Goal: Task Accomplishment & Management: Complete application form

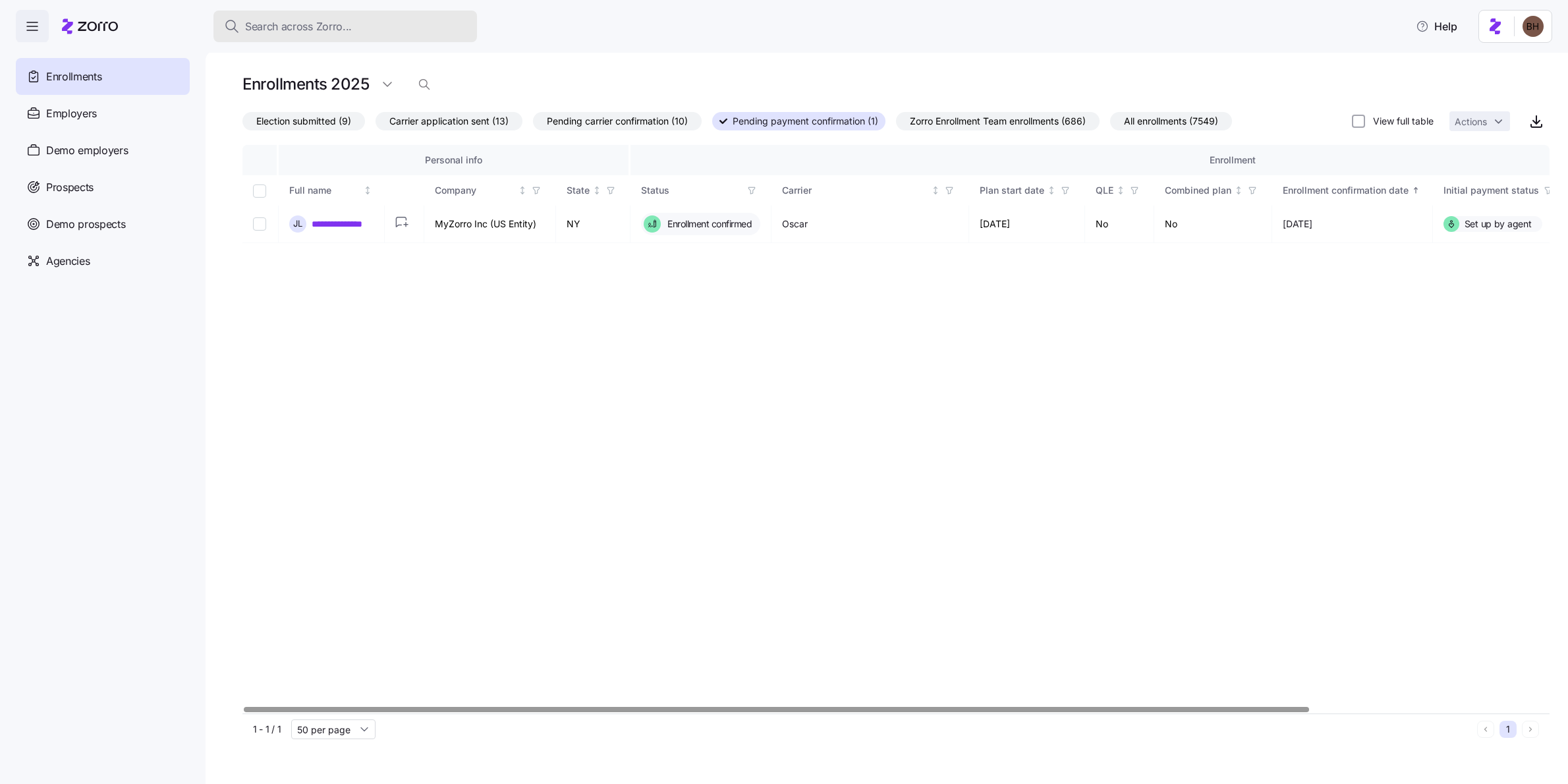
click at [286, 25] on span "Search across Zorro..." at bounding box center [299, 26] width 107 height 16
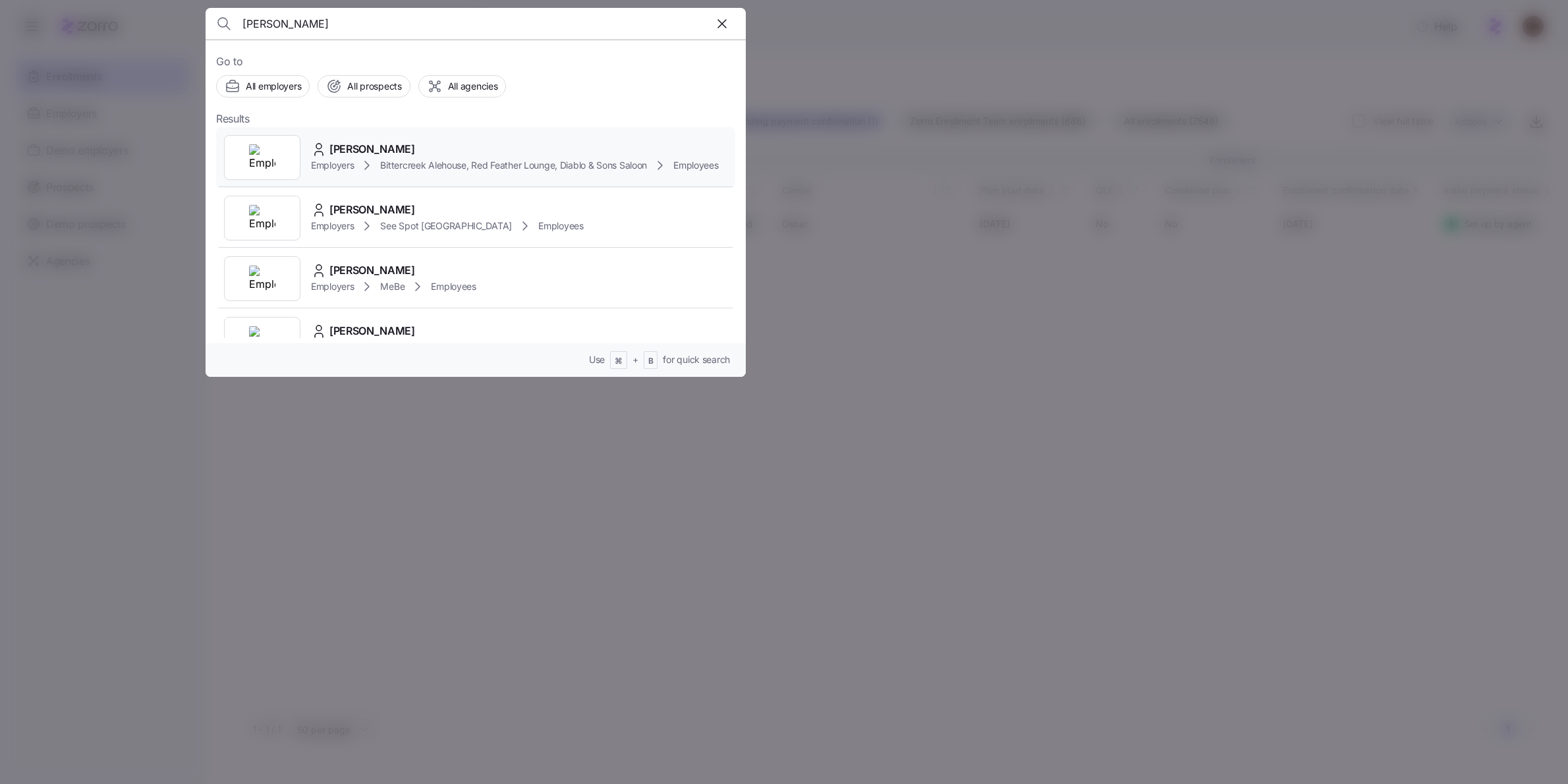
type input "[PERSON_NAME]"
click at [316, 158] on div "[PERSON_NAME]" at bounding box center [515, 149] width 408 height 16
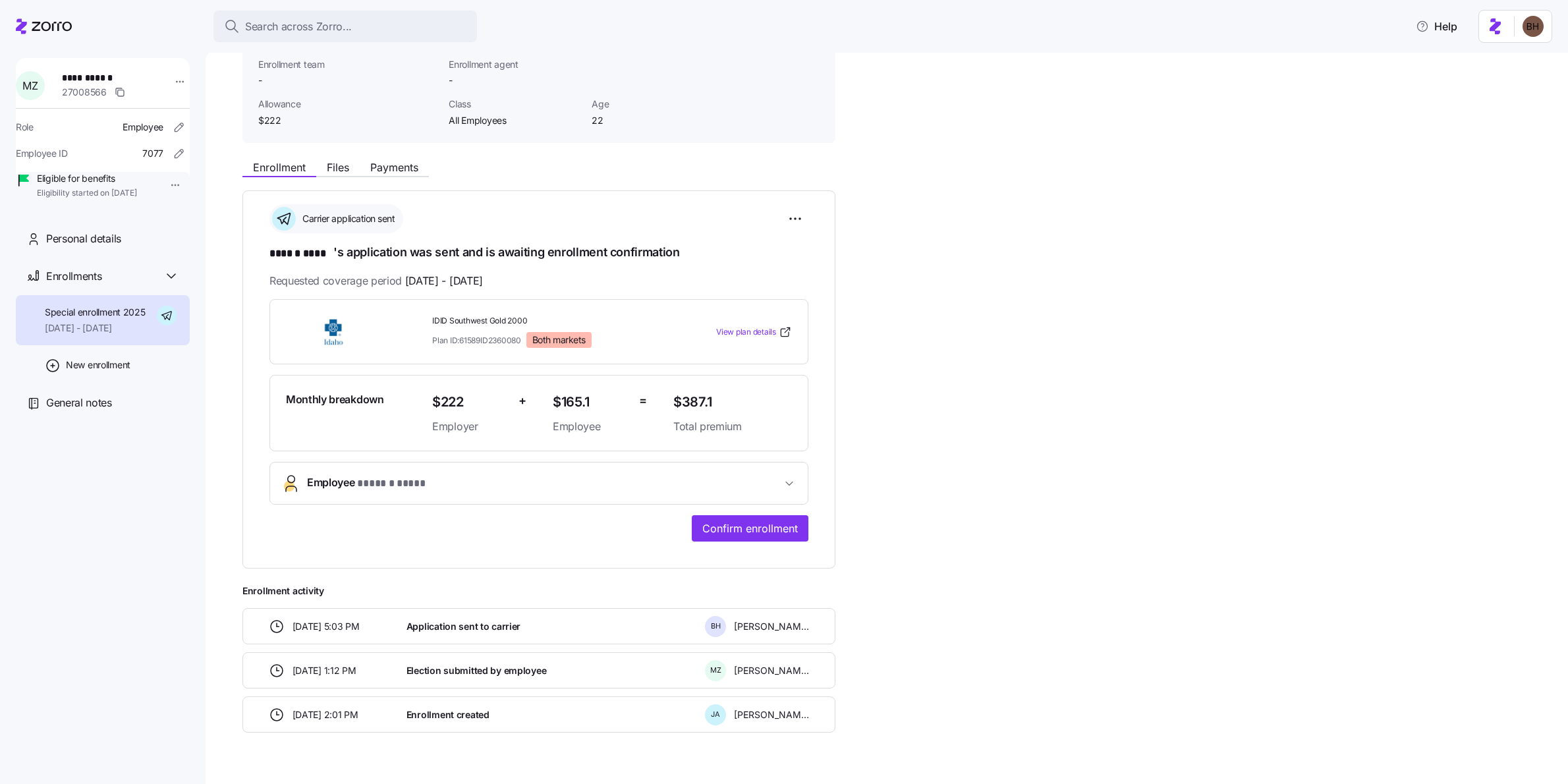
scroll to position [121, 0]
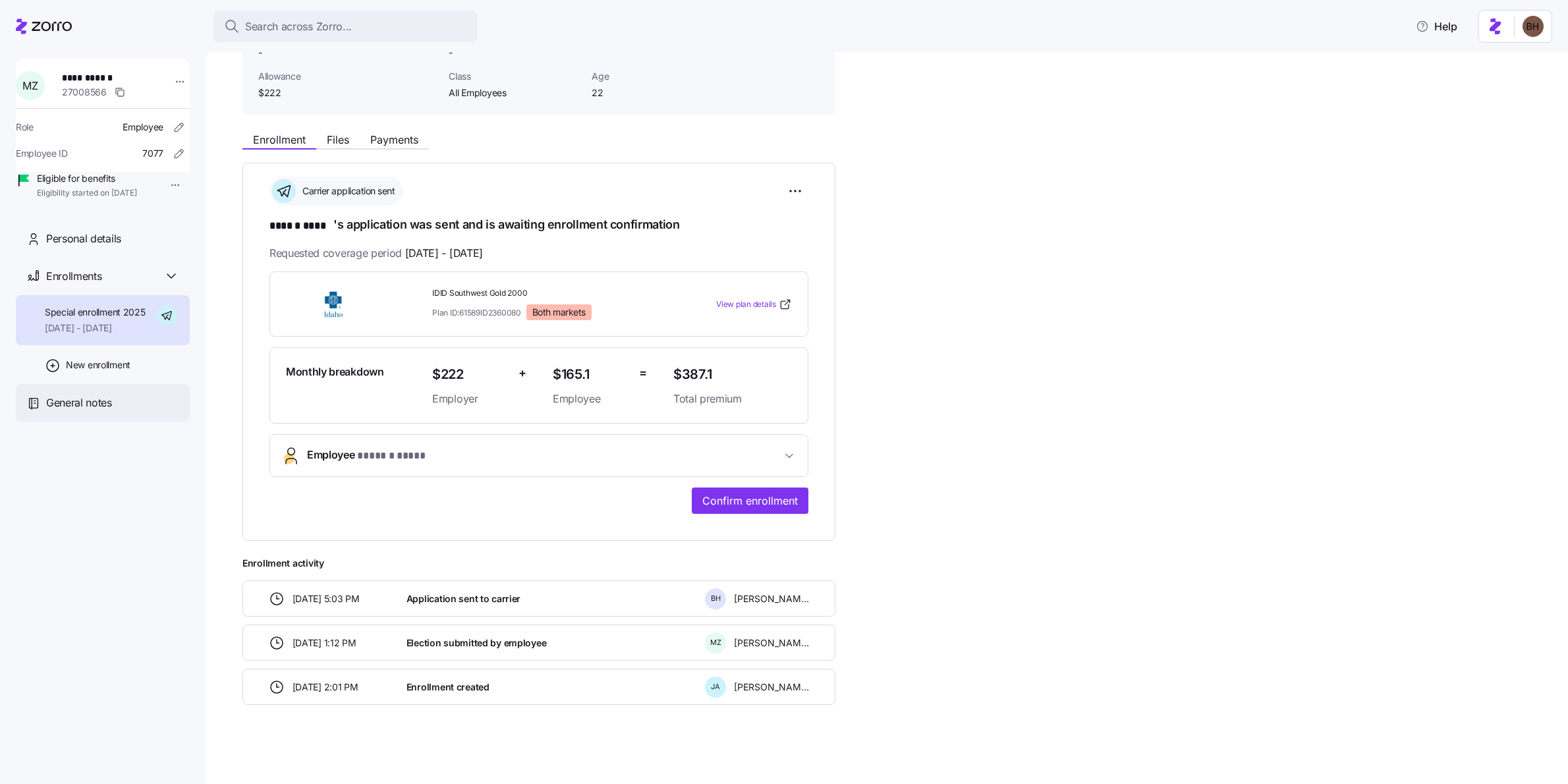
click at [99, 411] on span "General notes" at bounding box center [79, 403] width 66 height 16
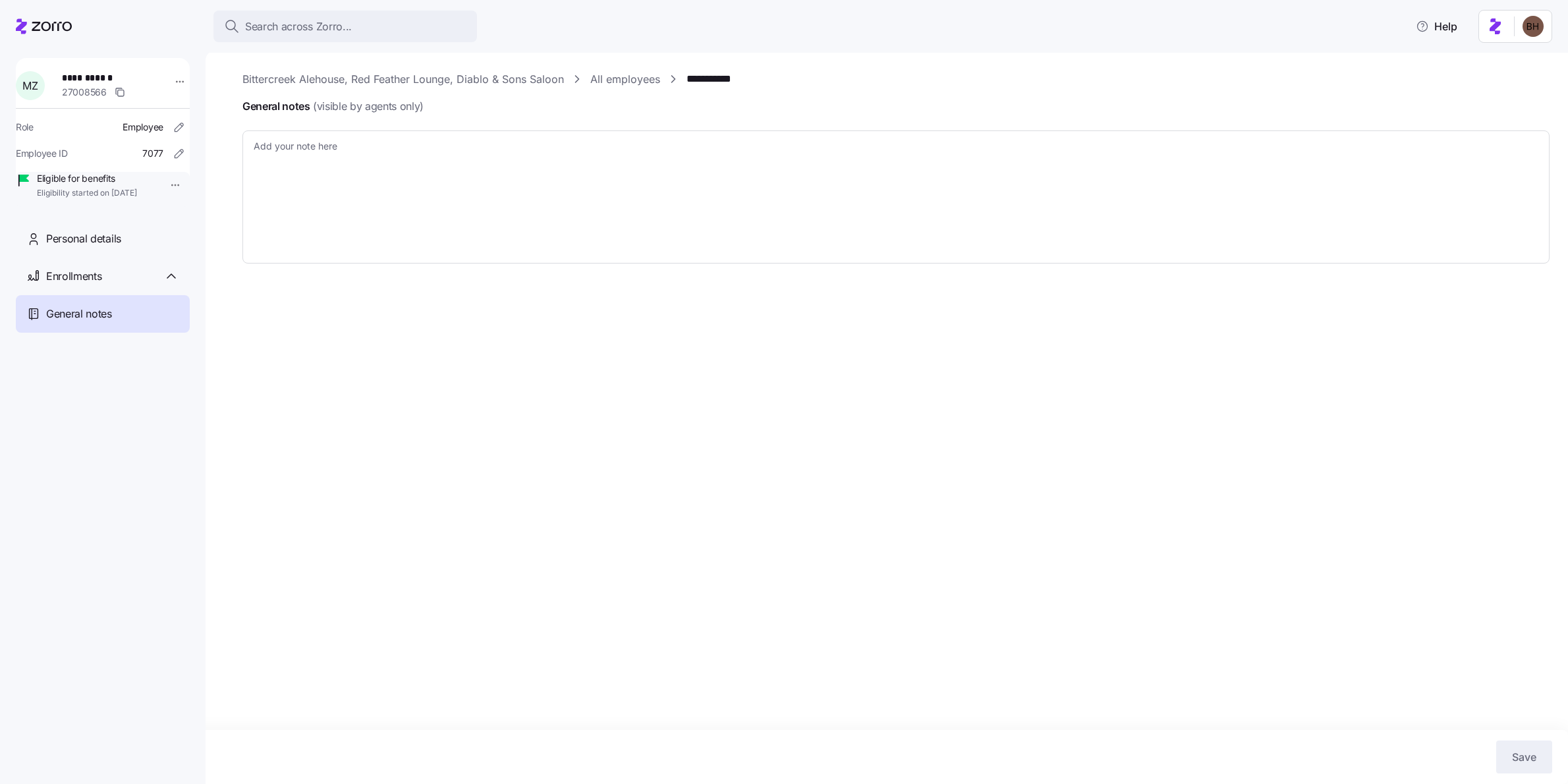
type textarea "x"
click at [311, 179] on textarea "General notes (visible by agents only)" at bounding box center [896, 197] width 1307 height 134
type textarea "a"
type textarea "x"
type textarea "ap"
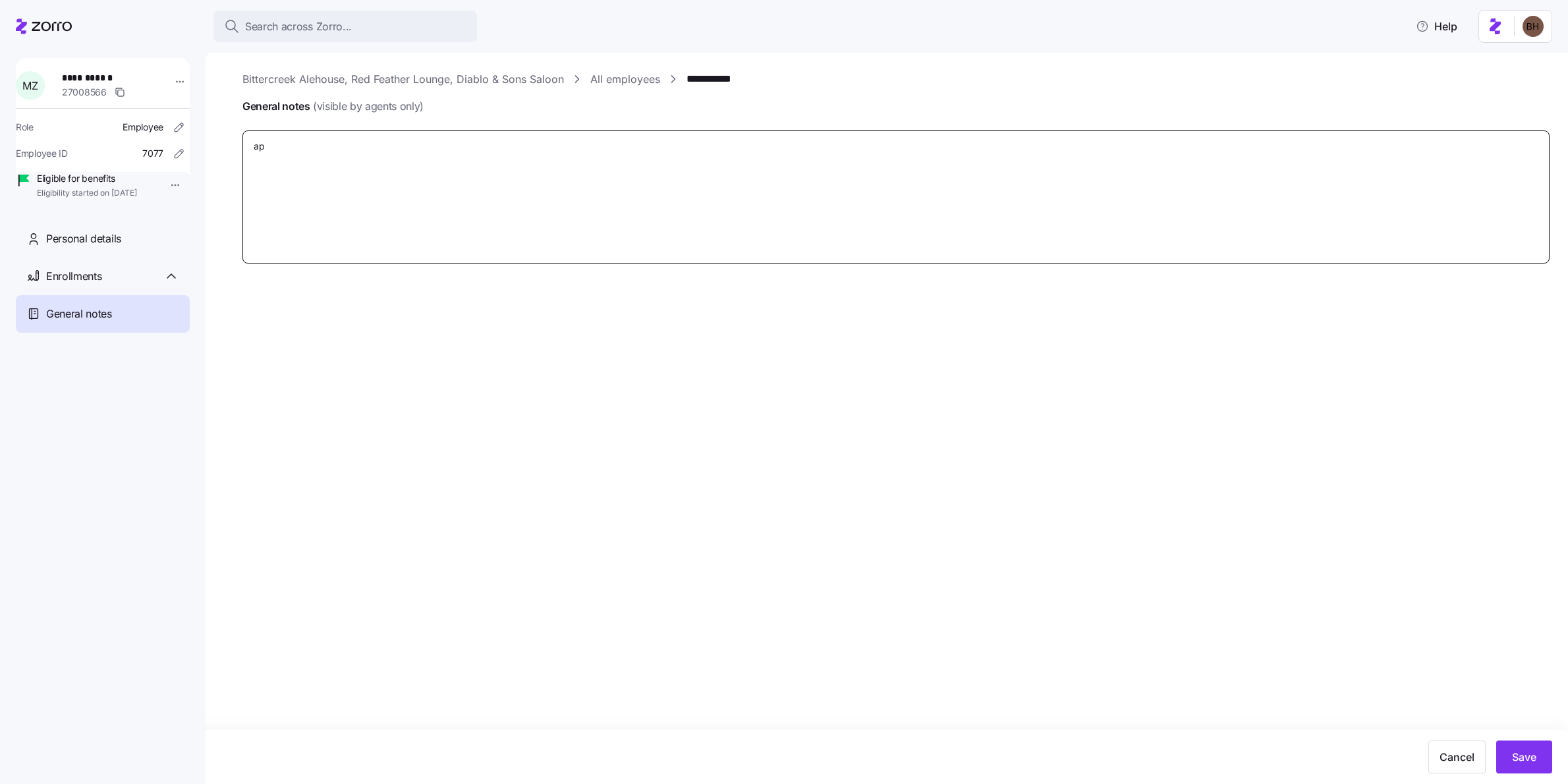
type textarea "x"
type textarea "app"
type textarea "x"
type textarea "ap"
type textarea "x"
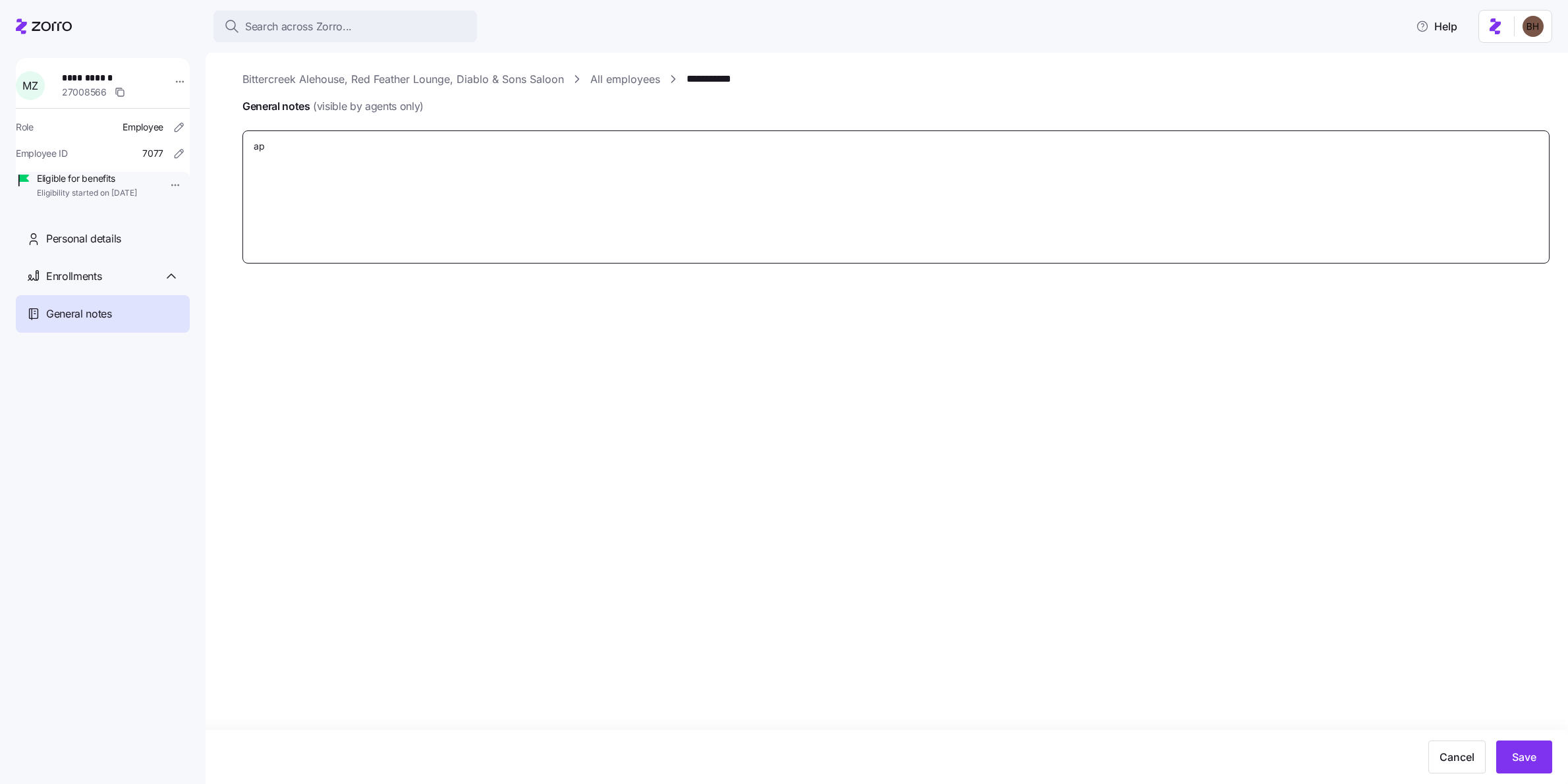
type textarea "a"
type textarea "x"
type textarea "A"
type textarea "x"
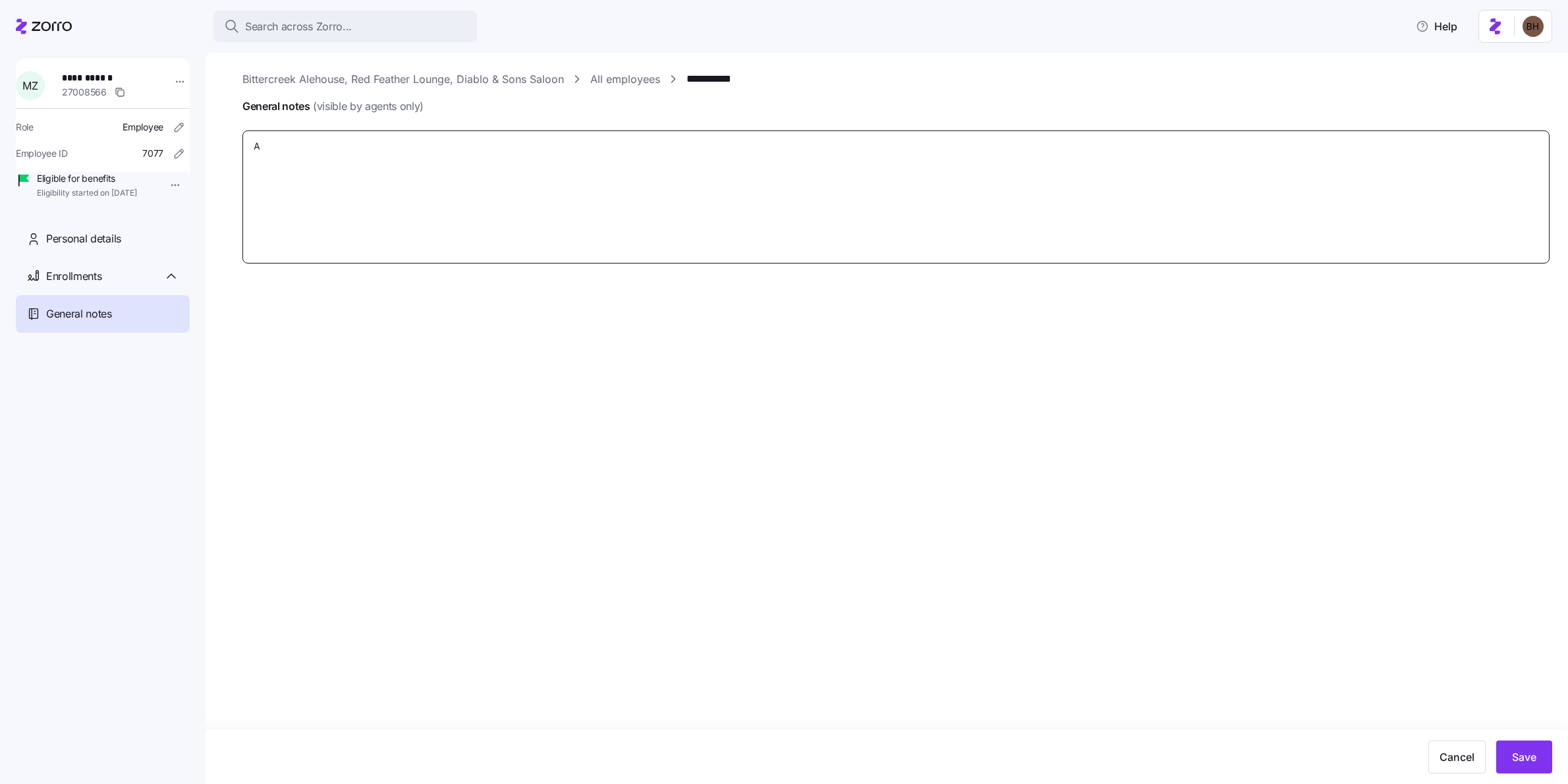
type textarea "Ap"
type textarea "x"
type textarea "App"
type textarea "x"
type textarea "Appl"
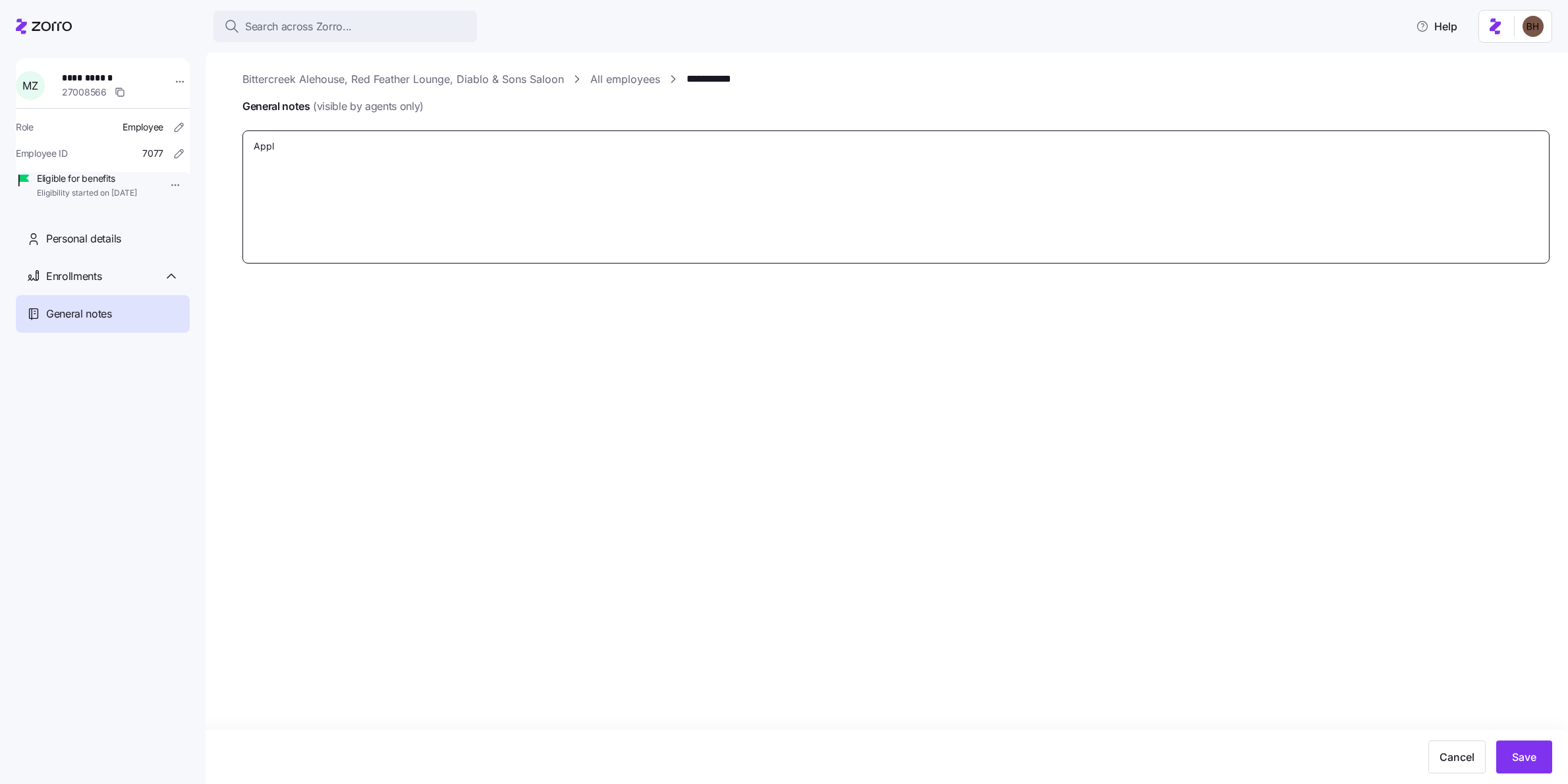
type textarea "x"
type textarea "Appli"
type textarea "x"
type textarea "Applic"
type textarea "x"
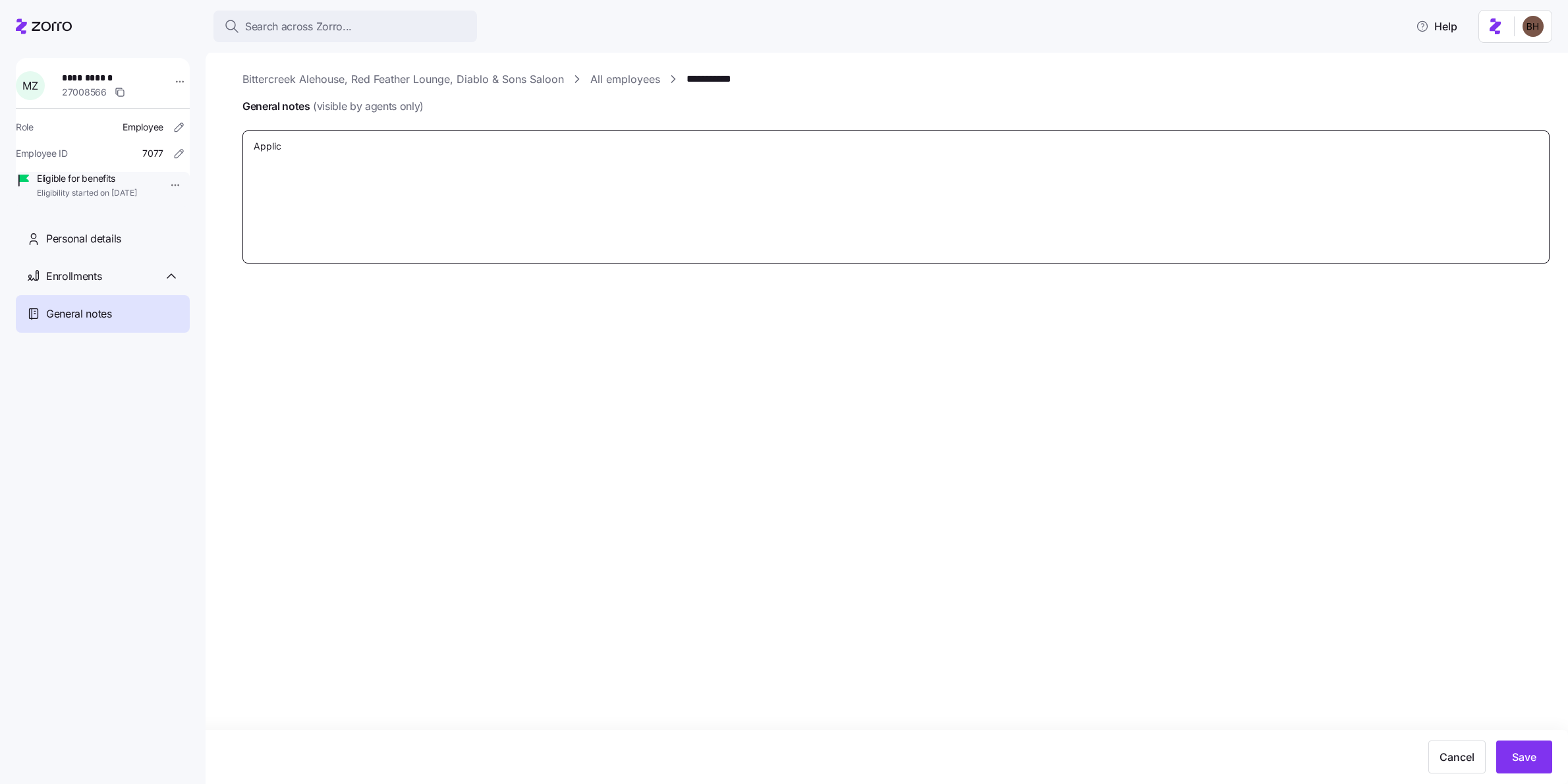
type textarea "Applica"
type textarea "x"
type textarea "Applicat"
type textarea "x"
type textarea "Applicatio"
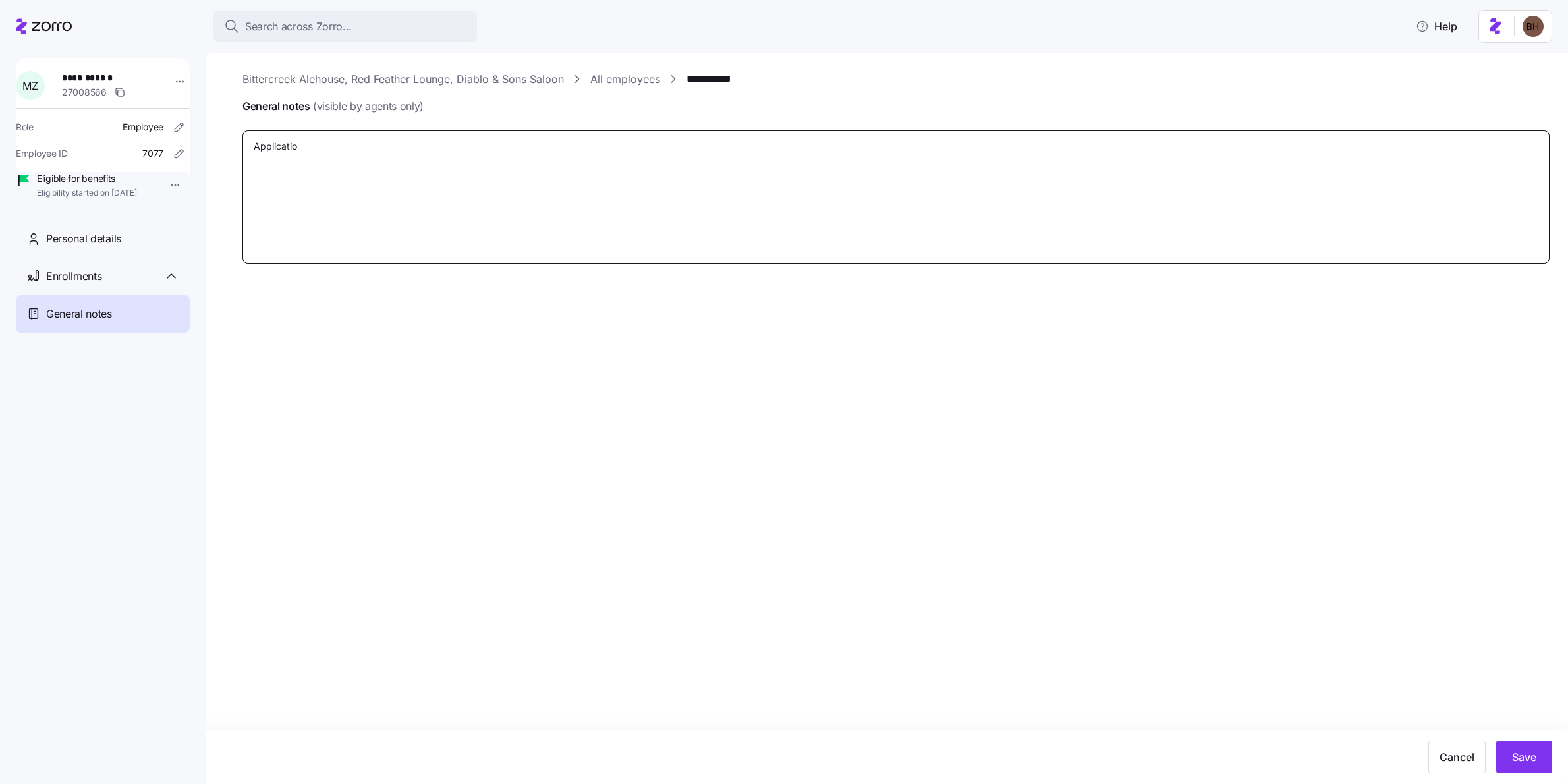
type textarea "x"
type textarea "Application"
type textarea "x"
type textarea "Application"
type textarea "x"
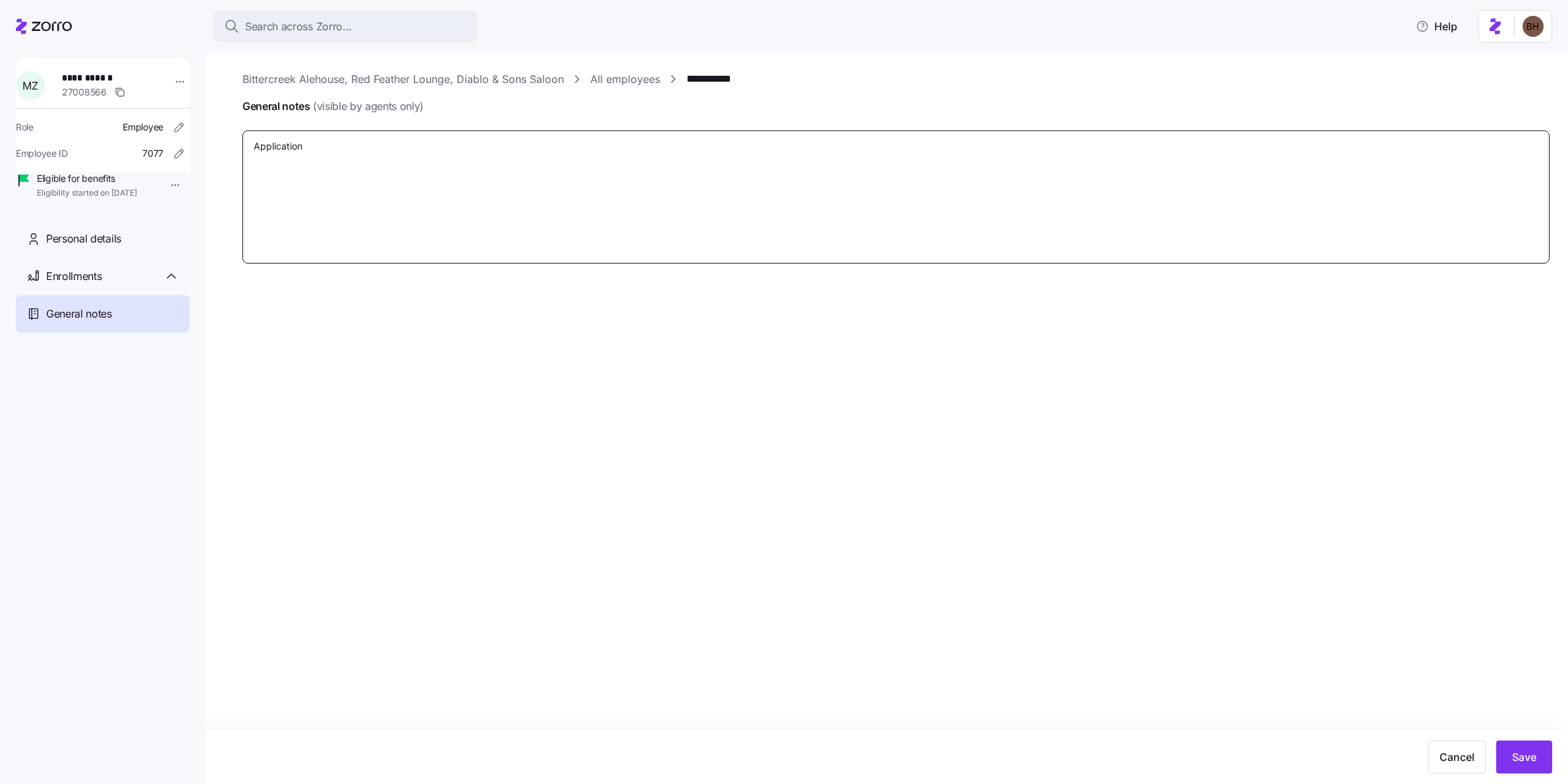
type textarea "Application s"
type textarea "x"
type textarea "Application sb"
type textarea "x"
type textarea "Application s"
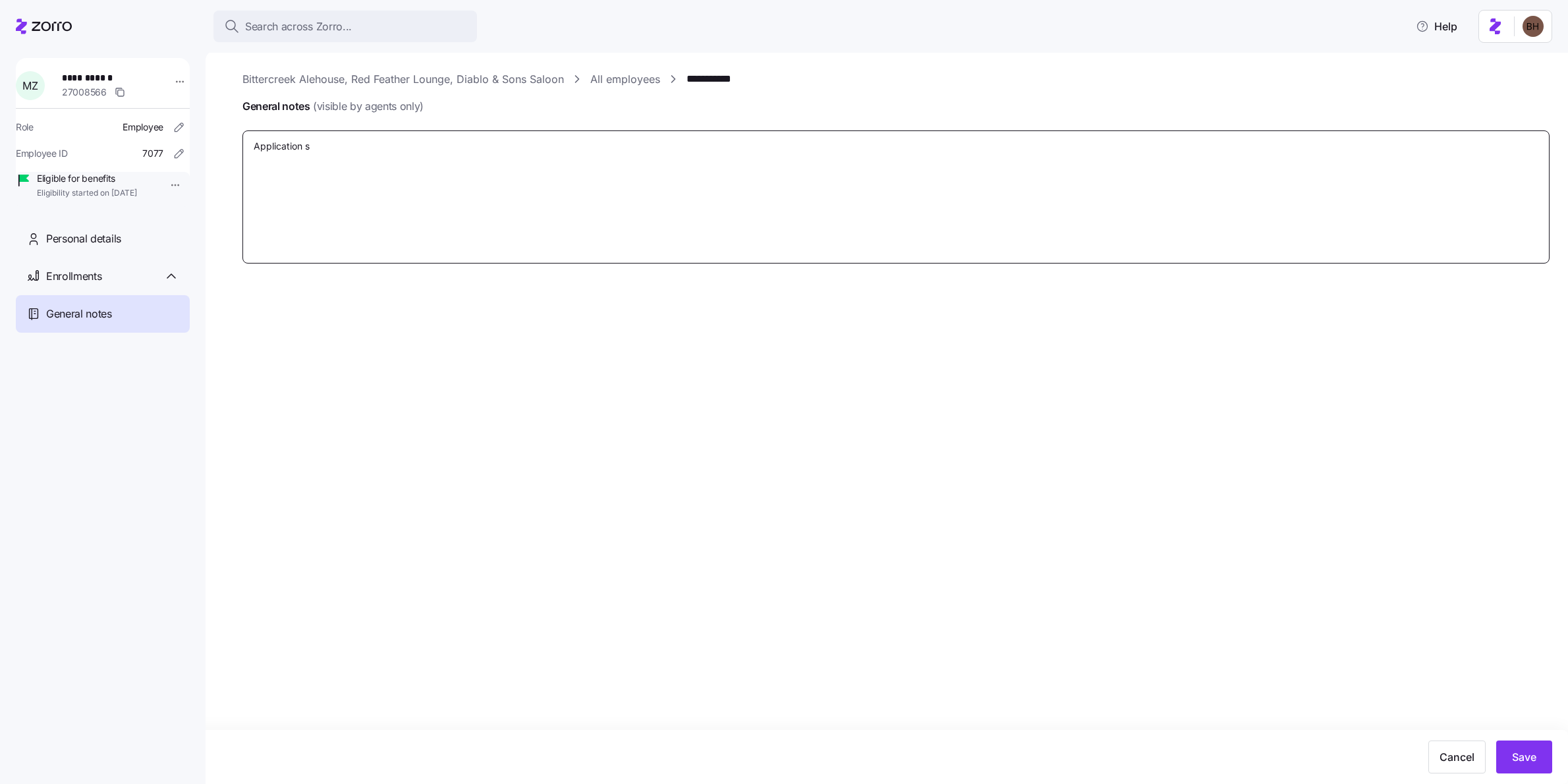
type textarea "x"
type textarea "Application su"
type textarea "x"
type textarea "Application sub"
type textarea "x"
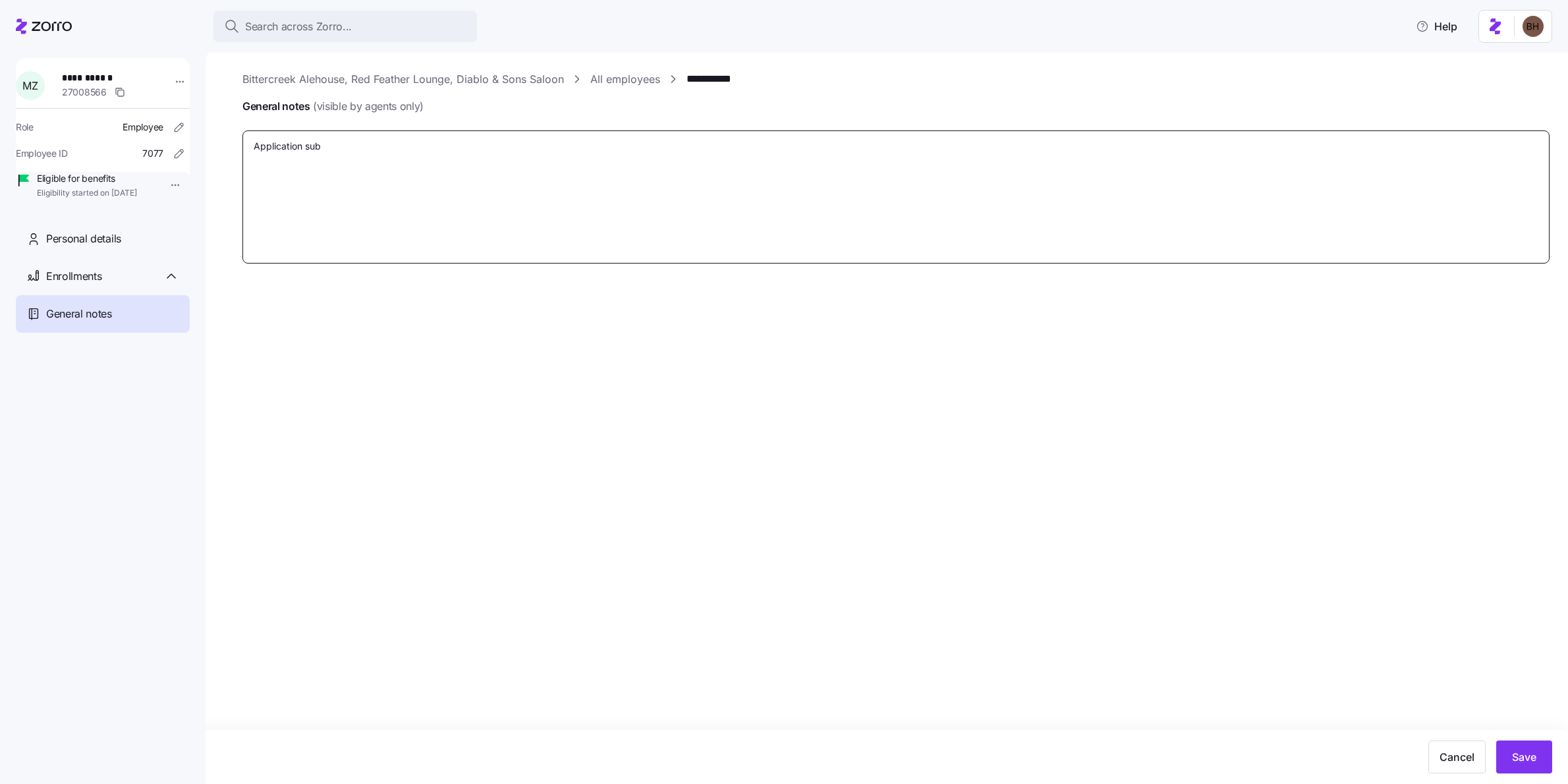
type textarea "Application subm"
type textarea "x"
type textarea "Application submi"
type textarea "x"
type textarea "Application submit"
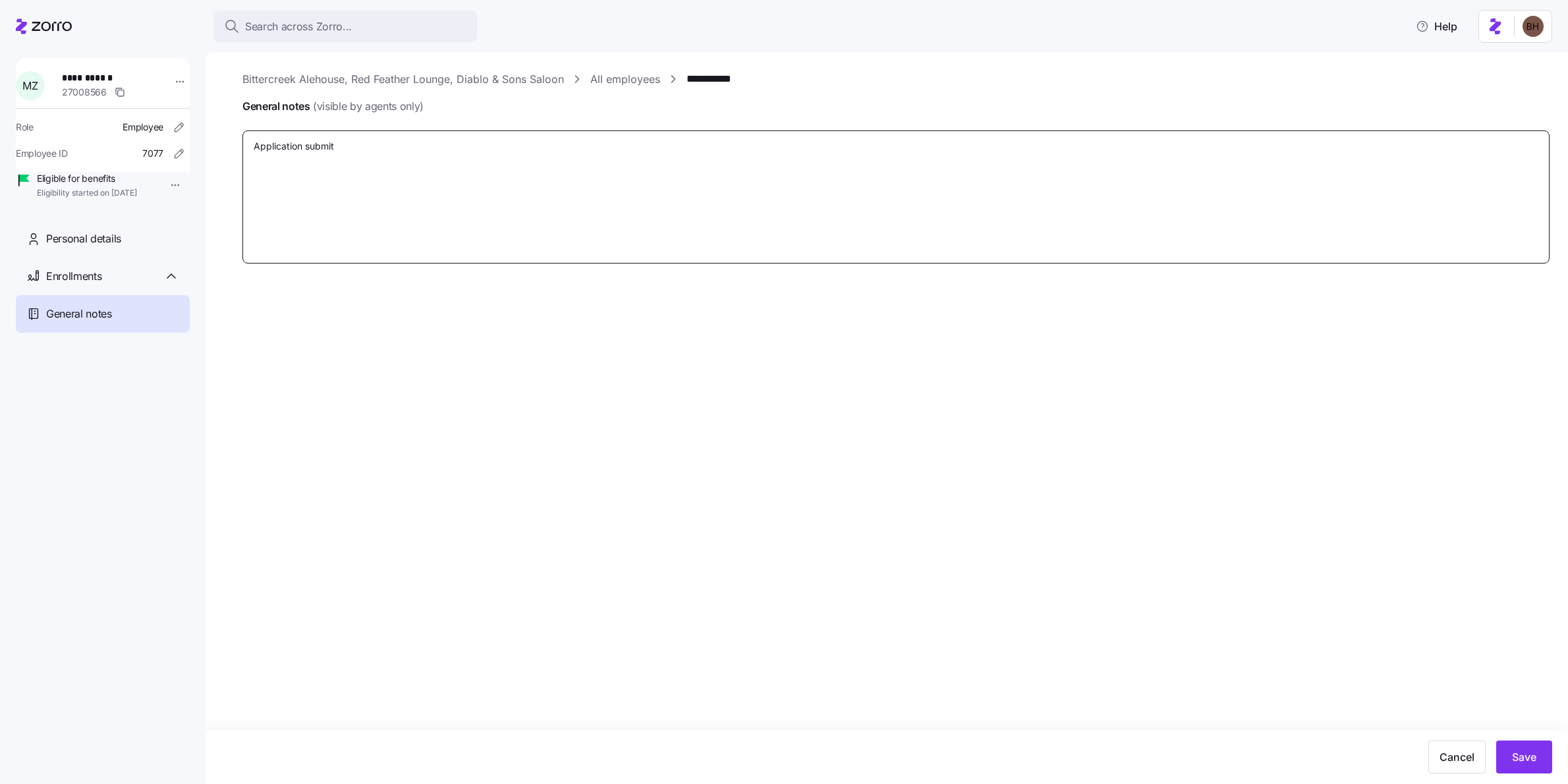
type textarea "x"
type textarea "Application submitt"
type textarea "x"
type textarea "Application submitte"
type textarea "x"
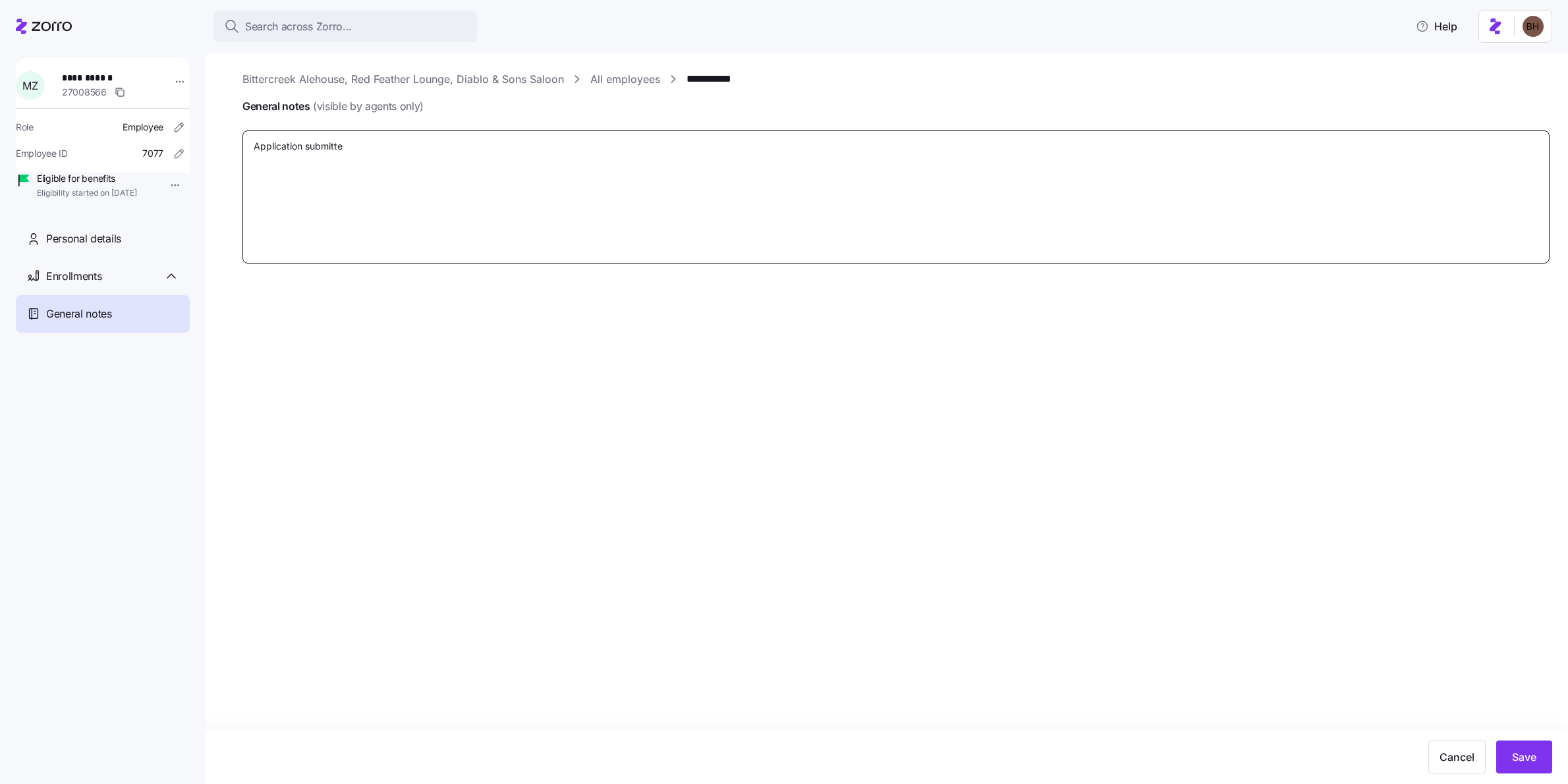
type textarea "Application submitted"
type textarea "x"
type textarea "Application submitted"
type textarea "x"
type textarea "Application submitted by"
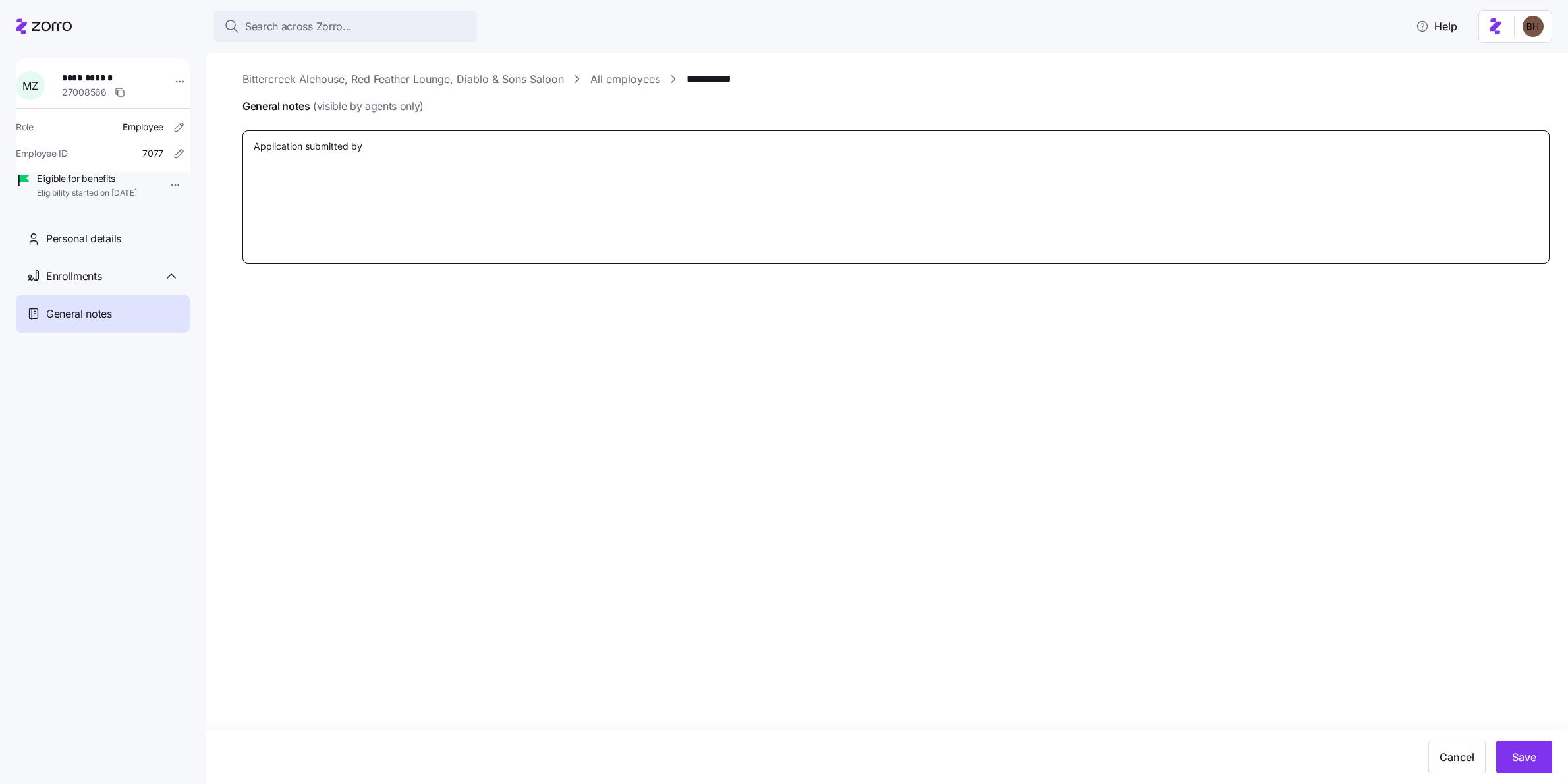
type textarea "x"
type textarea "Application submitted by"
type textarea "x"
type textarea "Application submitted by E"
type textarea "x"
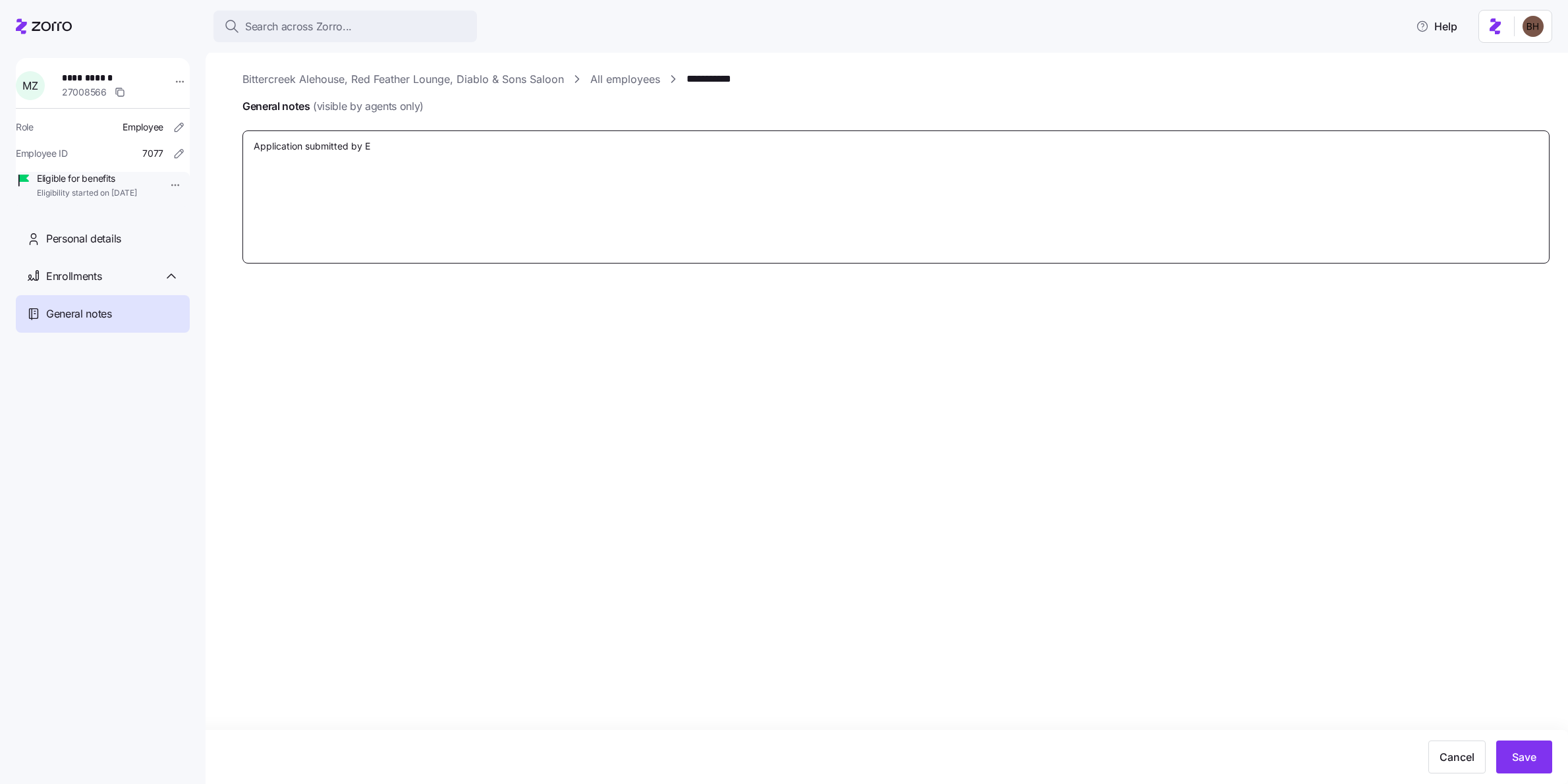
type textarea "Application submitted by [PERSON_NAME]"
type textarea "x"
type textarea "Application submitted by [PERSON_NAME]"
type textarea "x"
type textarea "Application submitted by [PERSON_NAME]"
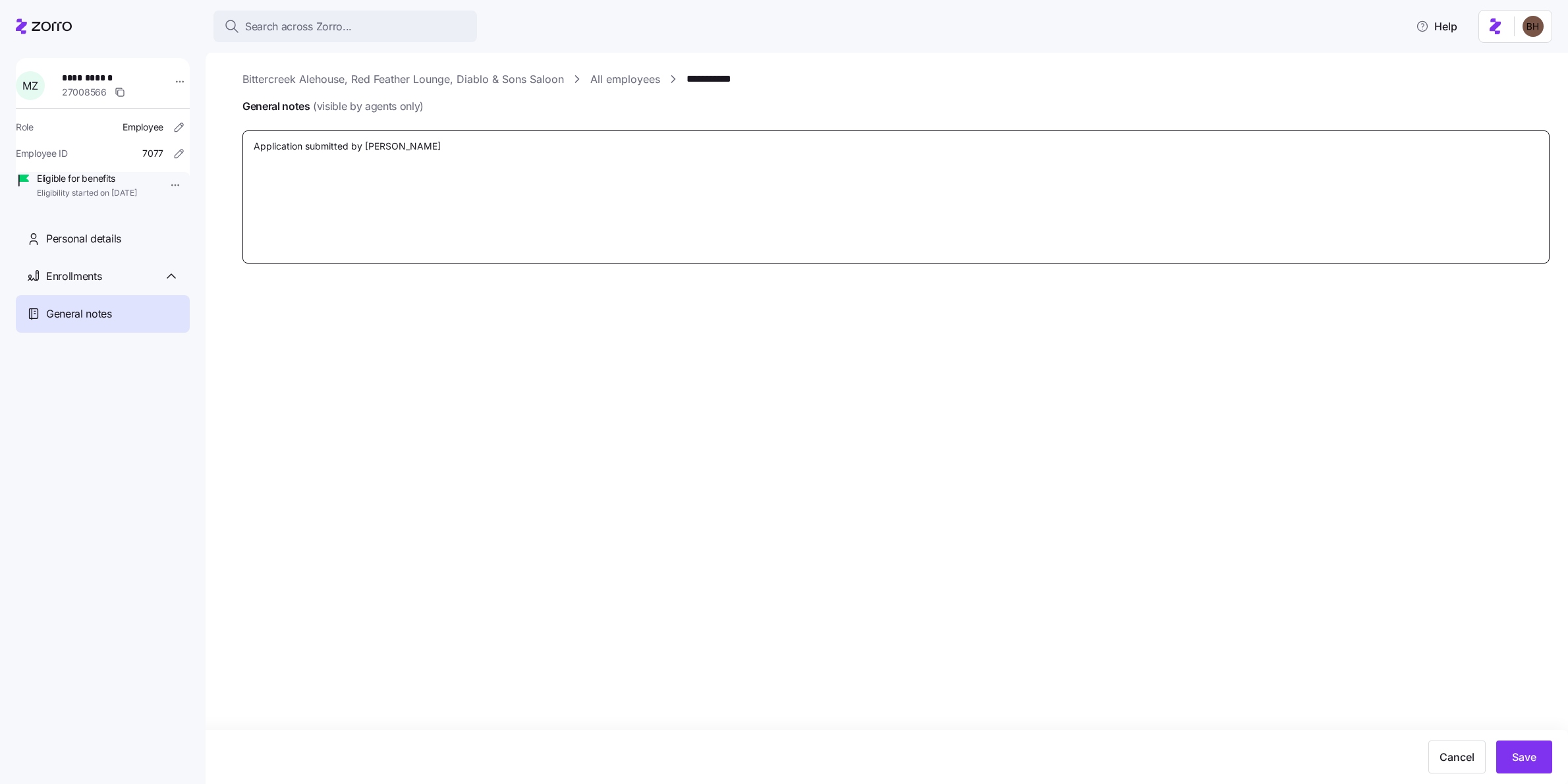
type textarea "x"
type textarea "Application submitted by [PERSON_NAME]"
type textarea "x"
type textarea "Application submitted by [PERSON_NAME]"
type textarea "x"
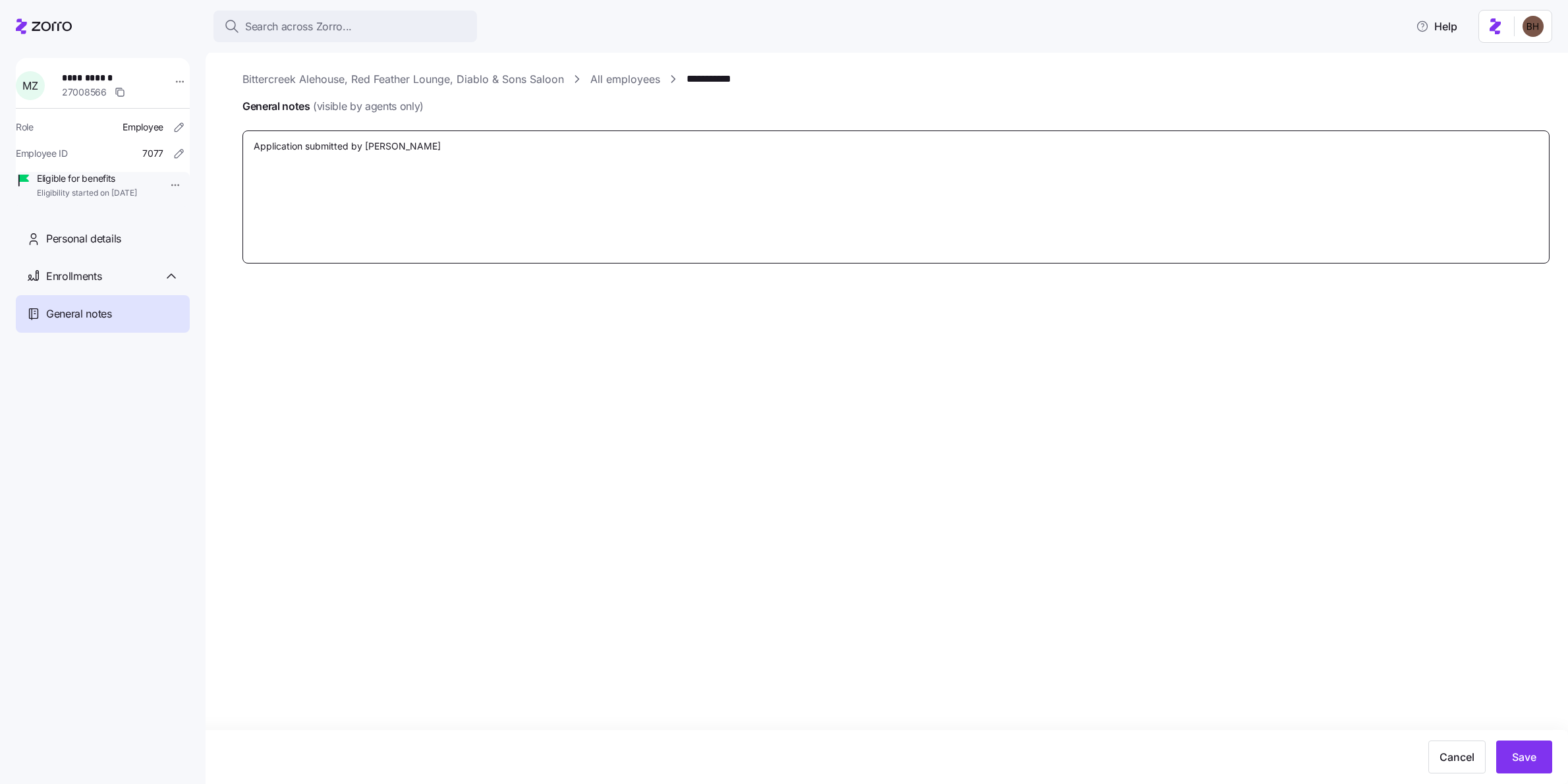
type textarea "Application submitted by [PERSON_NAME]"
paste textarea "[PERSON_NAME], Spoke to [PERSON_NAME] a few moments ago. We need a favor as we …"
type textarea "x"
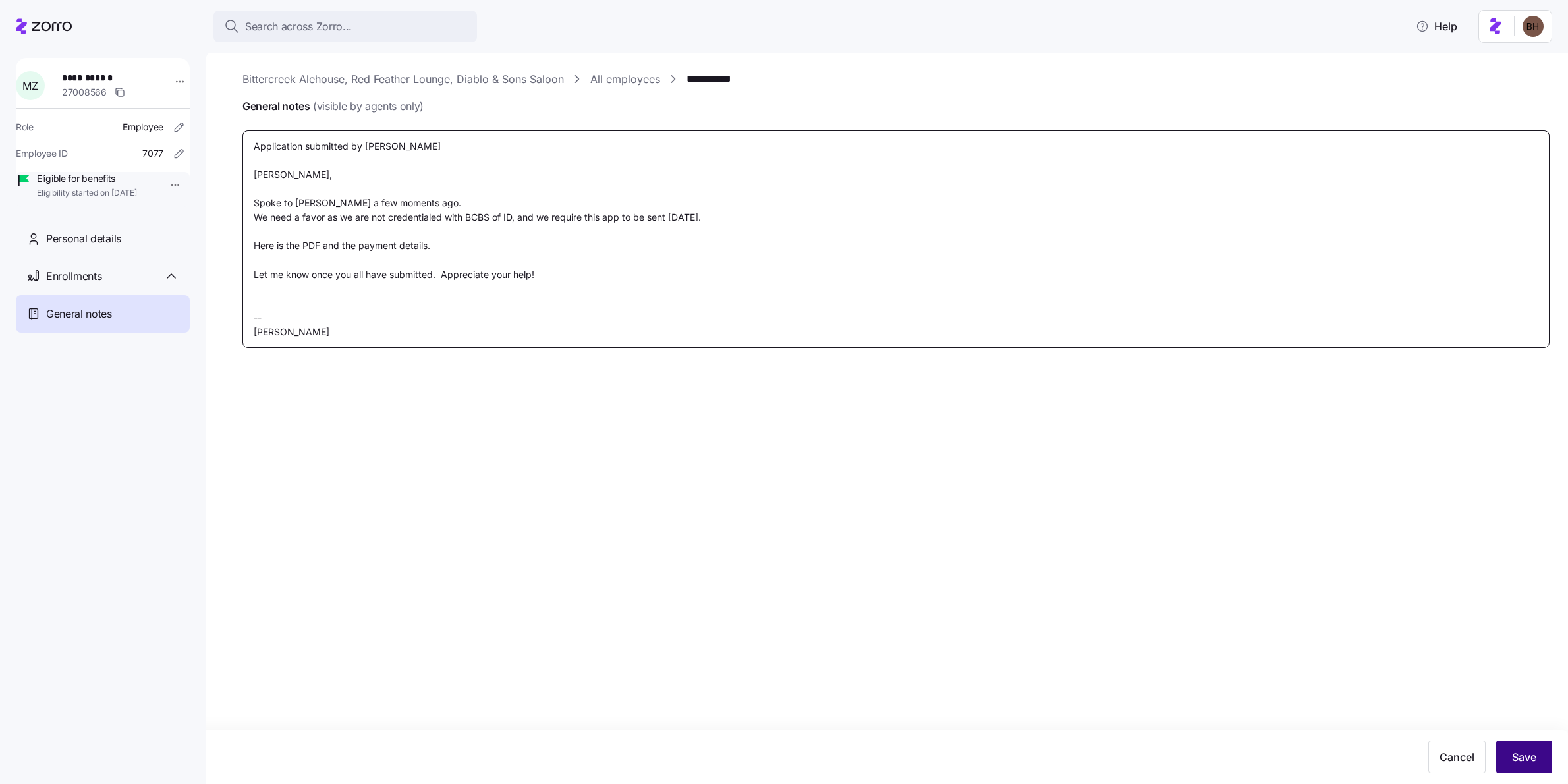
type textarea "Application submitted by [PERSON_NAME] [PERSON_NAME], Spoke to [PERSON_NAME] a …"
click at [1514, 751] on span "Save" at bounding box center [1524, 757] width 25 height 16
click at [89, 285] on span "Enrollments" at bounding box center [73, 277] width 55 height 16
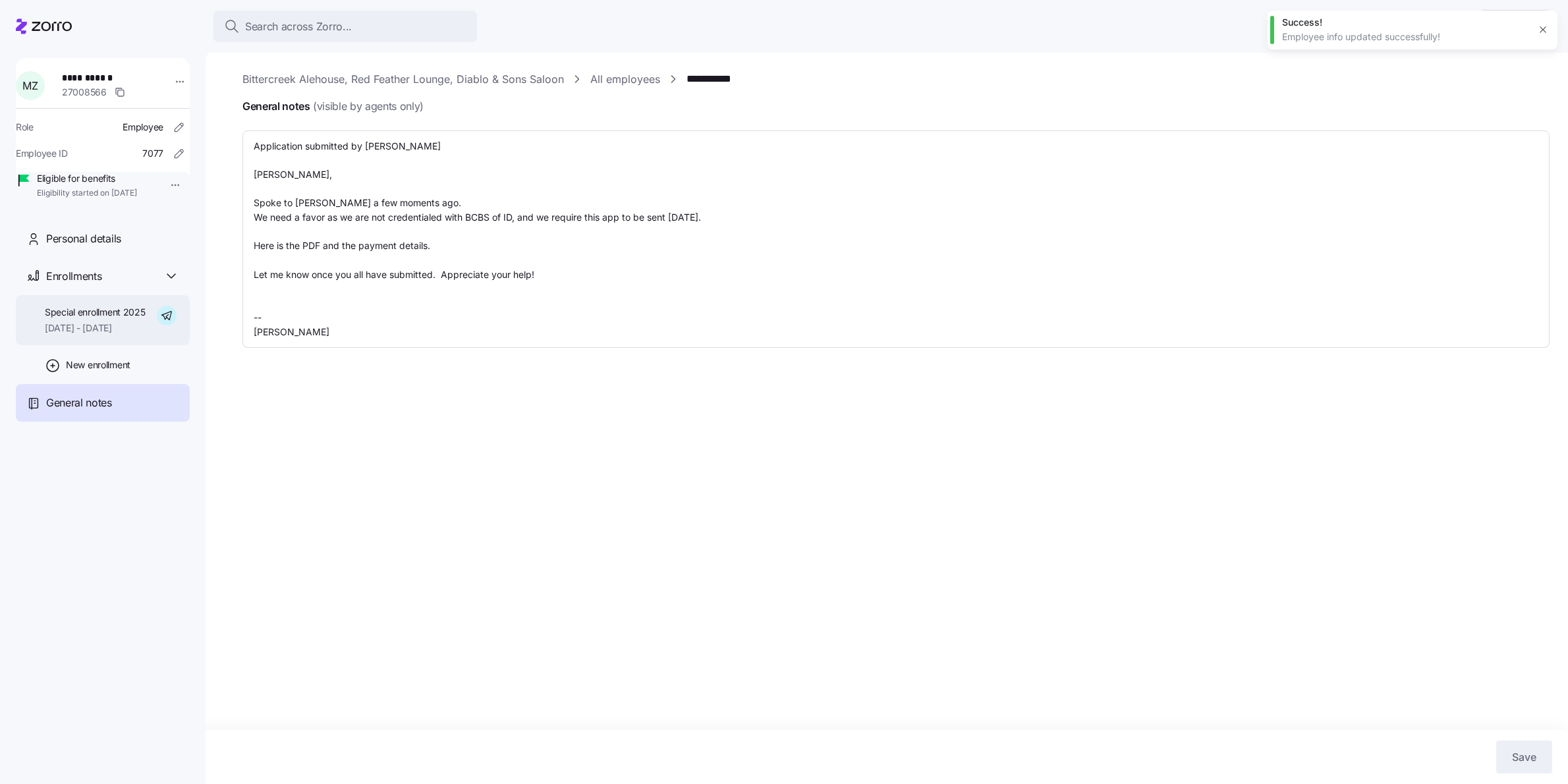
click at [103, 319] on span "Special enrollment 2025" at bounding box center [95, 312] width 101 height 13
type textarea "x"
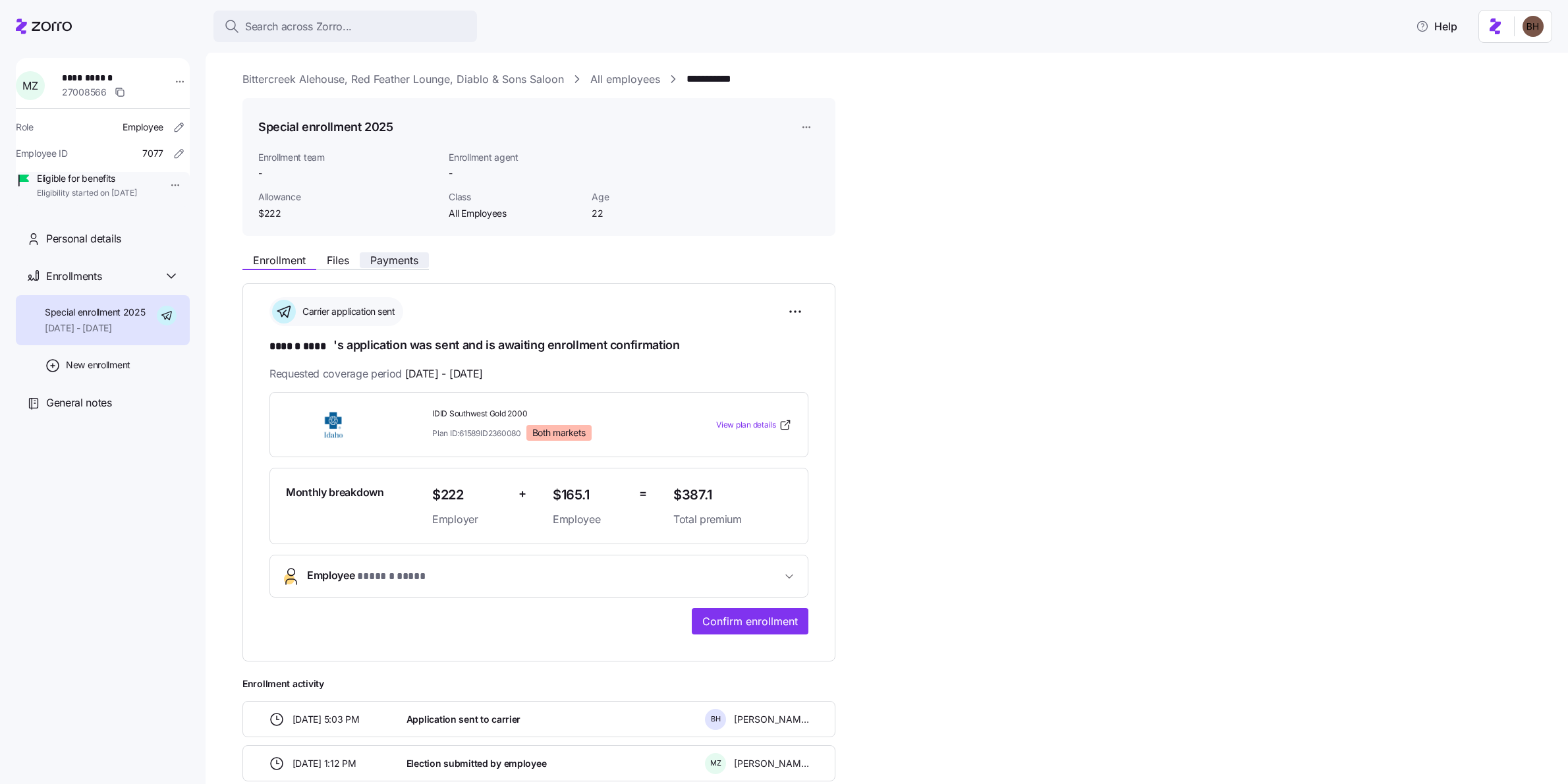
click at [386, 263] on span "Payments" at bounding box center [394, 260] width 48 height 11
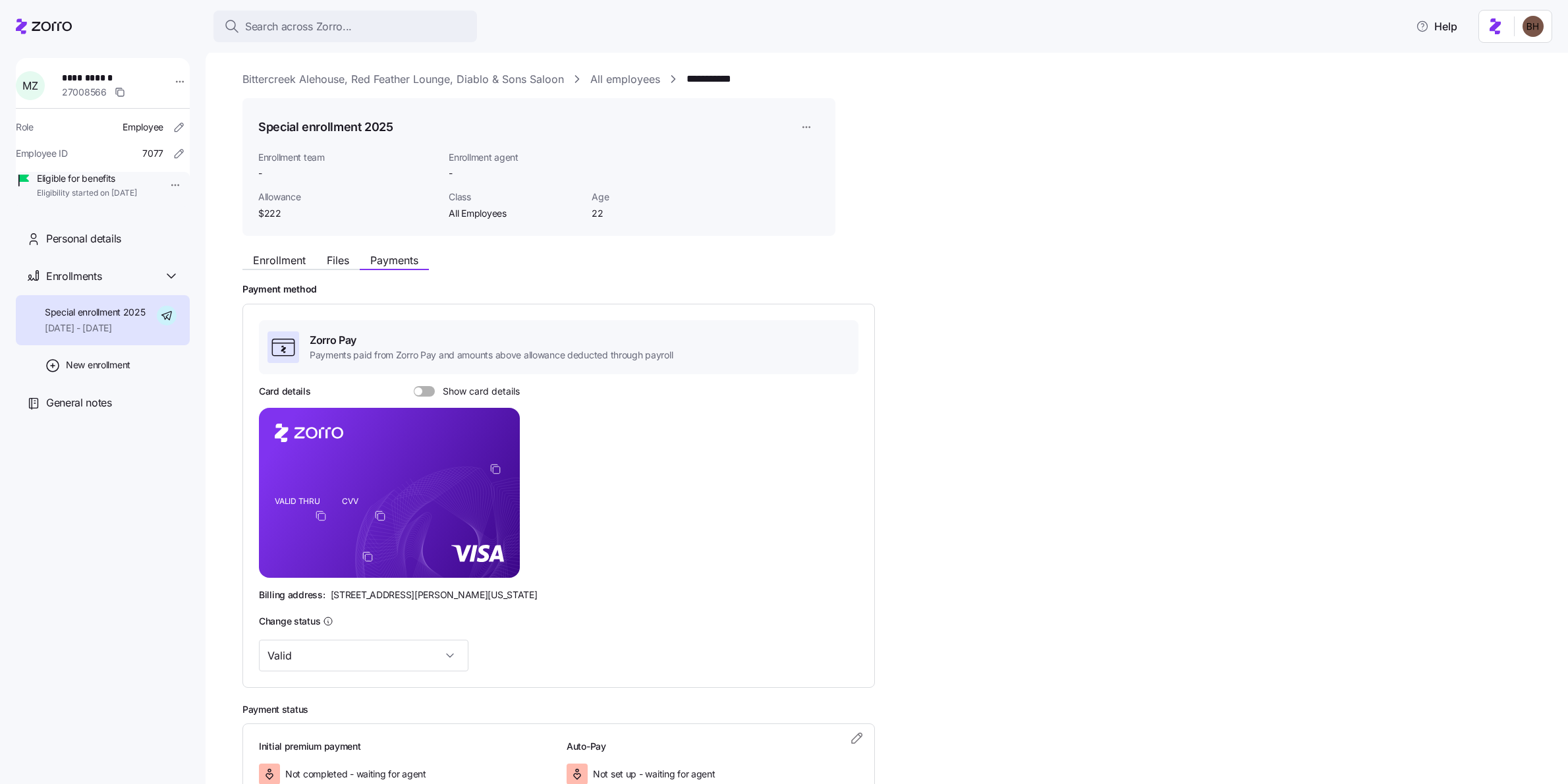
click at [60, 25] on icon at bounding box center [44, 25] width 56 height 16
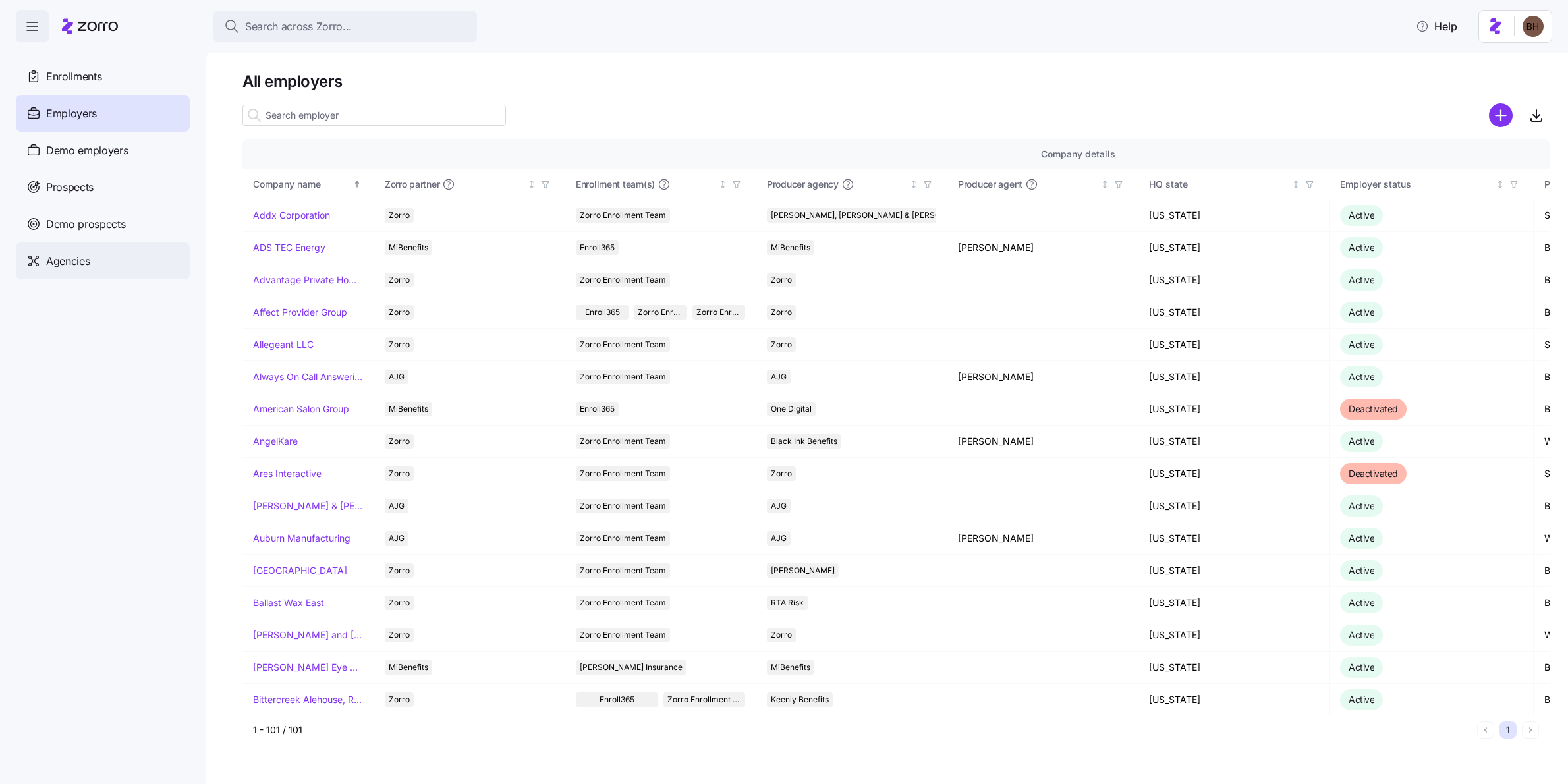
click at [78, 267] on span "Agencies" at bounding box center [67, 261] width 44 height 16
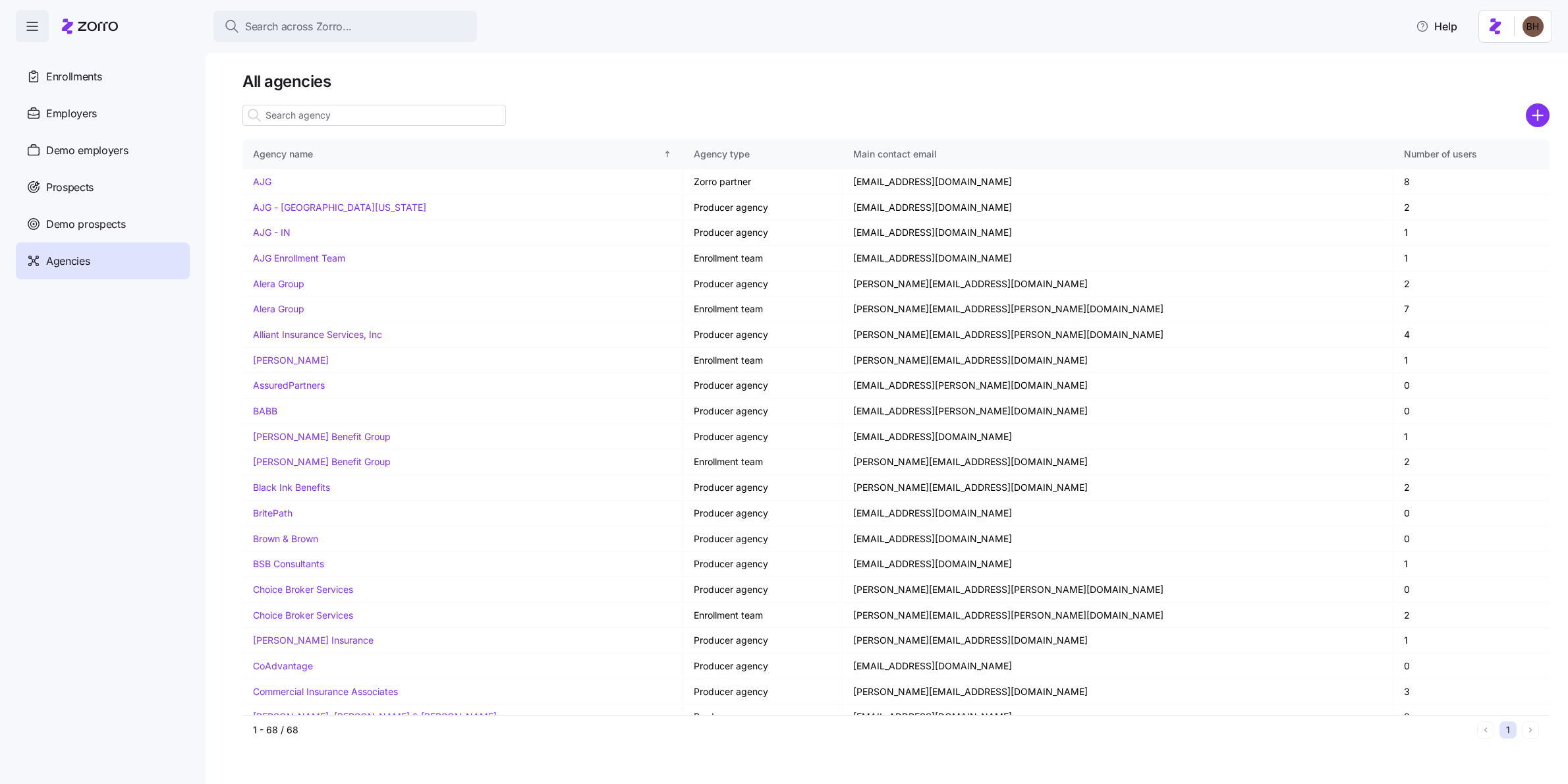
click at [280, 112] on input at bounding box center [374, 116] width 264 height 21
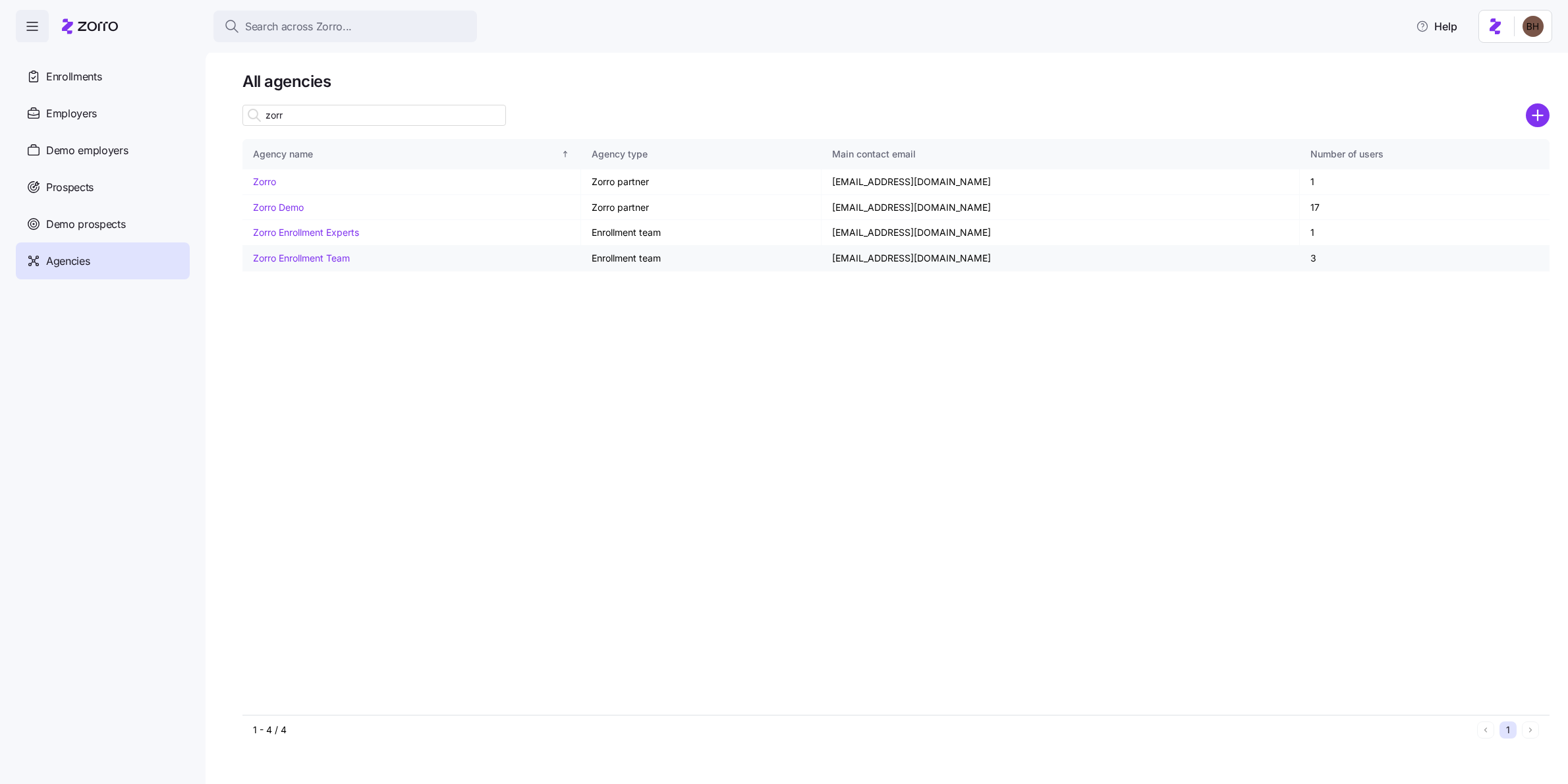
type input "zorr"
click at [333, 262] on link "Zorro Enrollment Team" at bounding box center [301, 258] width 97 height 11
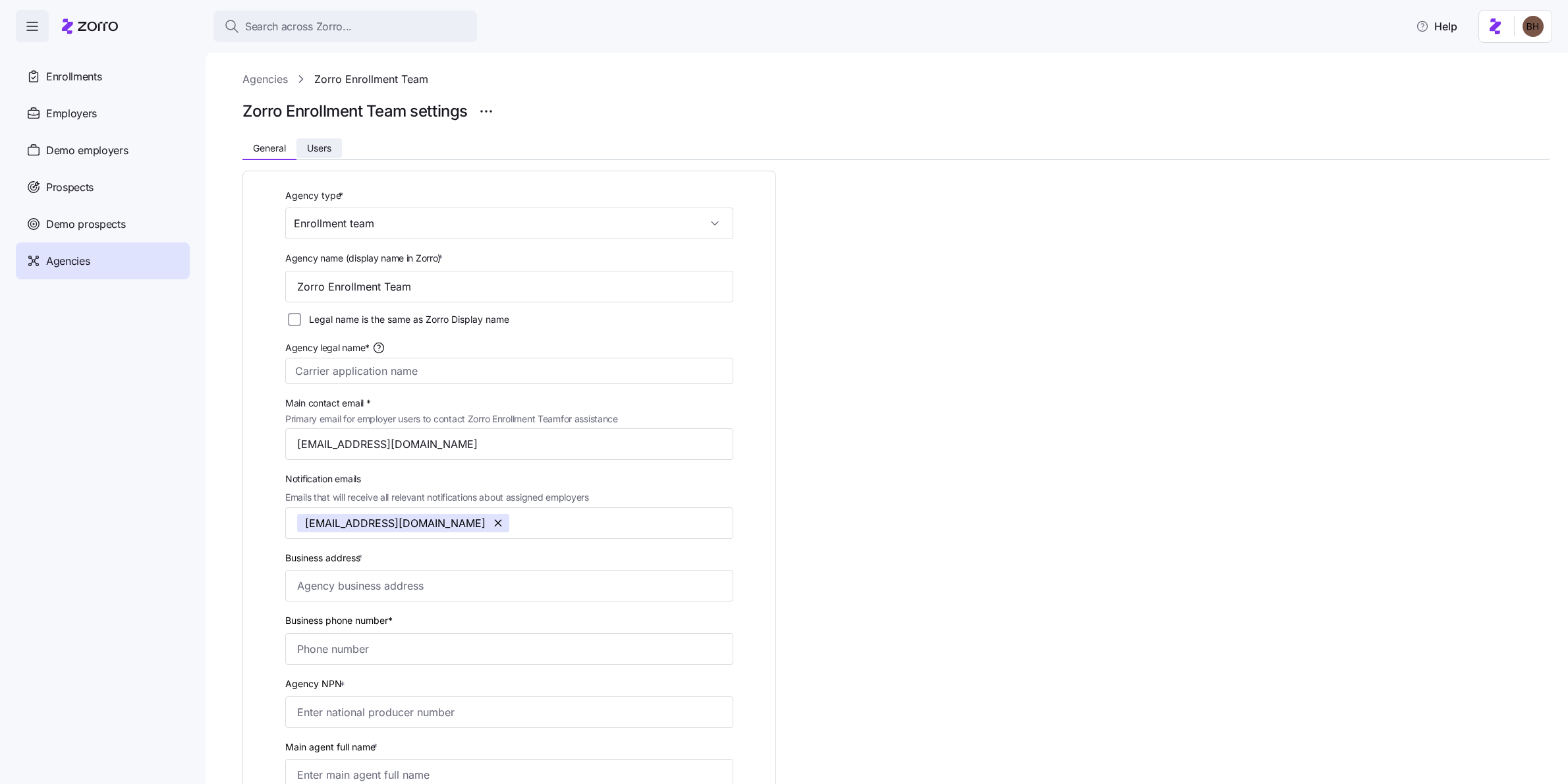
click at [315, 152] on span "Users" at bounding box center [319, 148] width 25 height 9
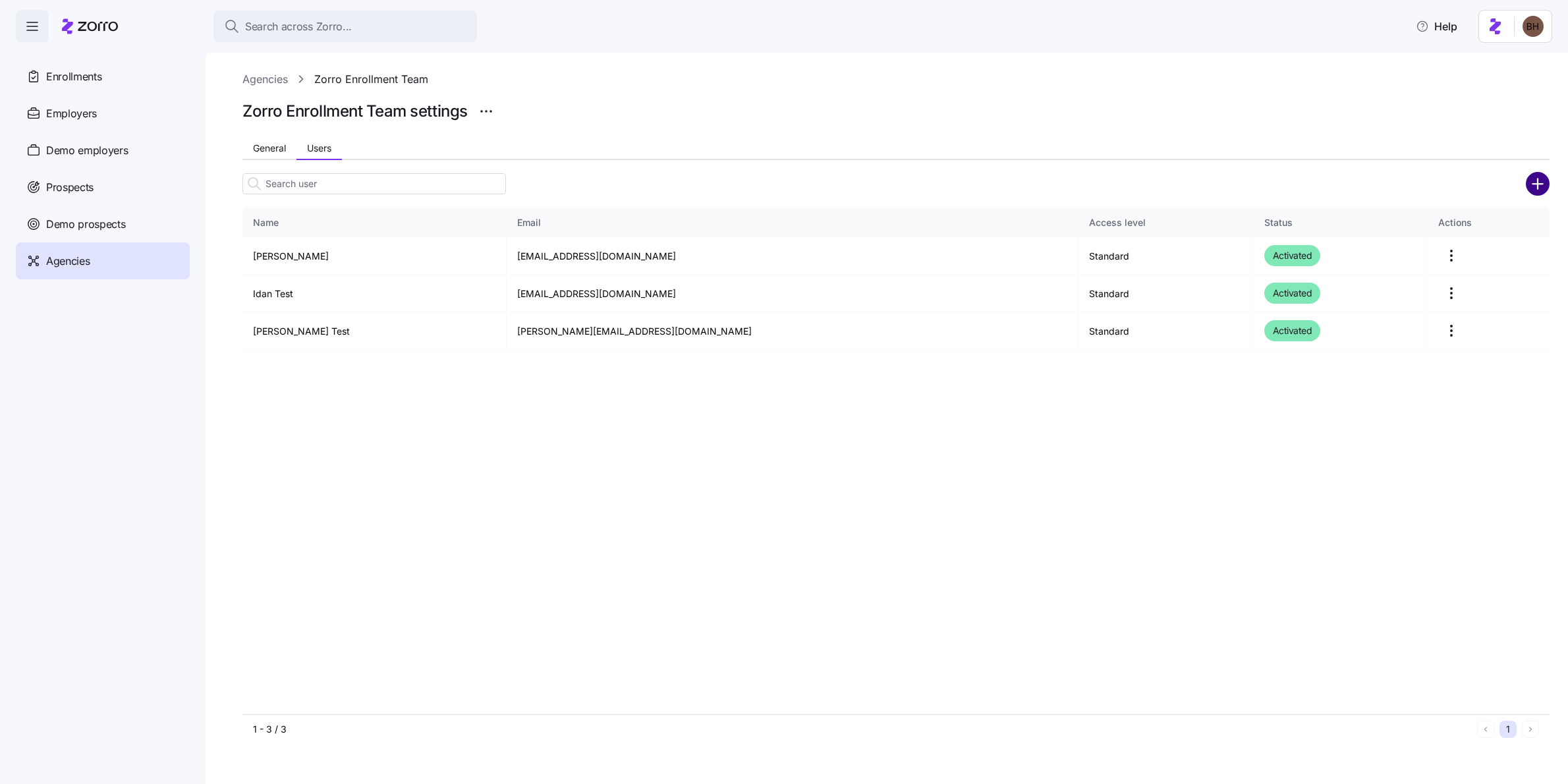
click at [1543, 191] on circle "add icon" at bounding box center [1538, 183] width 21 height 21
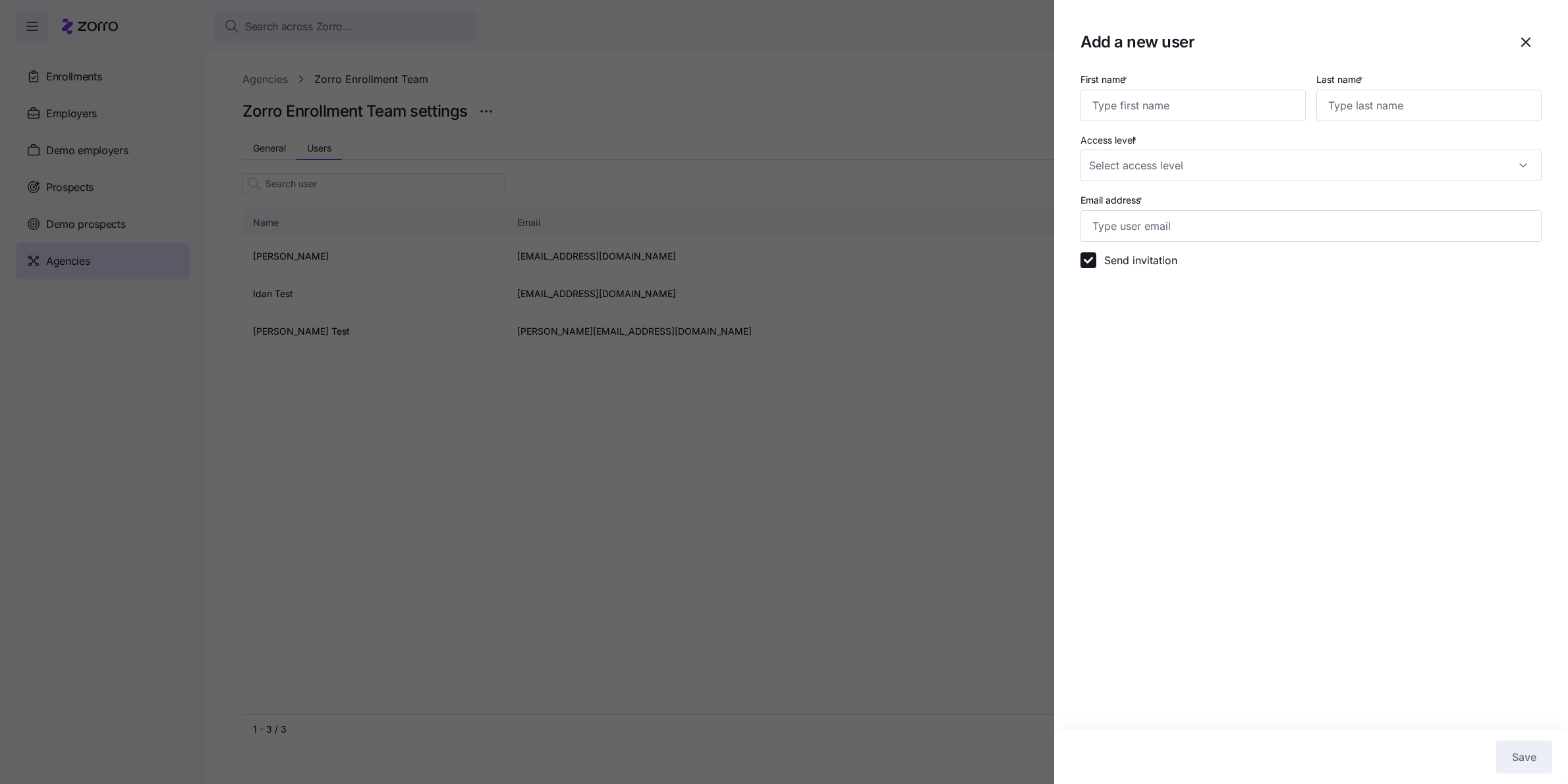
click at [1171, 124] on div "First name *" at bounding box center [1193, 96] width 236 height 61
click at [1170, 115] on input "First name *" at bounding box center [1193, 105] width 226 height 32
type input "[PERSON_NAME]`"
type input "[PERSON_NAME]"
click at [1139, 108] on input "[PERSON_NAME]`" at bounding box center [1193, 105] width 226 height 32
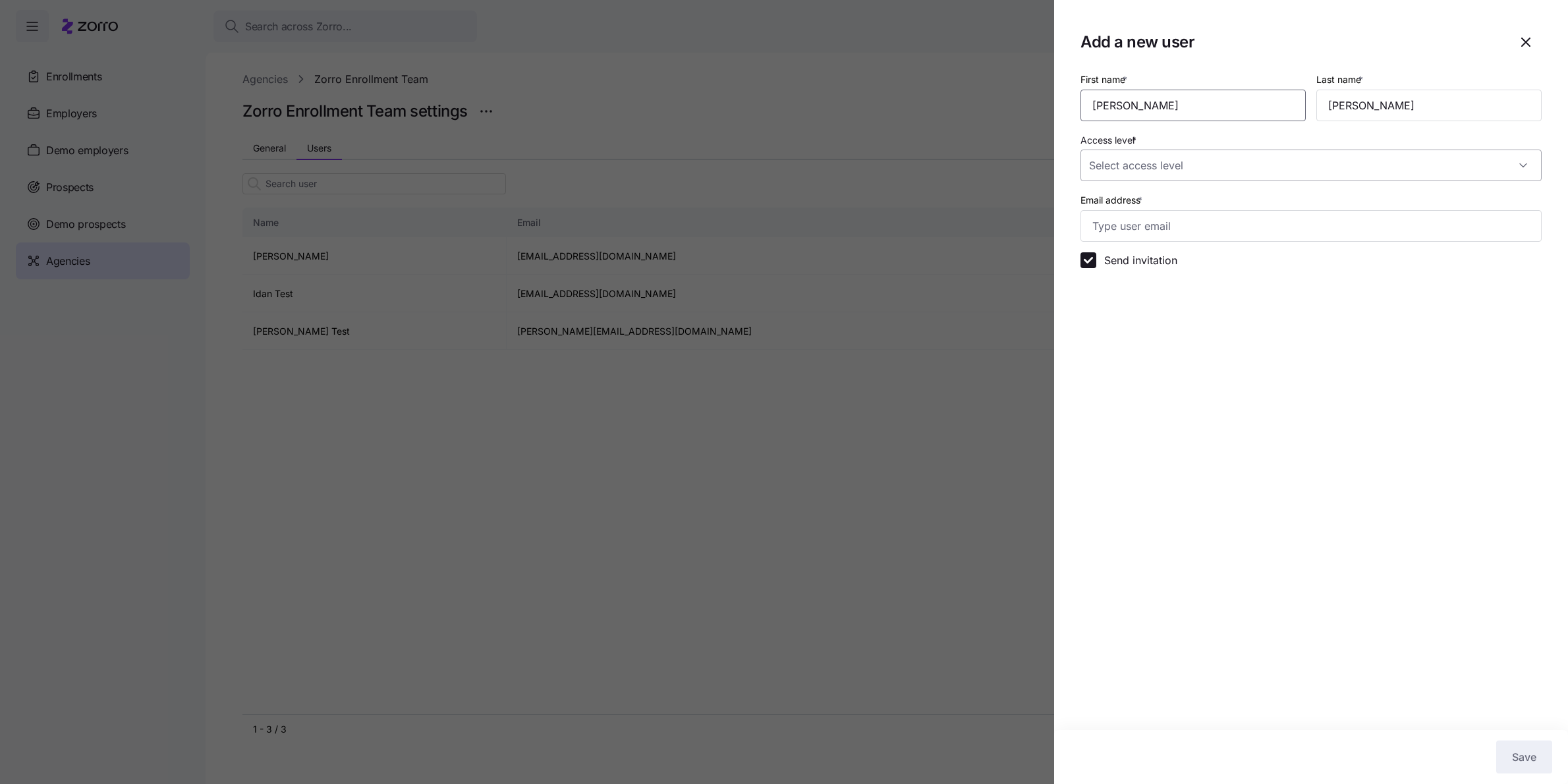
type input "[PERSON_NAME]"
click at [1148, 162] on input "Access level *" at bounding box center [1311, 165] width 461 height 32
click at [1381, 268] on div "Admin All standard rights, plus can manage general settings and users" at bounding box center [1311, 257] width 451 height 43
type input "Admin"
click at [1254, 229] on input "Email address *" at bounding box center [1311, 226] width 461 height 32
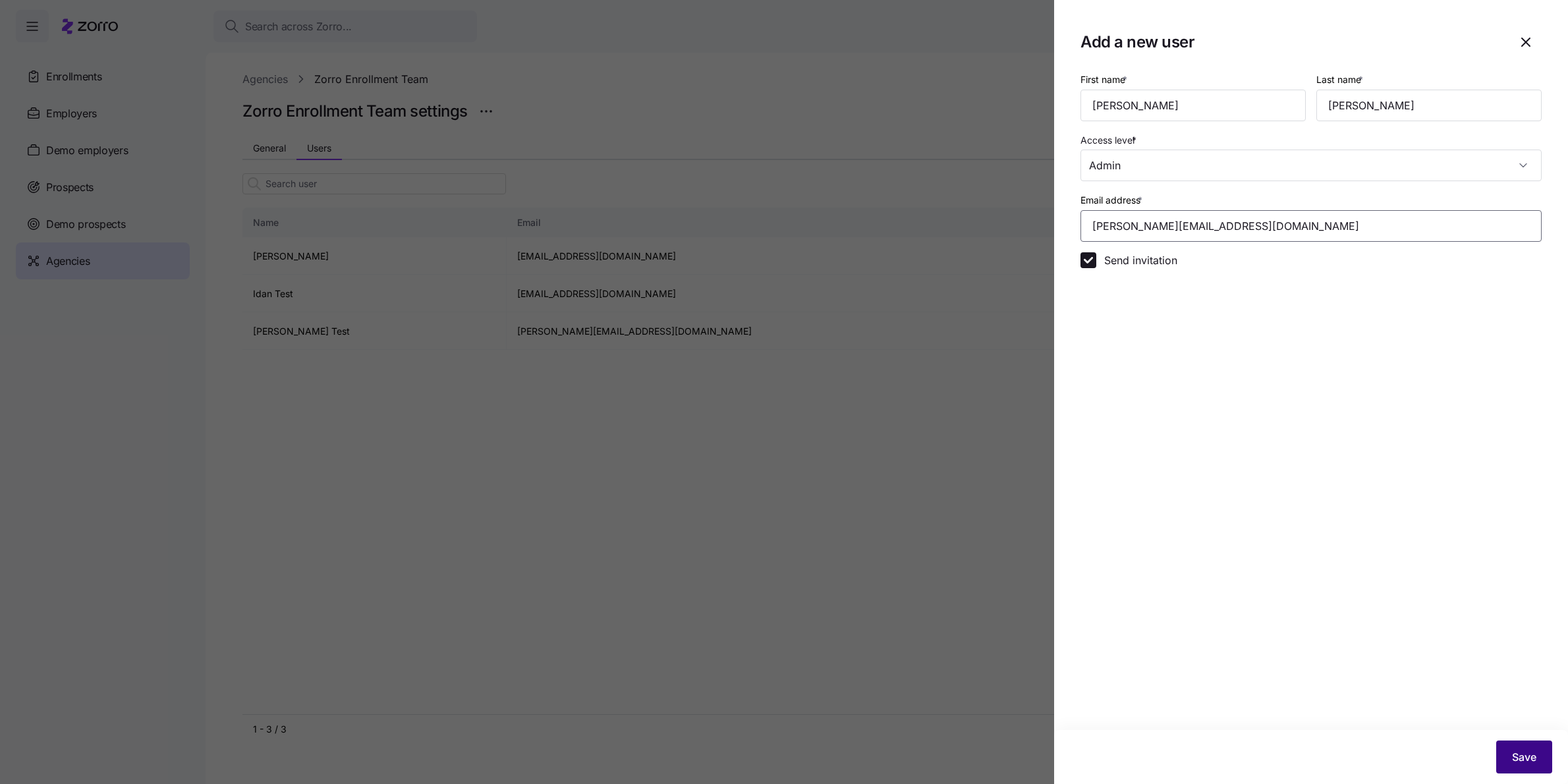
type input "[PERSON_NAME][EMAIL_ADDRESS][DOMAIN_NAME]"
click at [1540, 749] on button "Save" at bounding box center [1524, 757] width 56 height 33
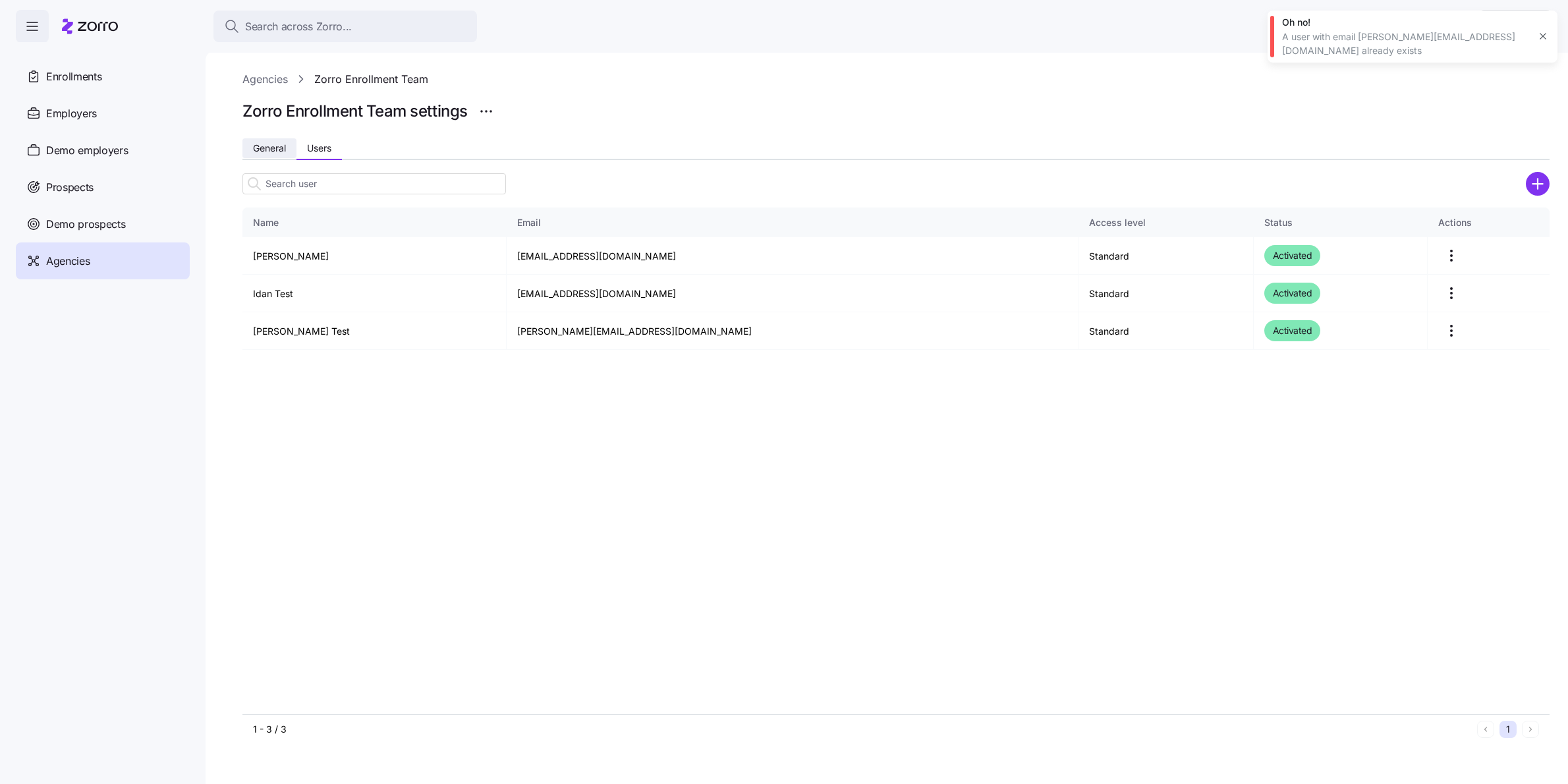
click at [254, 152] on span "General" at bounding box center [269, 148] width 33 height 9
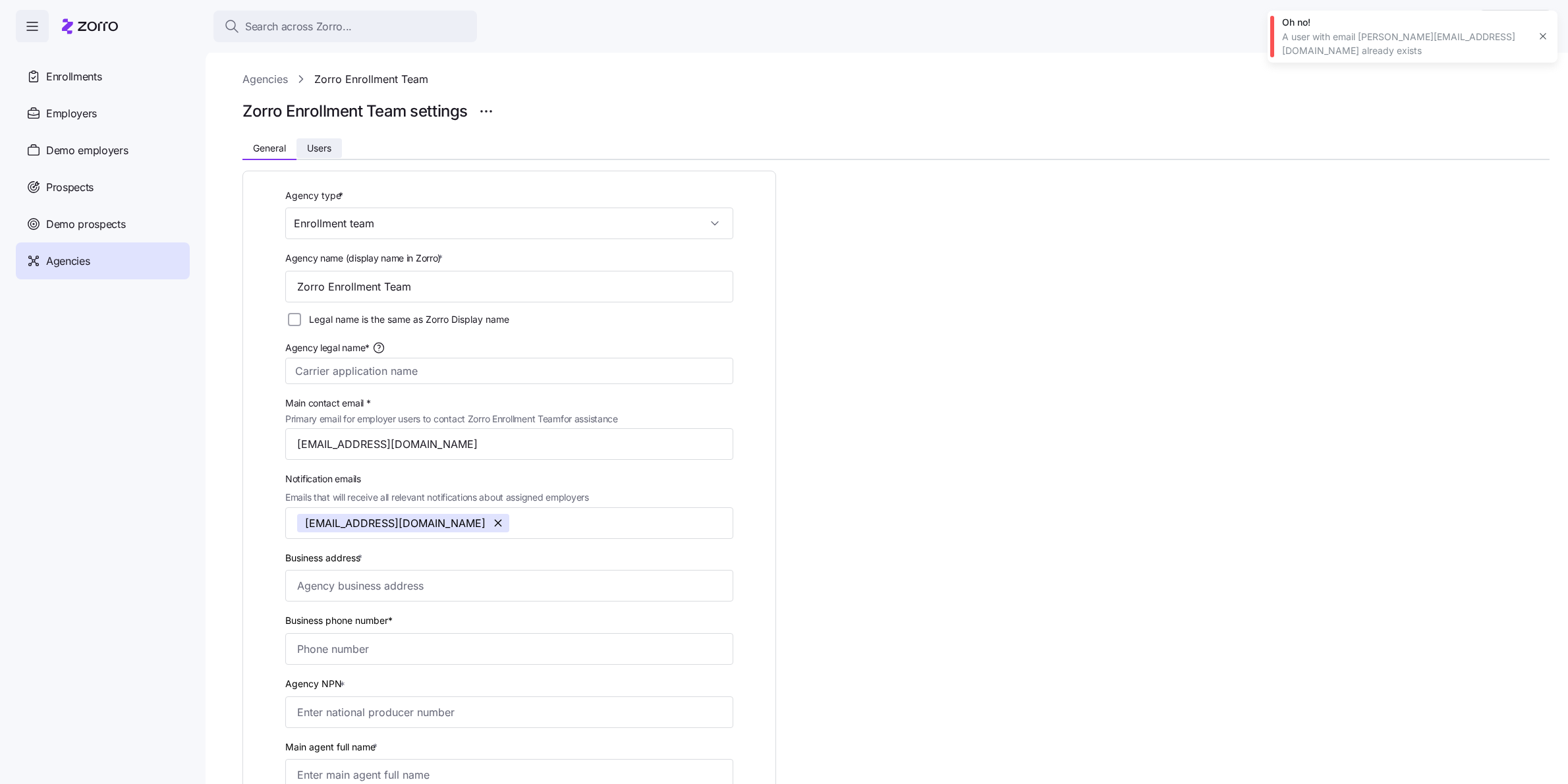
click at [335, 155] on button "Users" at bounding box center [319, 149] width 45 height 20
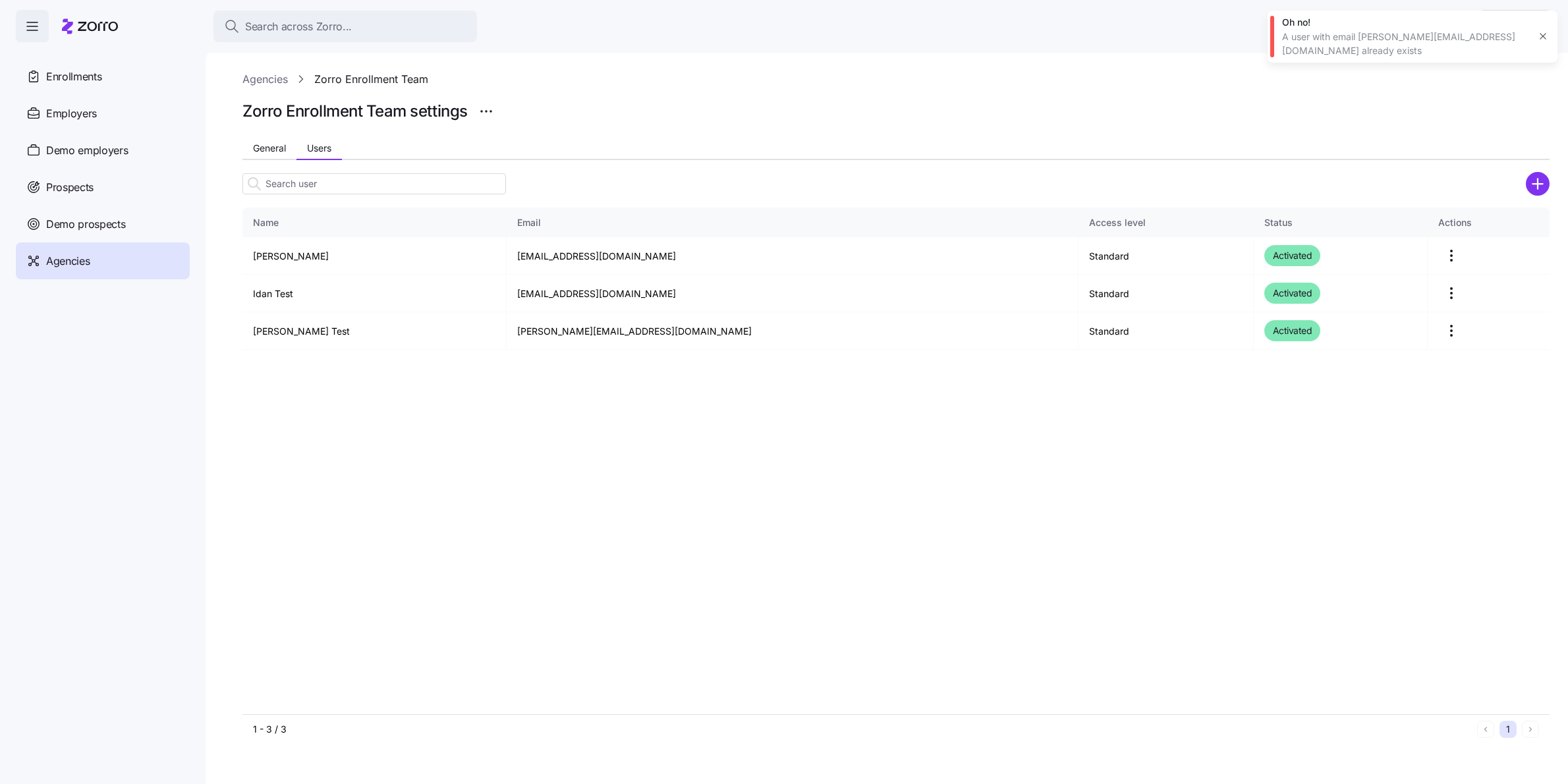
click at [383, 186] on input at bounding box center [374, 184] width 264 height 21
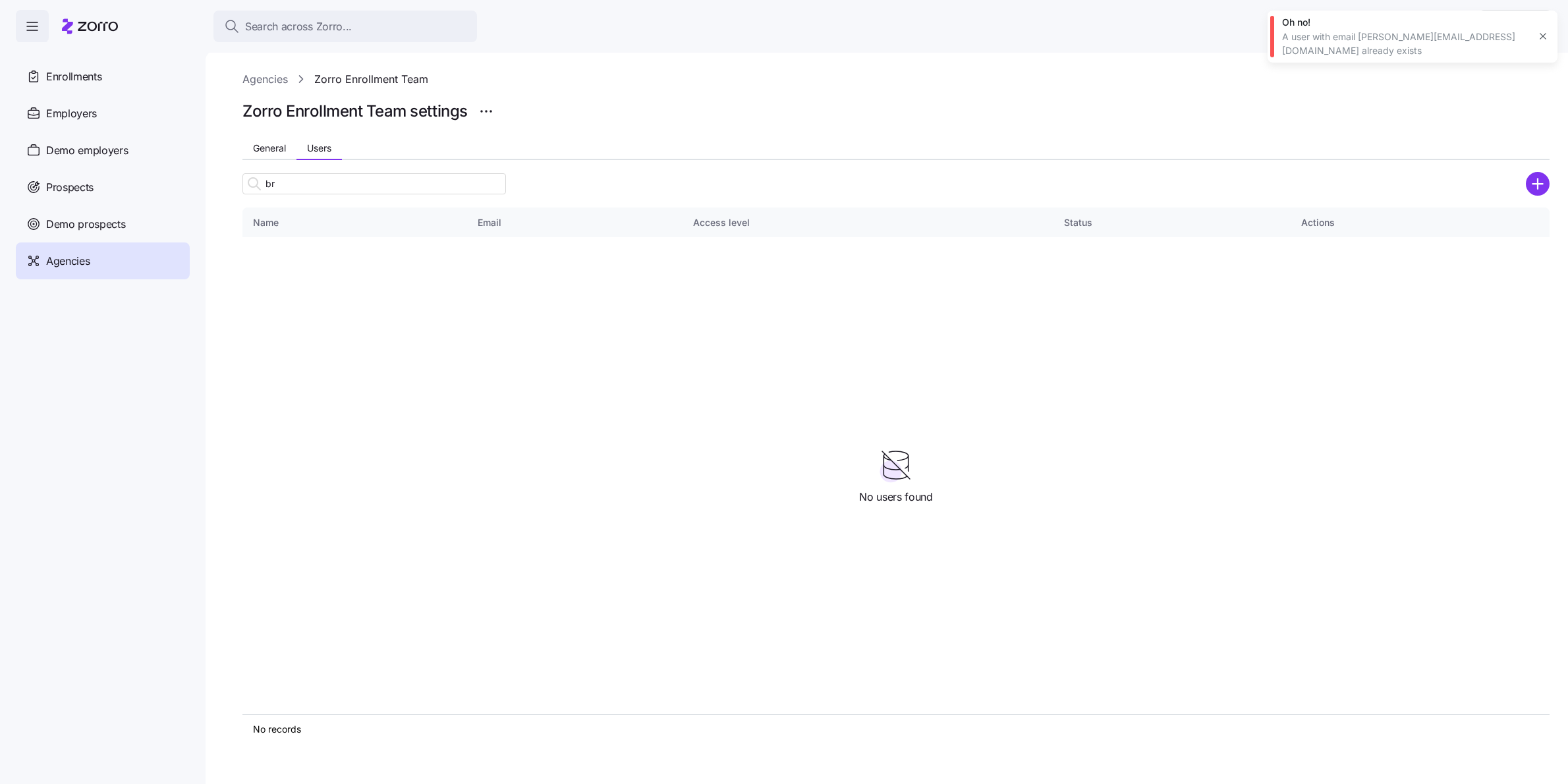
type input "b"
type input "a"
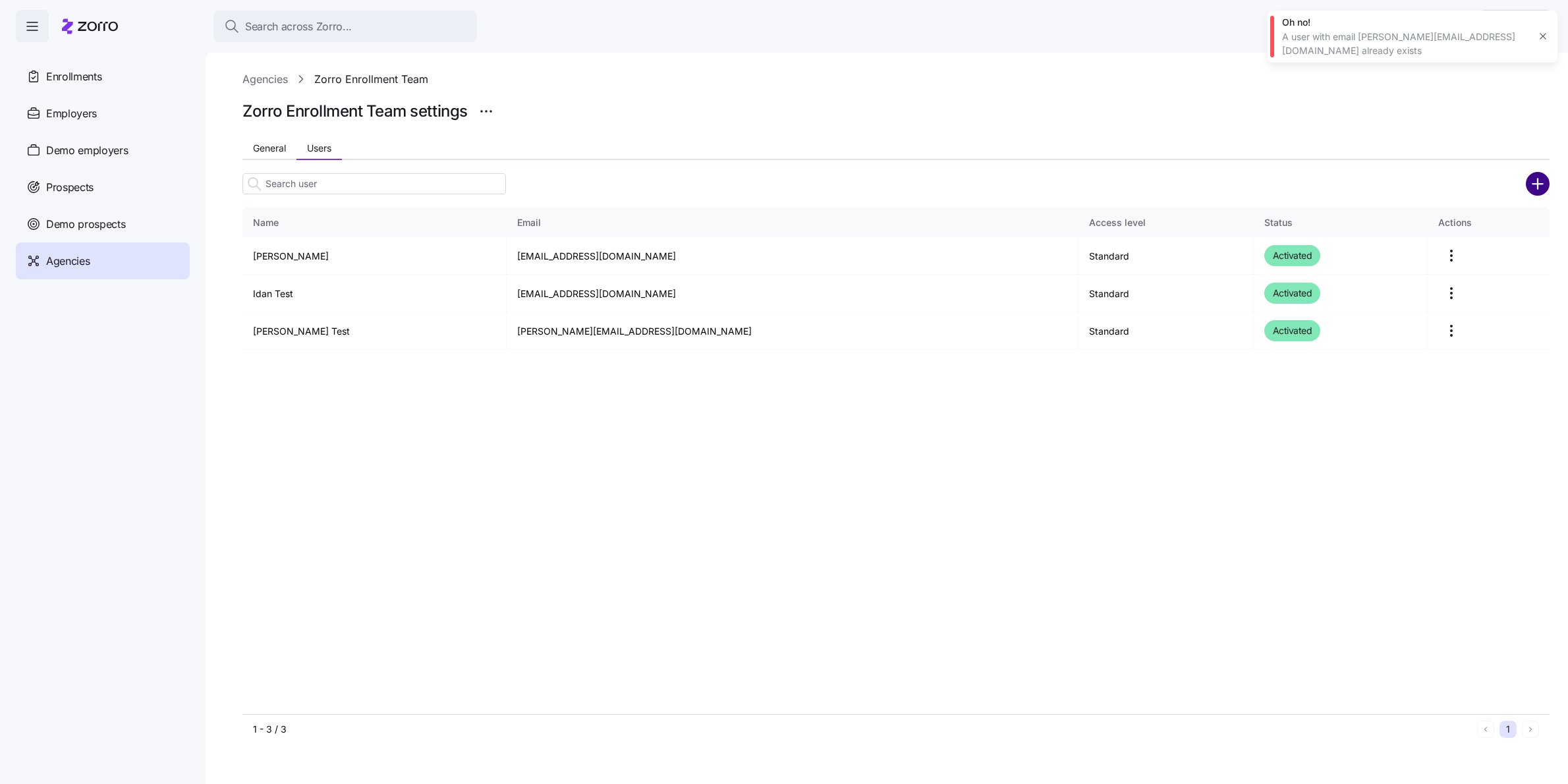
click at [1542, 179] on circle "add icon" at bounding box center [1538, 183] width 21 height 21
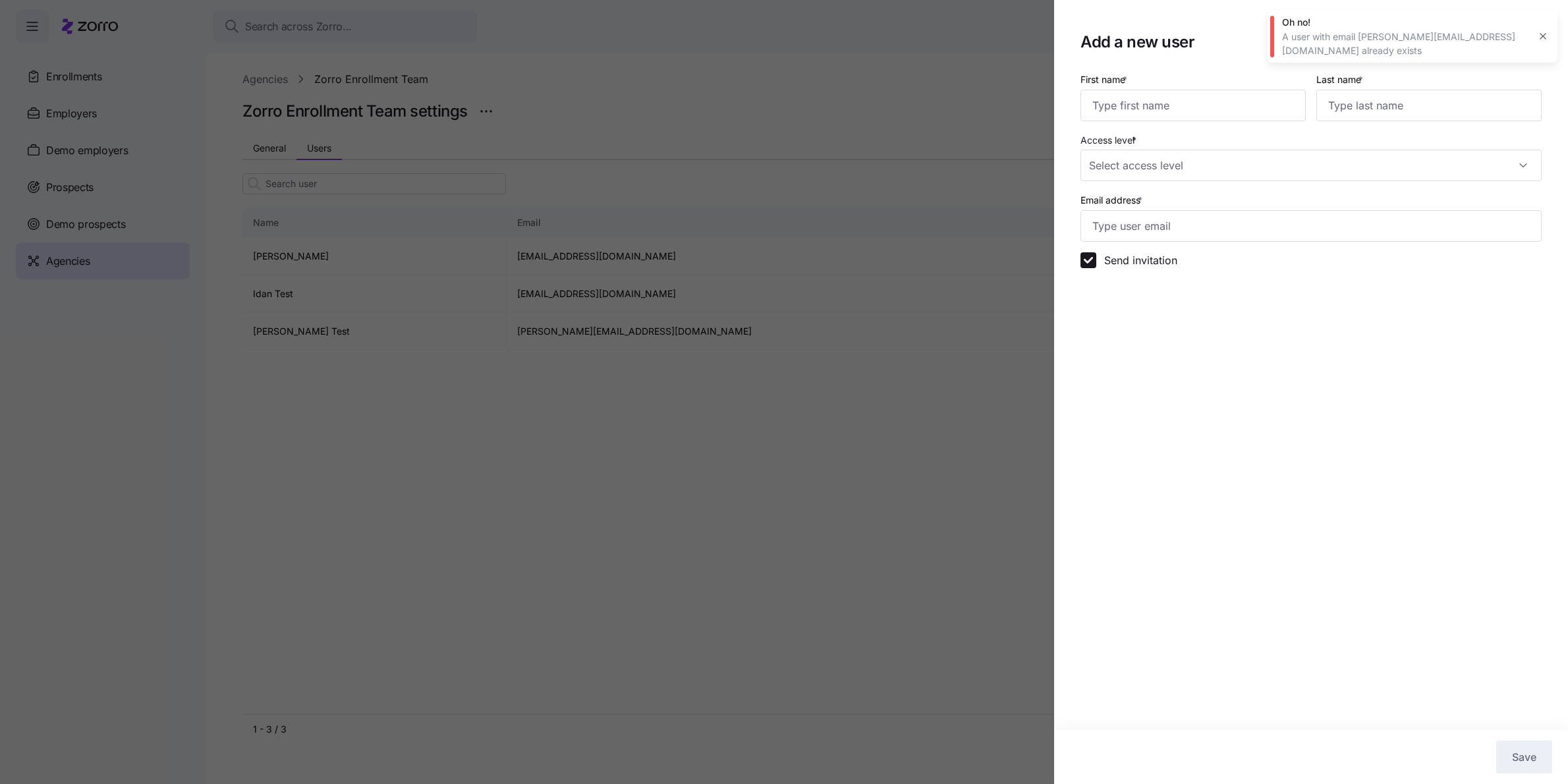
click at [1544, 32] on icon "button" at bounding box center [1543, 36] width 11 height 11
click at [1530, 46] on icon "button" at bounding box center [1526, 43] width 8 height 8
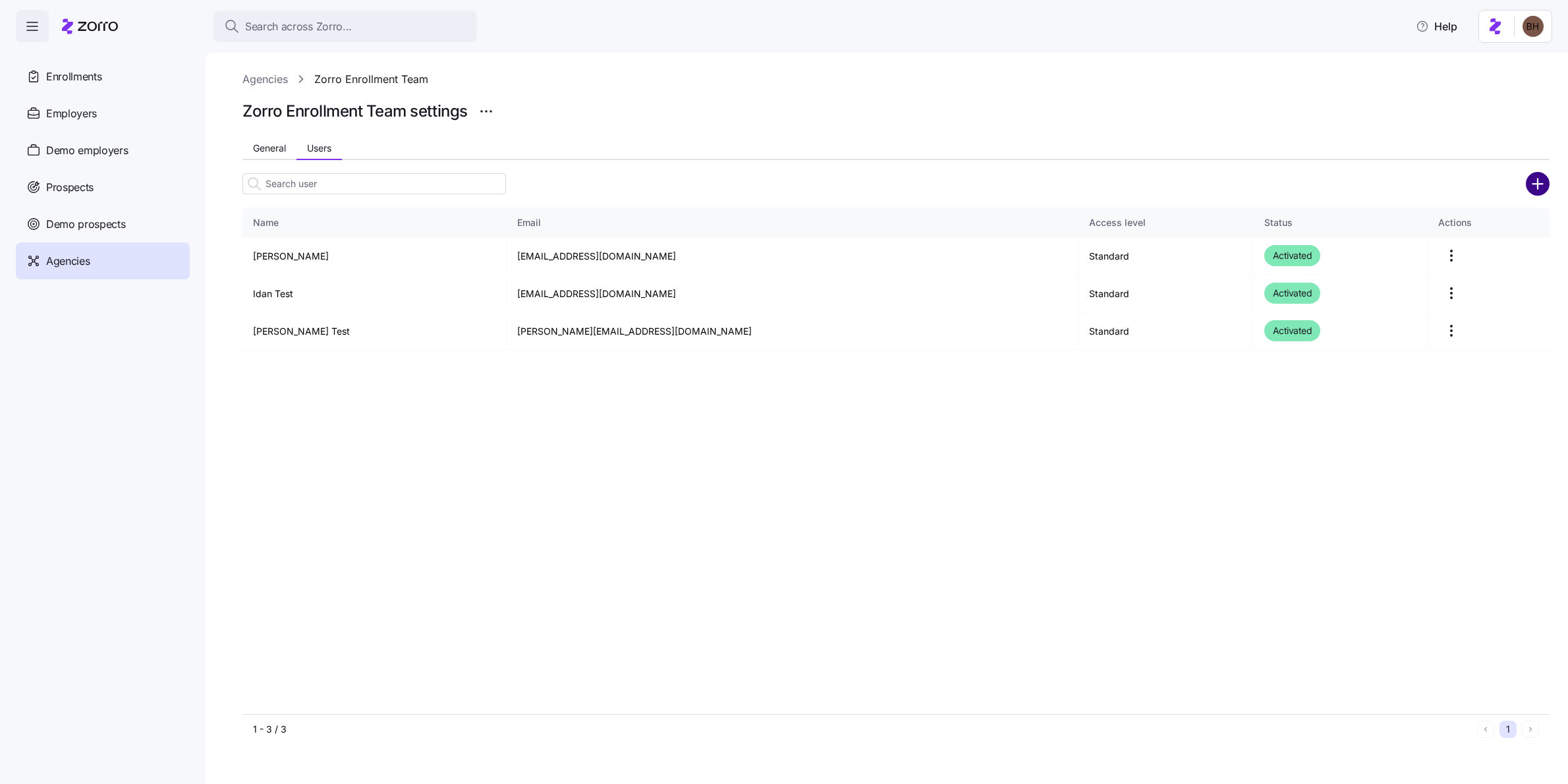
click at [1534, 186] on circle "add icon" at bounding box center [1538, 183] width 21 height 21
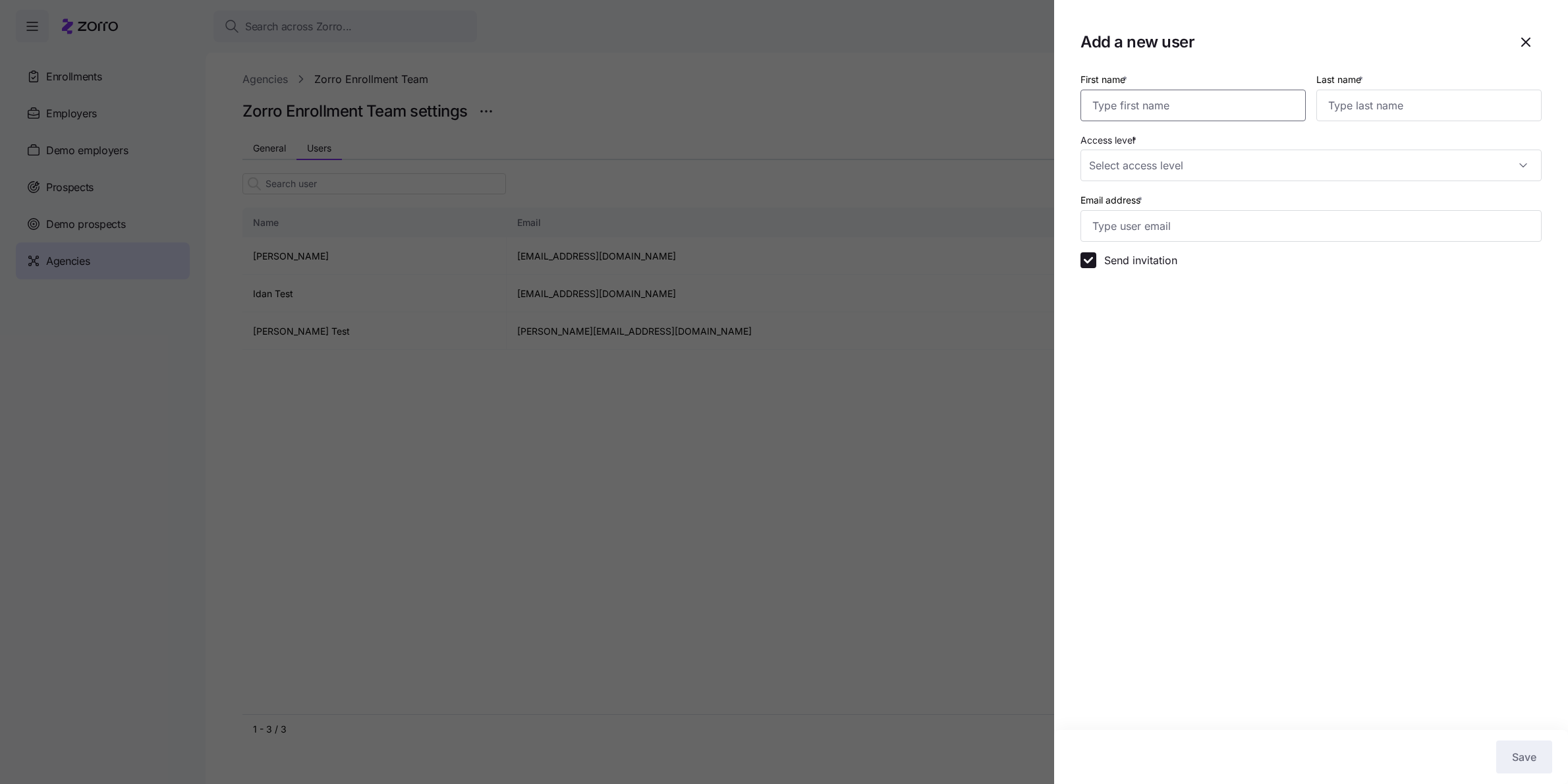
click at [1138, 108] on input "First name *" at bounding box center [1193, 105] width 226 height 32
type input "[PERSON_NAME]"
click at [1519, 162] on input "Access level *" at bounding box center [1311, 165] width 461 height 32
click at [1209, 258] on span "All standard rights, plus can manage general settings and users" at bounding box center [1228, 265] width 263 height 15
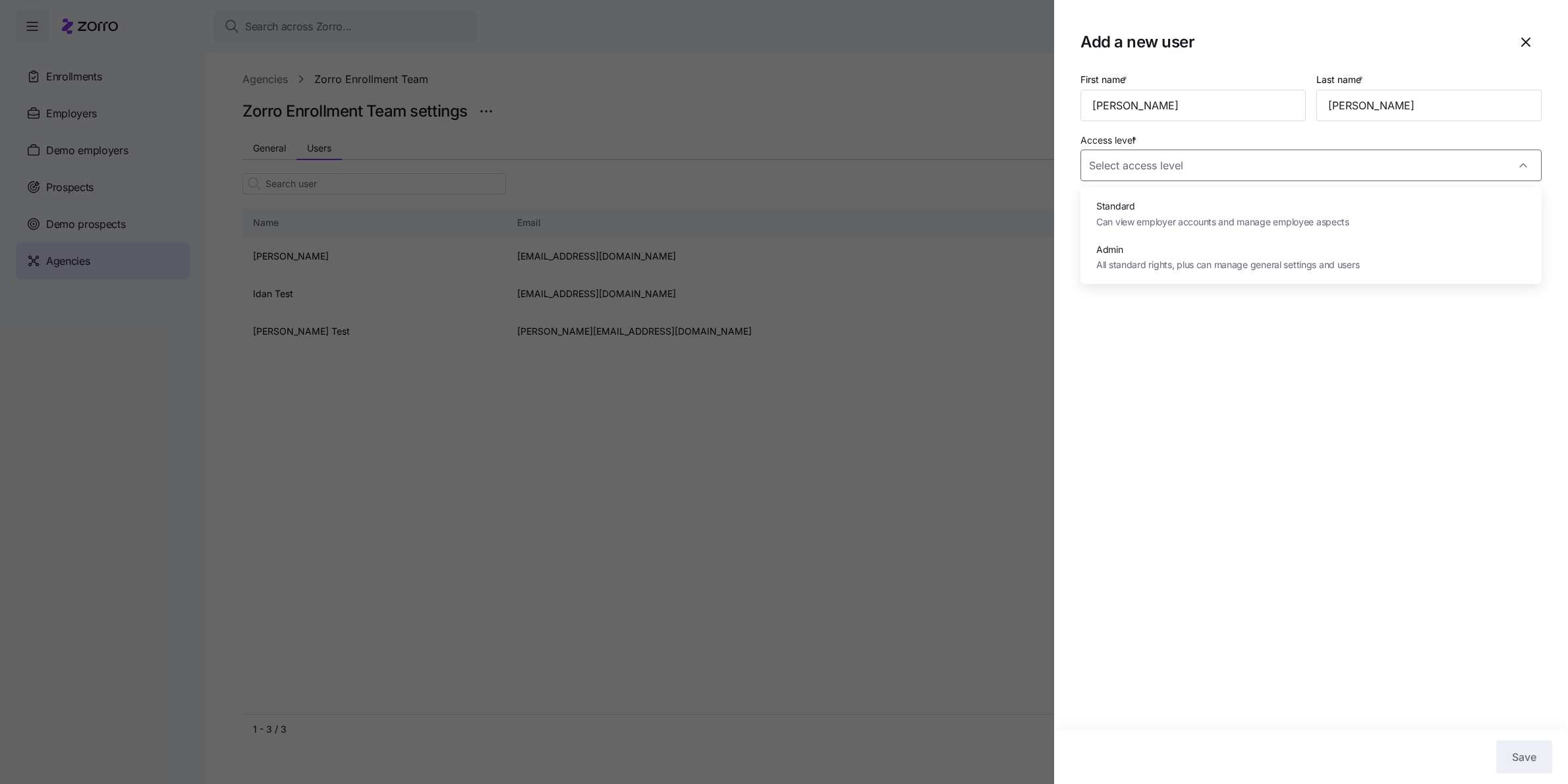
type input "Admin"
click at [1144, 222] on input "Email address *" at bounding box center [1311, 226] width 461 height 32
type input "[PERSON_NAME][EMAIL_ADDRESS][DOMAIN_NAME]"
click at [1126, 259] on label "Send invitation" at bounding box center [1137, 259] width 81 height 16
click at [1097, 259] on input "Send invitation" at bounding box center [1088, 259] width 16 height 16
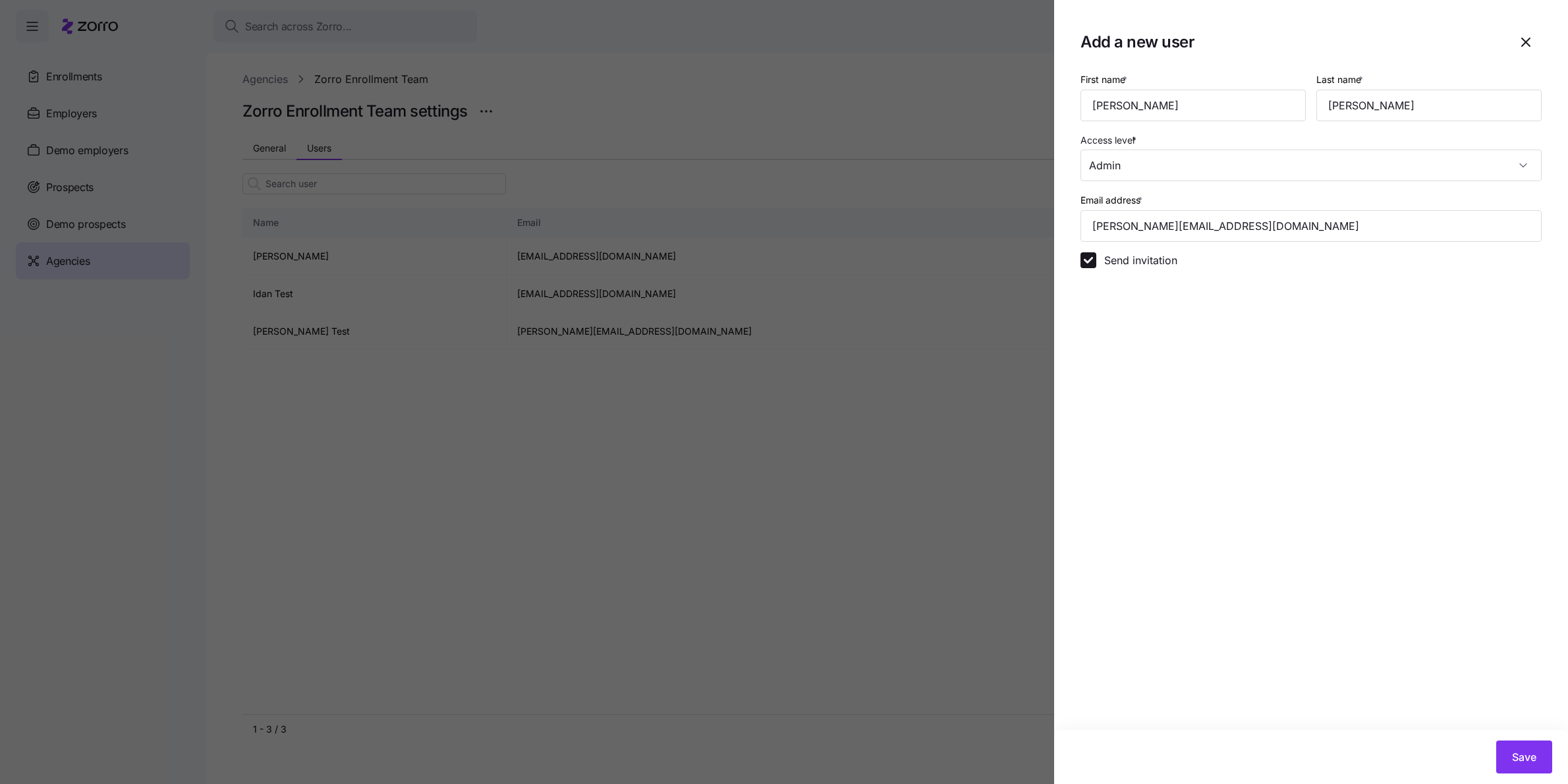
checkbox input "false"
click at [1522, 754] on span "Save" at bounding box center [1524, 757] width 25 height 16
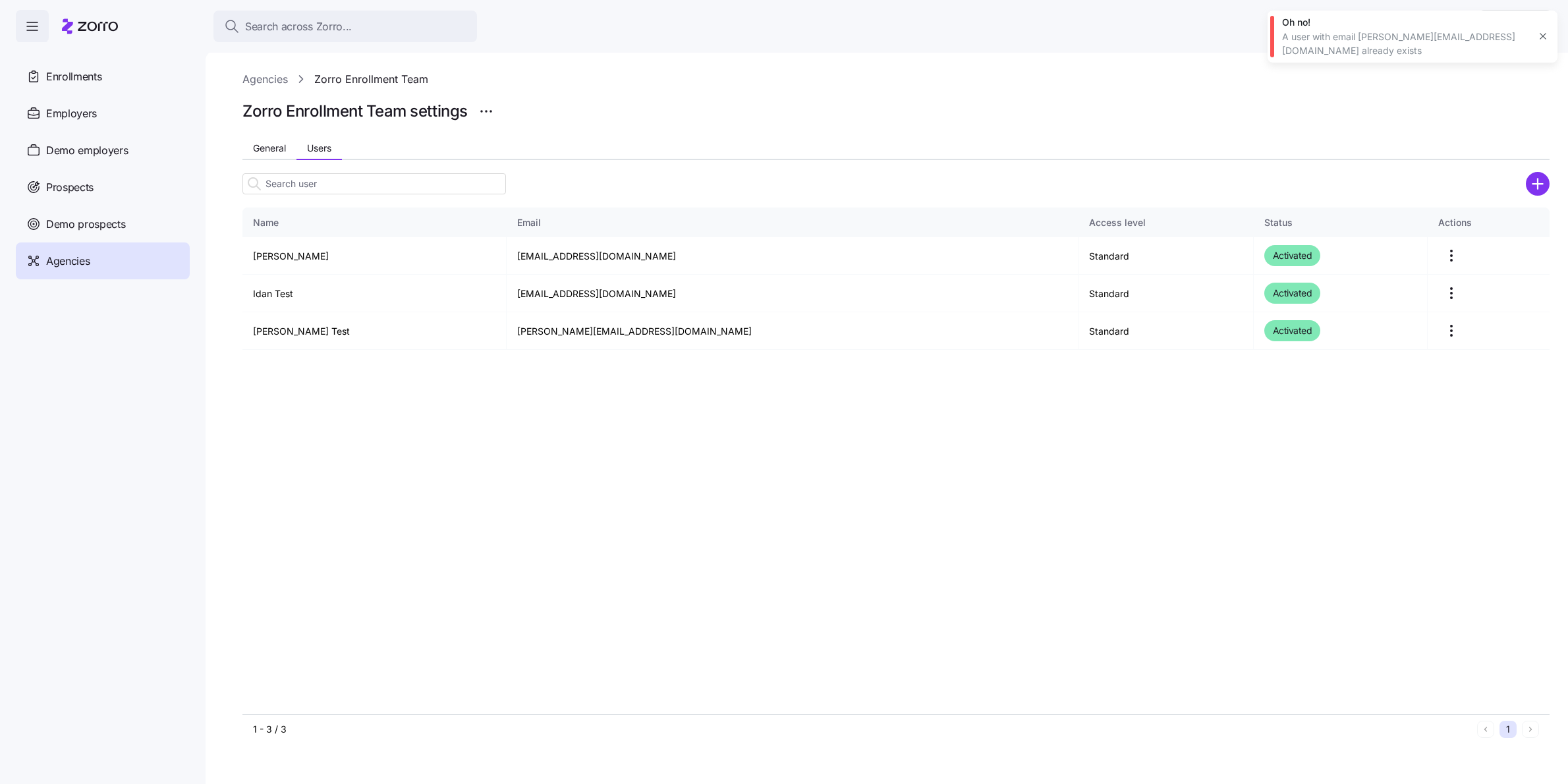
click at [365, 182] on input at bounding box center [374, 184] width 264 height 21
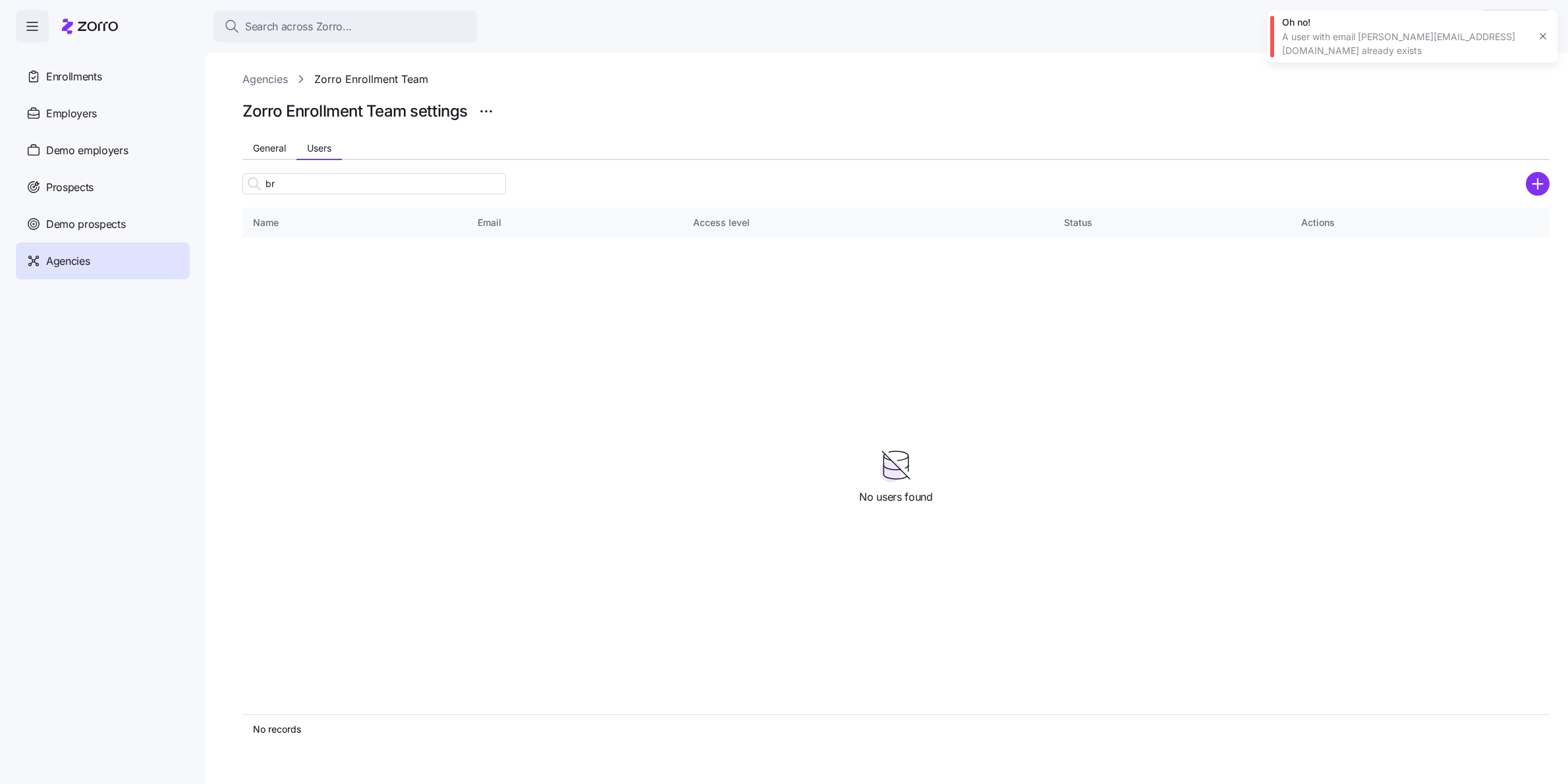
type input "b"
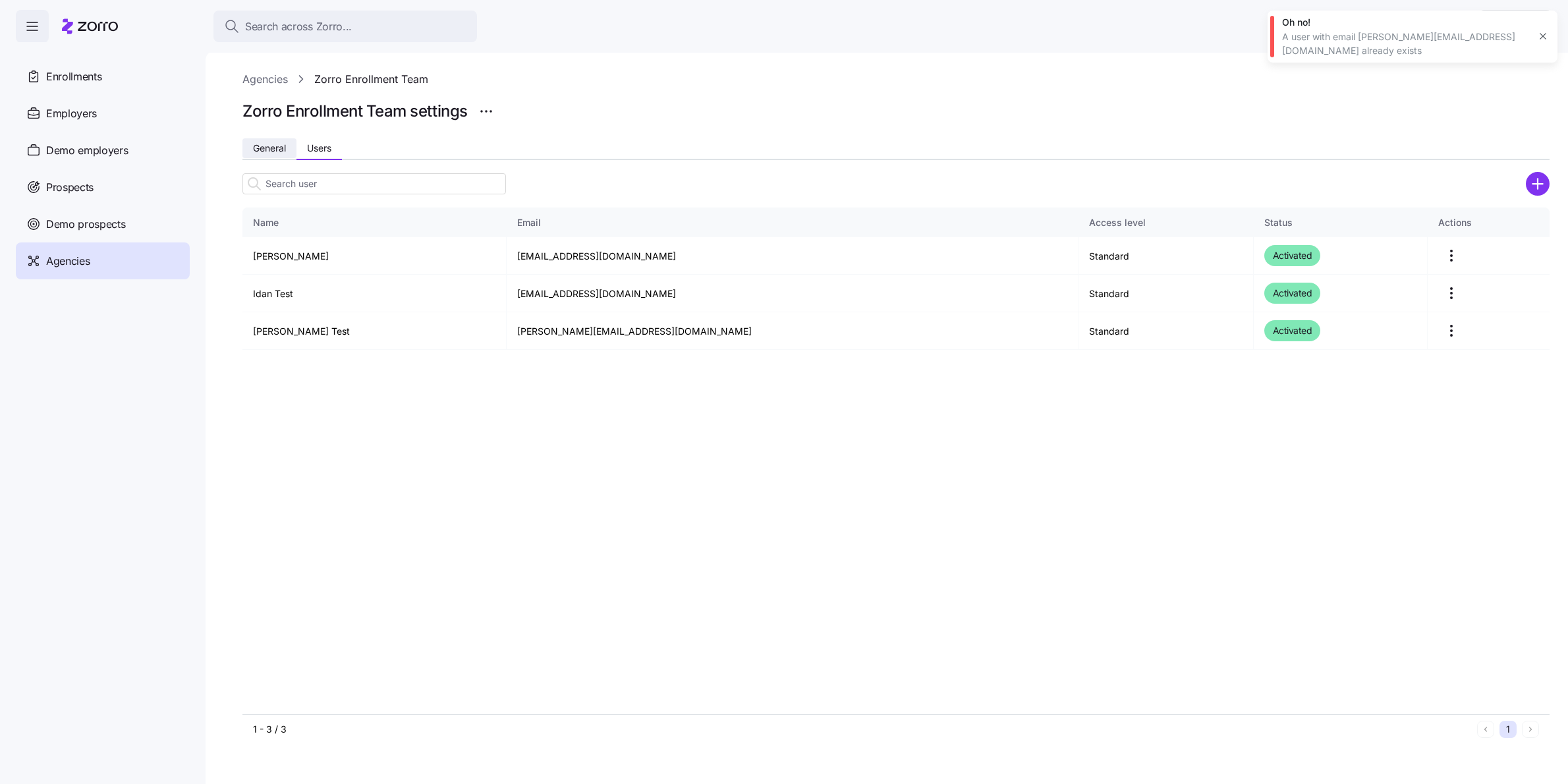
click at [277, 151] on span "General" at bounding box center [269, 148] width 33 height 9
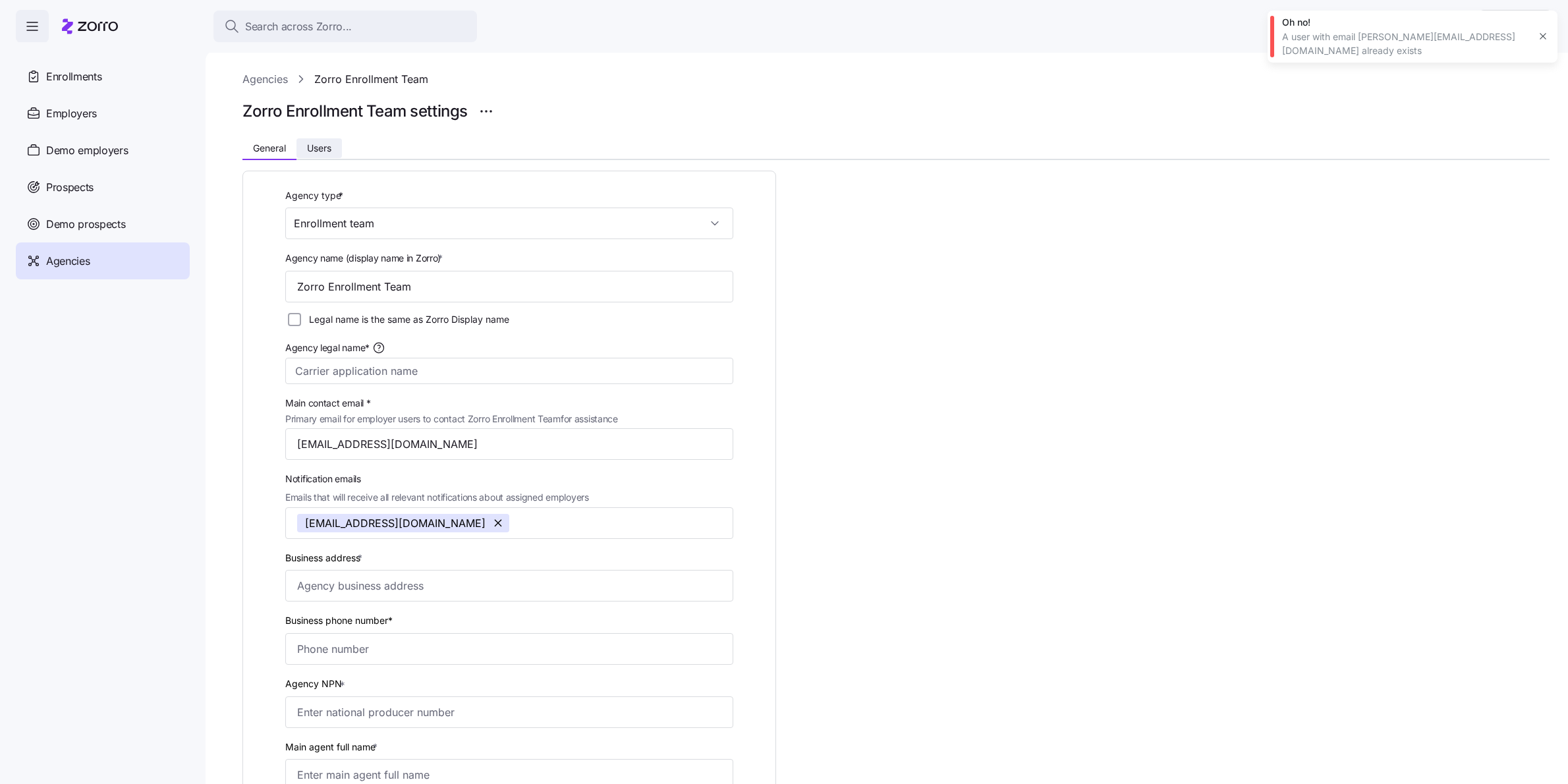
click at [315, 148] on span "Users" at bounding box center [319, 148] width 25 height 9
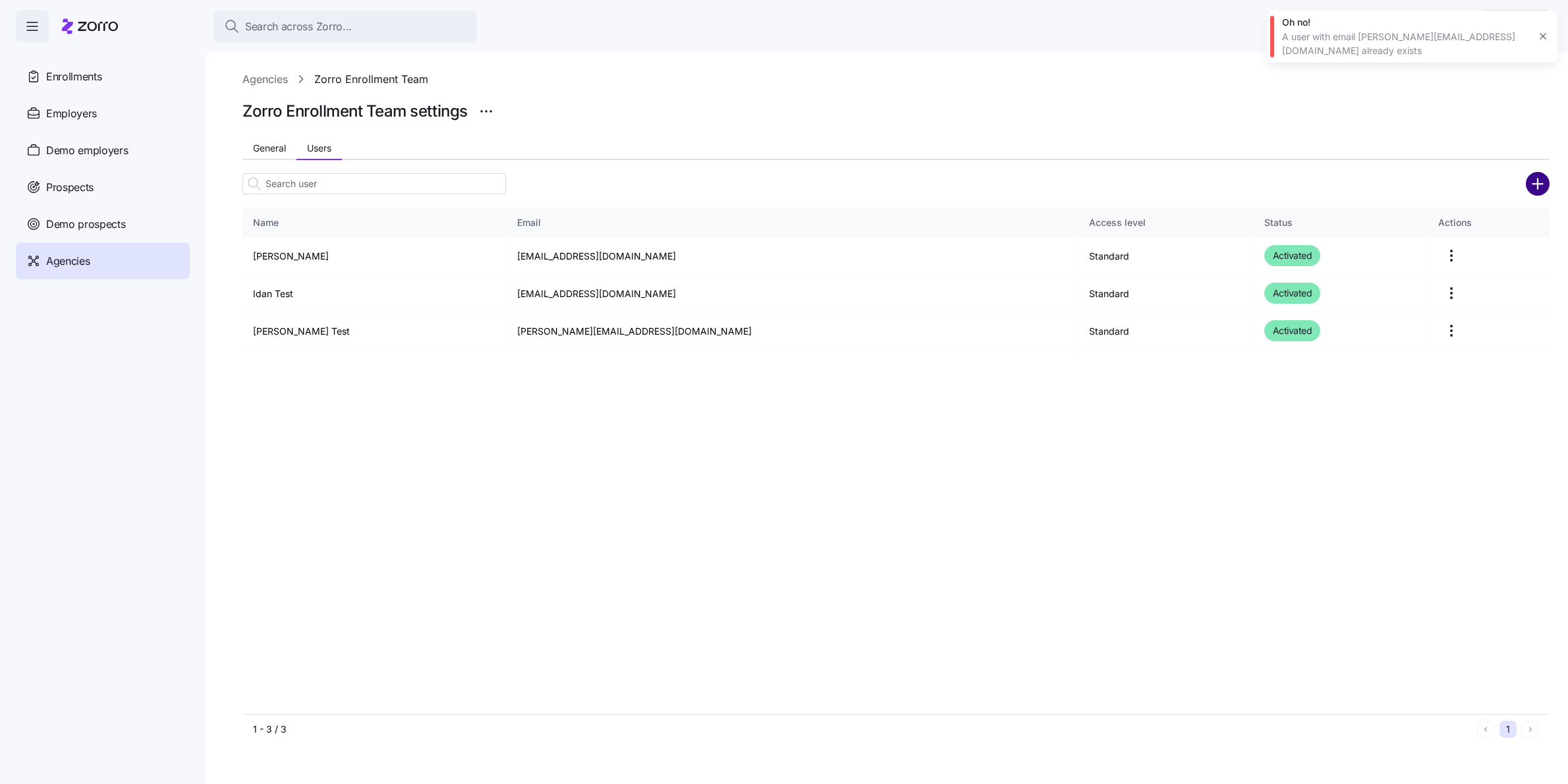
click at [1540, 189] on circle "add icon" at bounding box center [1538, 183] width 21 height 21
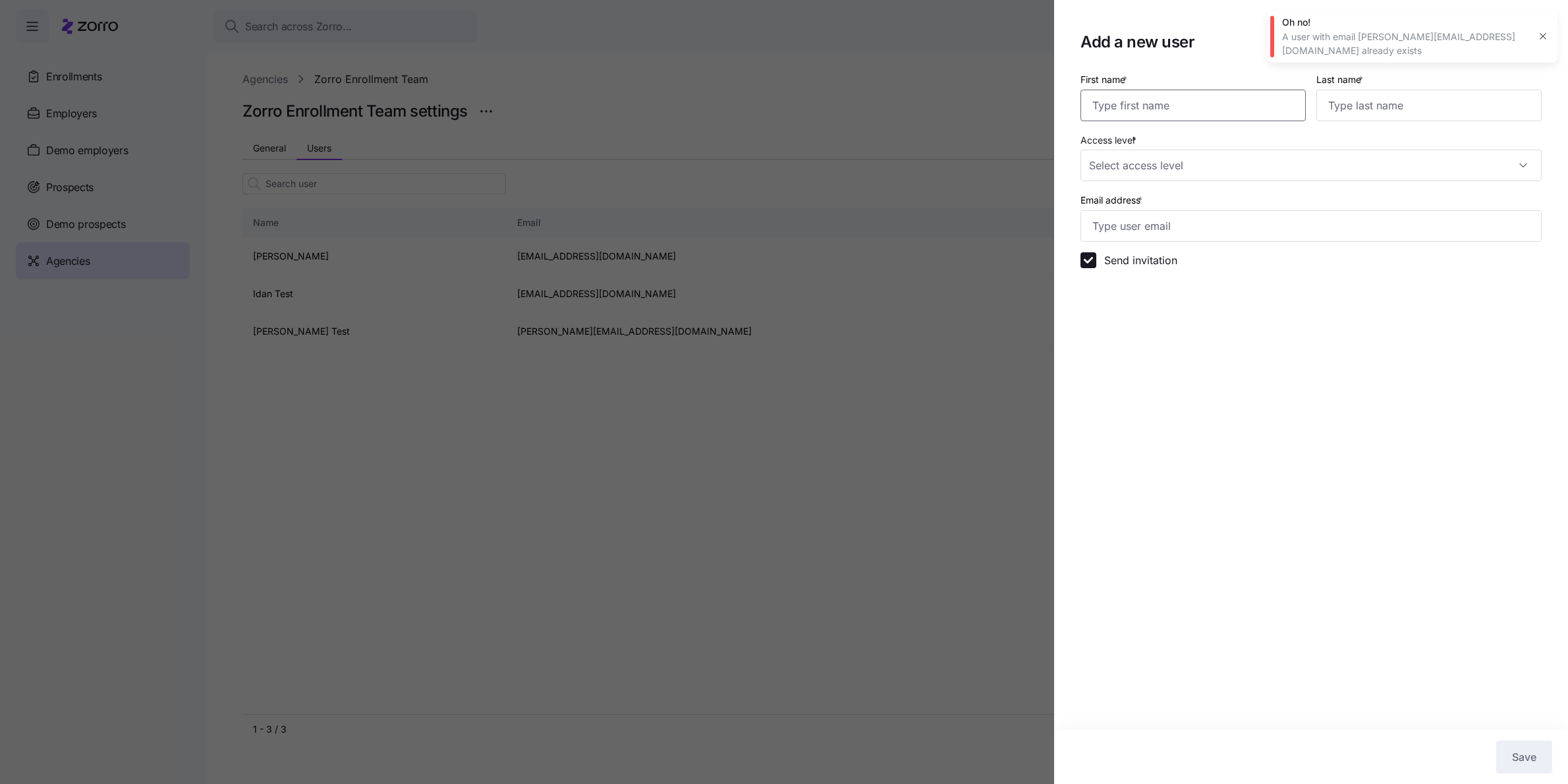
click at [1153, 108] on input "First name *" at bounding box center [1193, 105] width 226 height 32
type input "A"
type input "S"
click at [1542, 32] on icon "button" at bounding box center [1543, 36] width 11 height 11
click at [1530, 45] on icon "button" at bounding box center [1525, 42] width 16 height 16
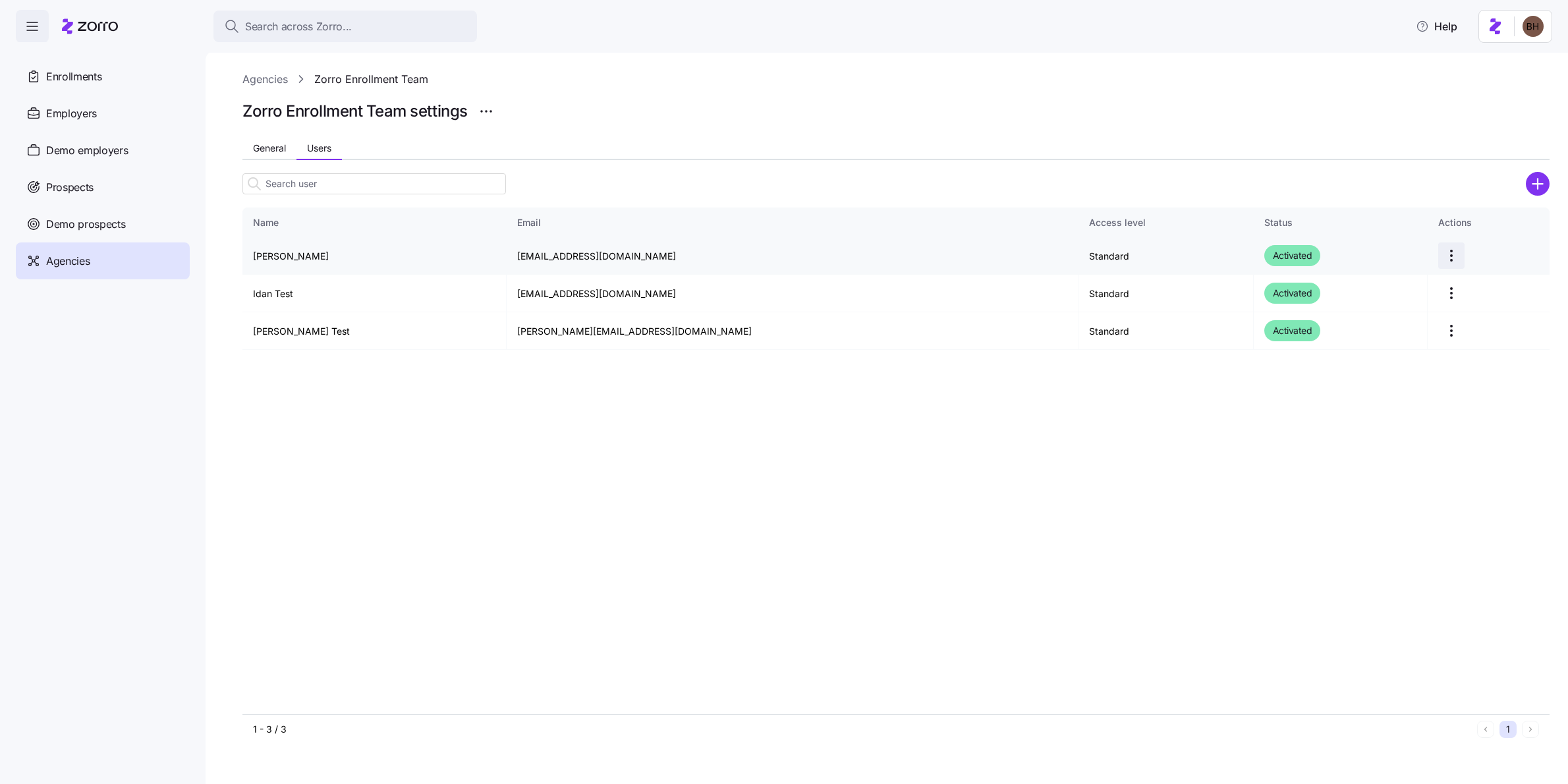
click at [1417, 254] on html "Search across Zorro... Help Enrollments Employers Demo employers Prospects Demo…" at bounding box center [784, 388] width 1568 height 777
click at [490, 106] on html "Search across Zorro... Help Enrollments Employers Demo employers Prospects Demo…" at bounding box center [784, 388] width 1568 height 777
click at [255, 144] on span "General" at bounding box center [269, 148] width 33 height 9
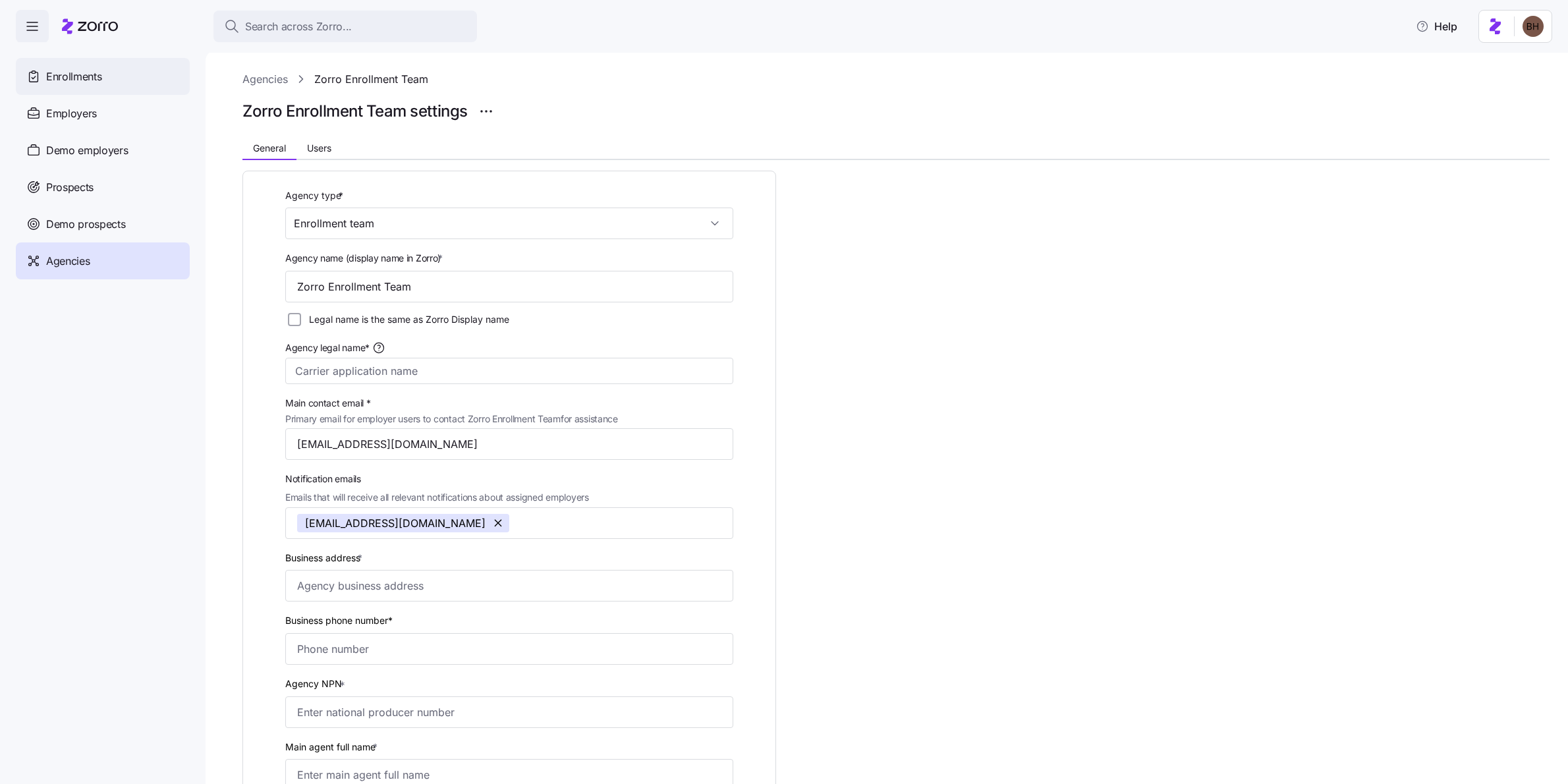
click at [92, 75] on span "Enrollments" at bounding box center [73, 76] width 55 height 16
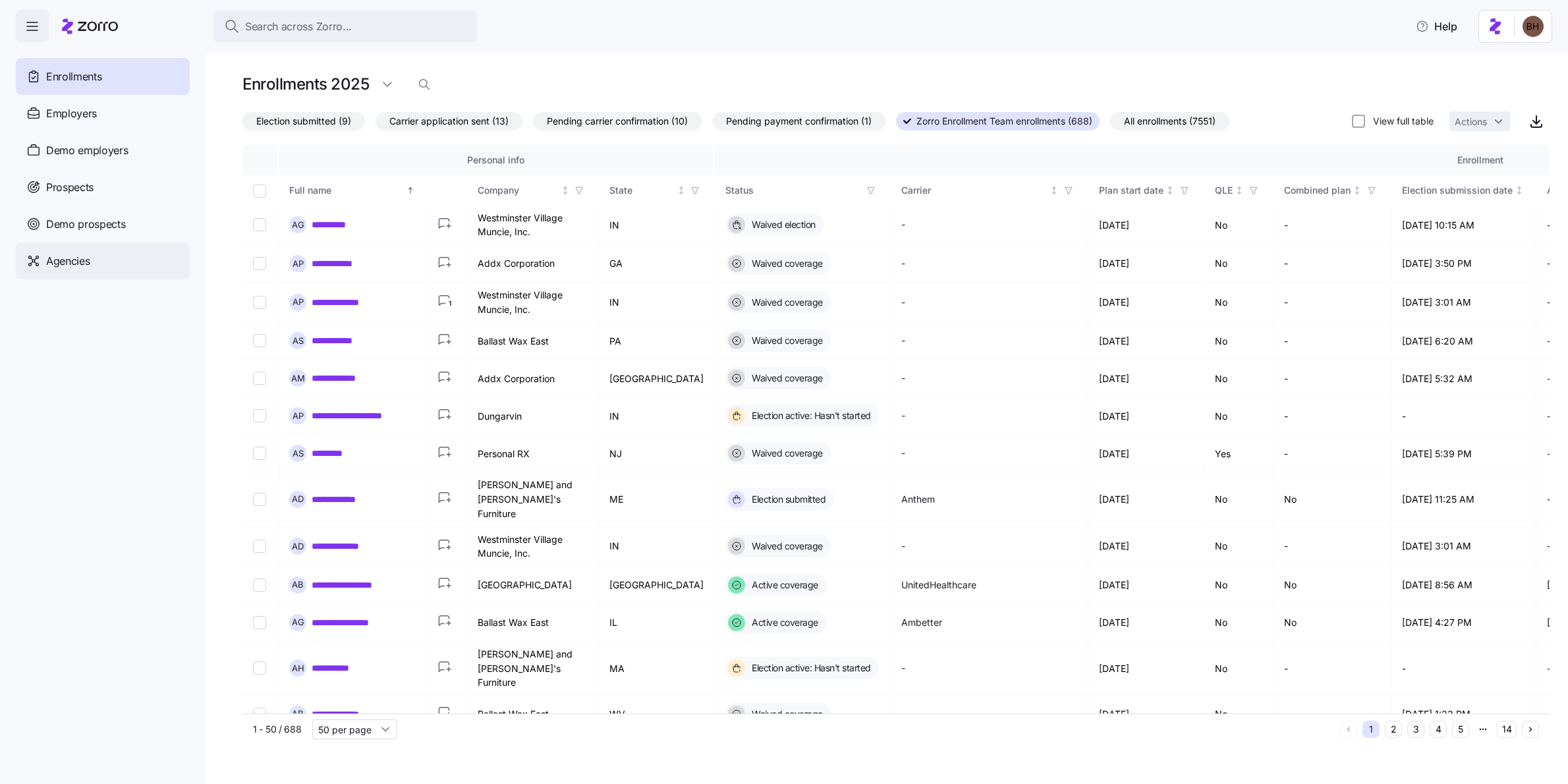
click at [72, 264] on span "Agencies" at bounding box center [67, 261] width 44 height 16
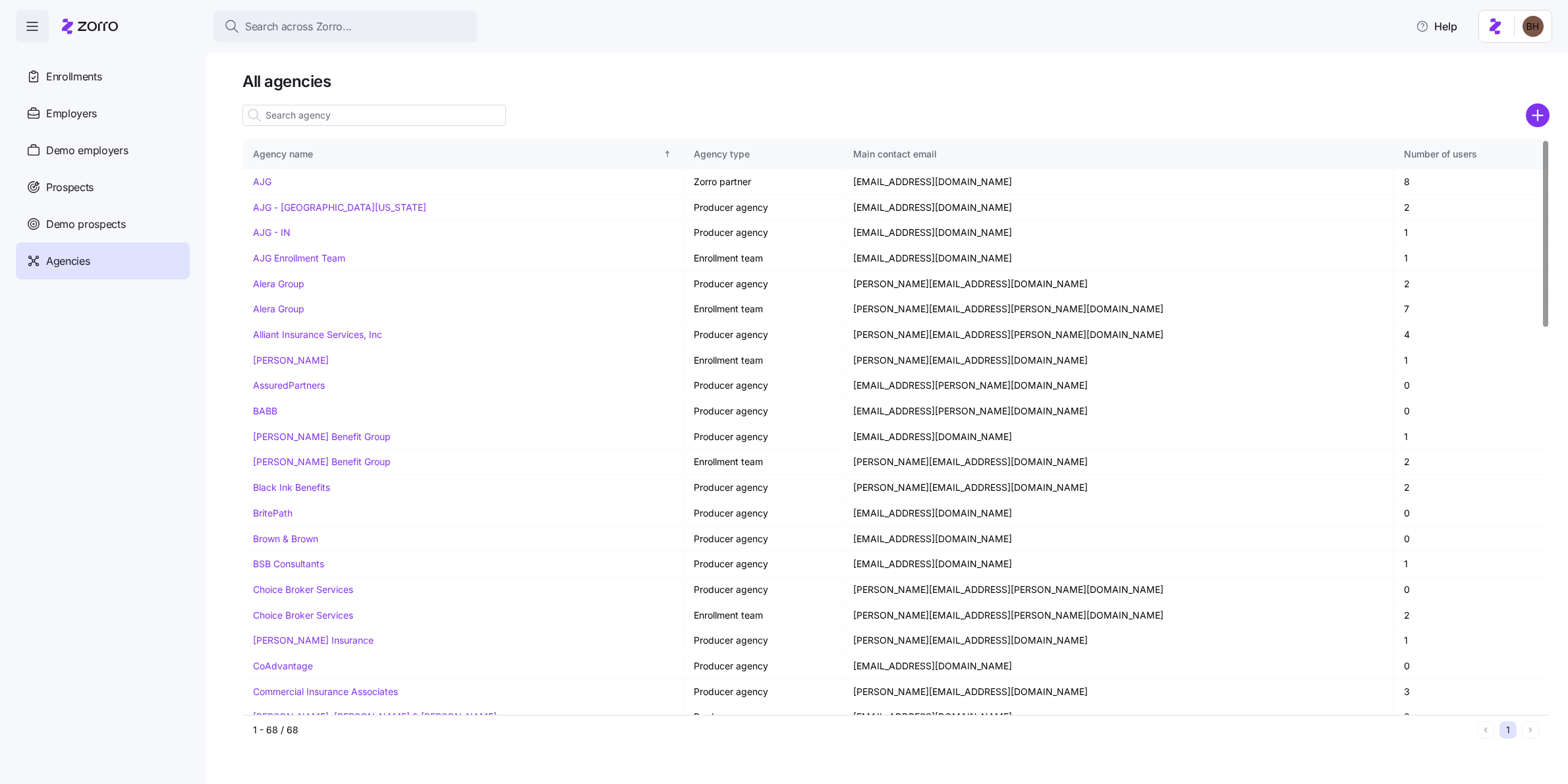
click at [340, 121] on input at bounding box center [374, 116] width 264 height 21
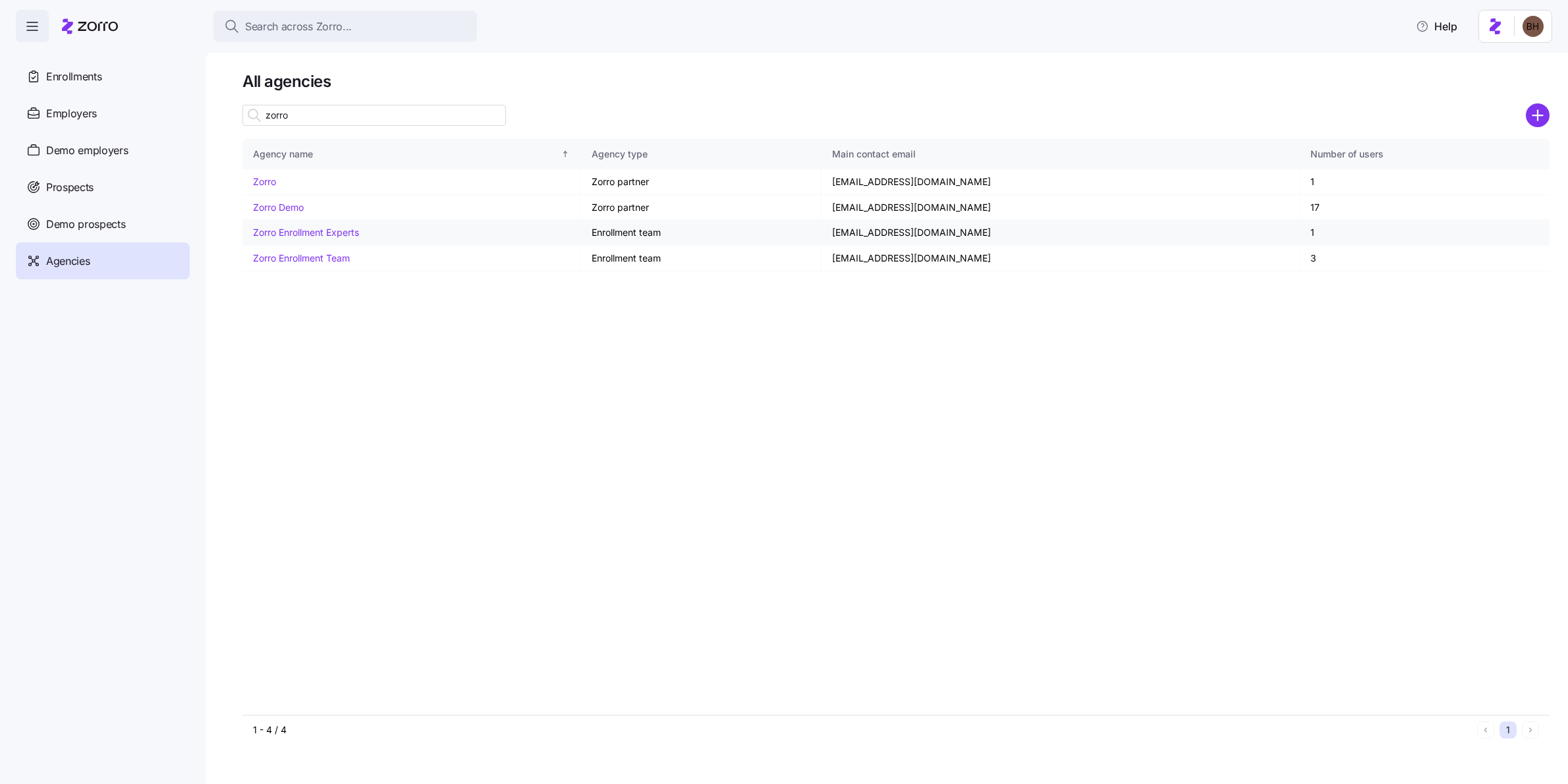
type input "zorro"
click at [1180, 237] on td "[EMAIL_ADDRESS][DOMAIN_NAME]" at bounding box center [1061, 232] width 479 height 25
click at [331, 234] on link "Zorro Enrollment Experts" at bounding box center [305, 232] width 106 height 11
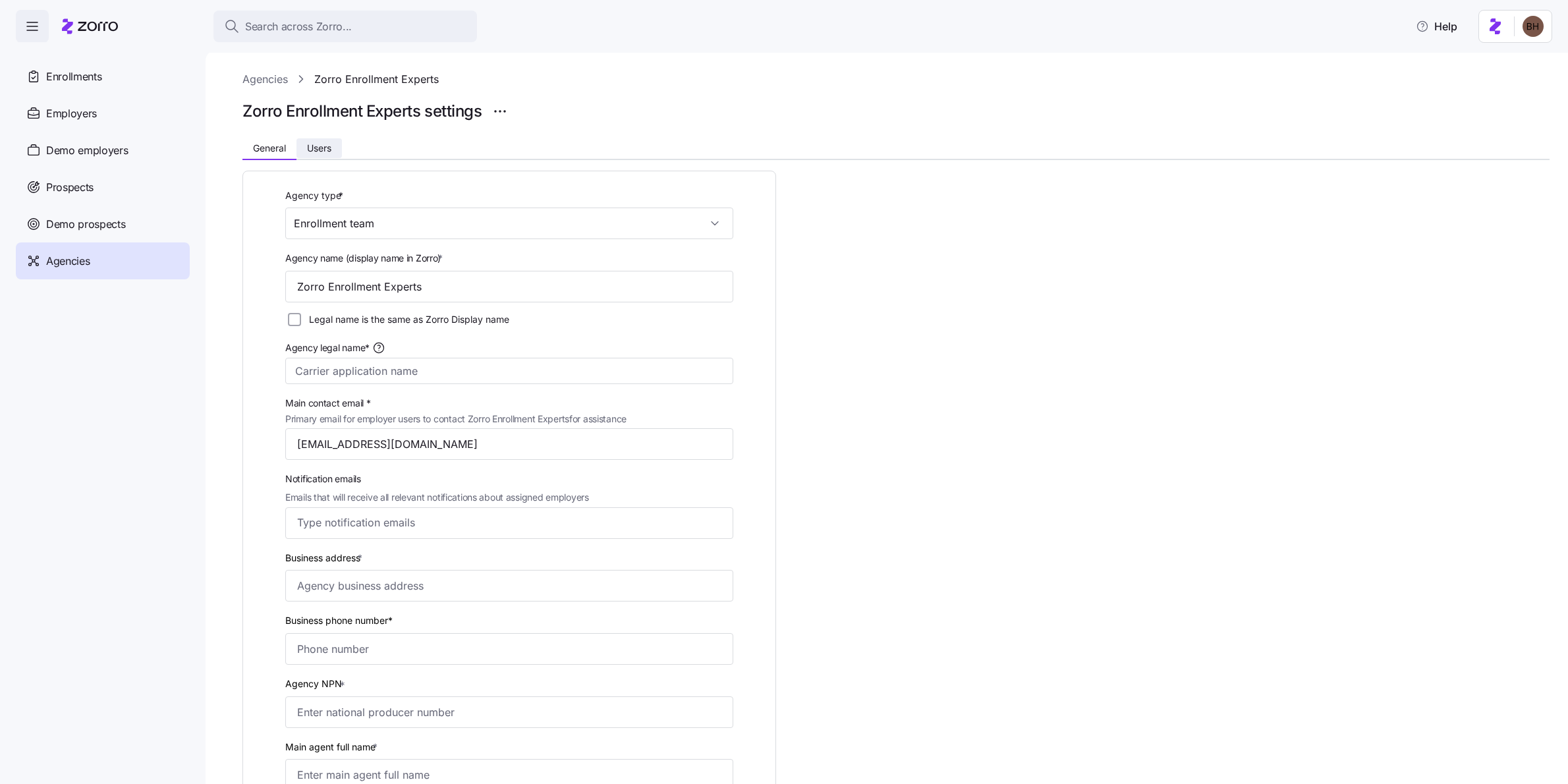
click at [332, 155] on button "Users" at bounding box center [319, 149] width 45 height 20
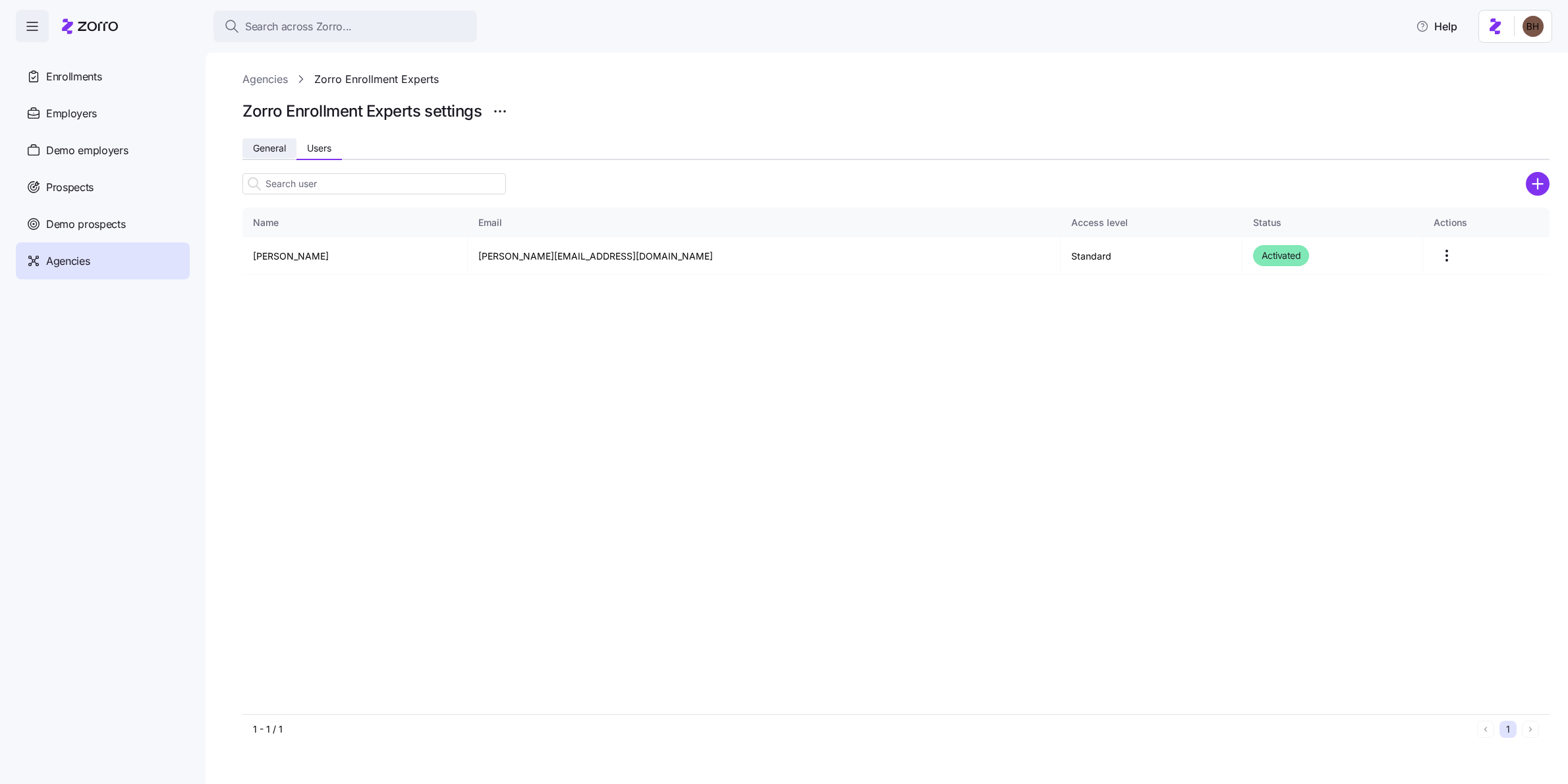
click at [273, 154] on button "General" at bounding box center [269, 149] width 54 height 20
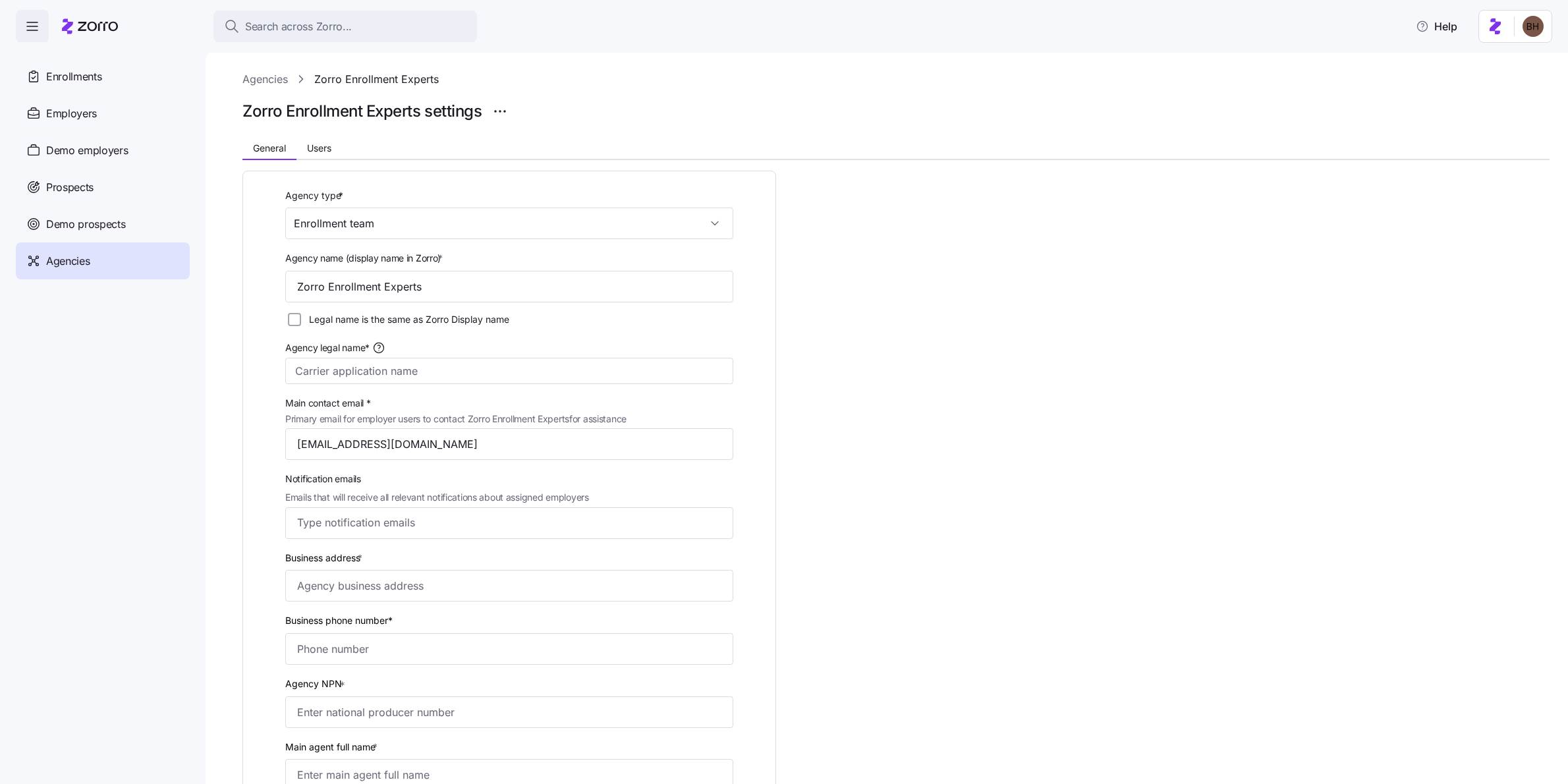
click at [273, 80] on link "Agencies" at bounding box center [264, 80] width 45 height 16
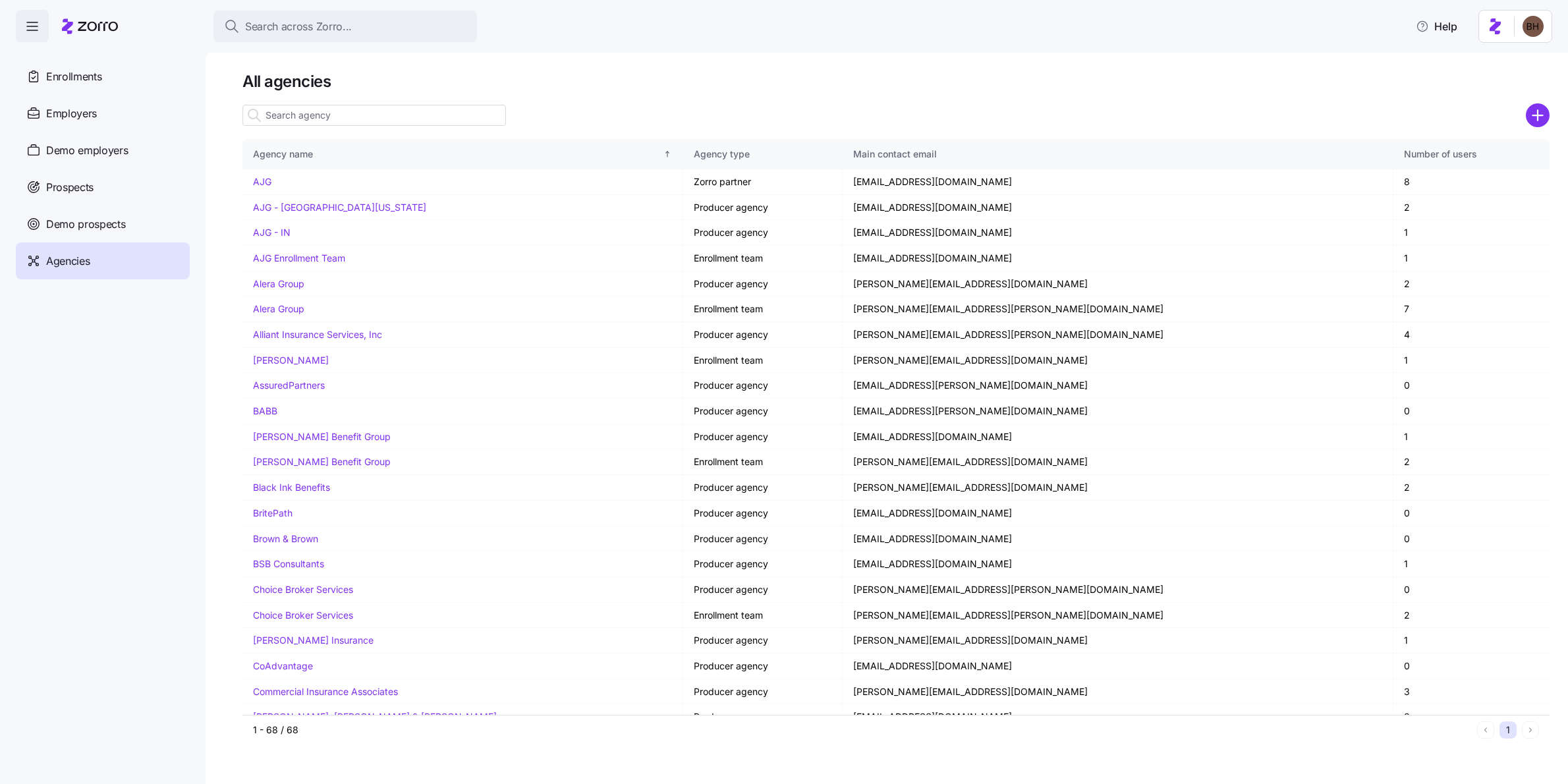
click at [283, 120] on input at bounding box center [374, 116] width 264 height 21
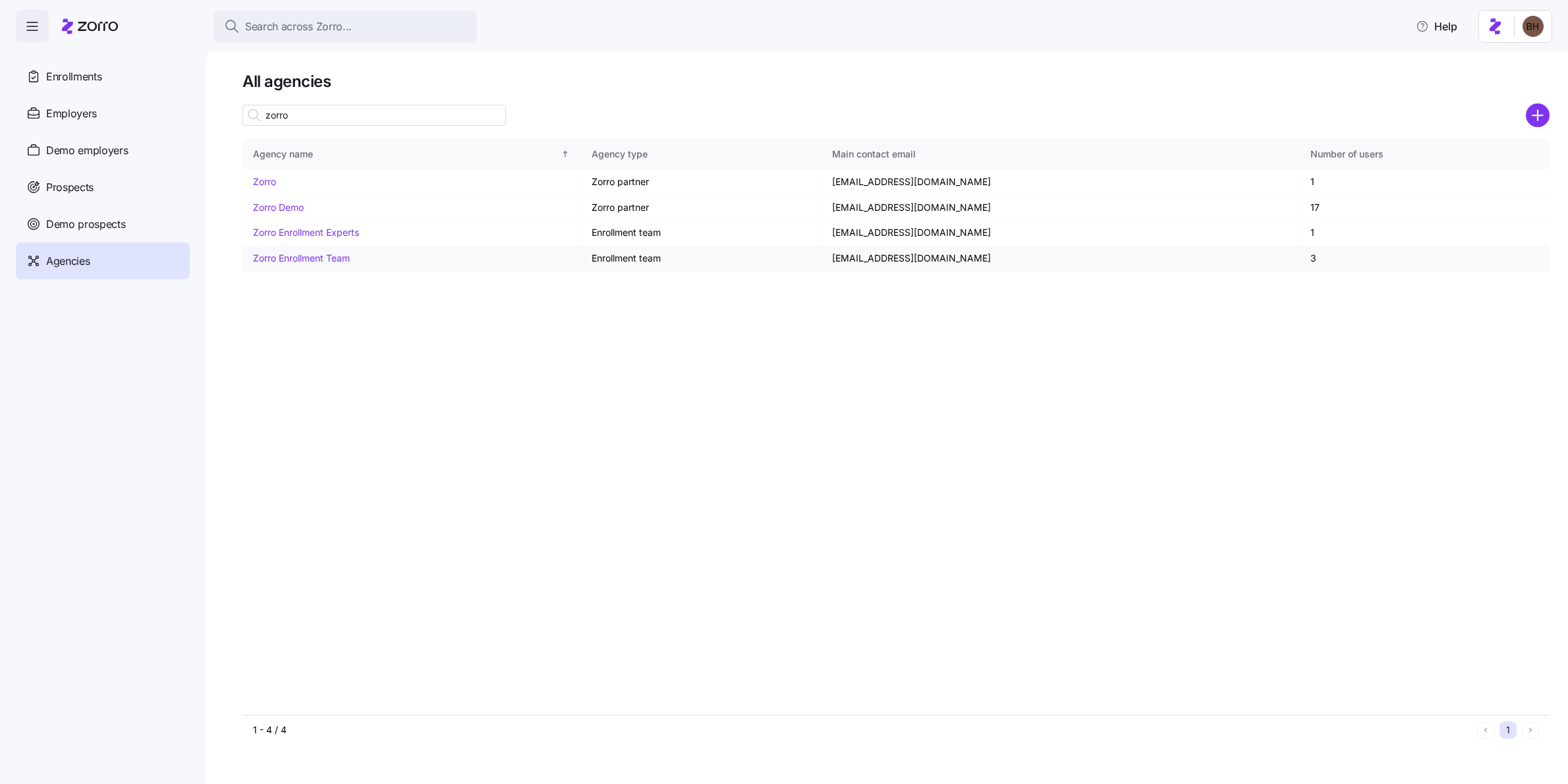
type input "zorro"
click at [322, 259] on link "Zorro Enrollment Team" at bounding box center [301, 258] width 97 height 11
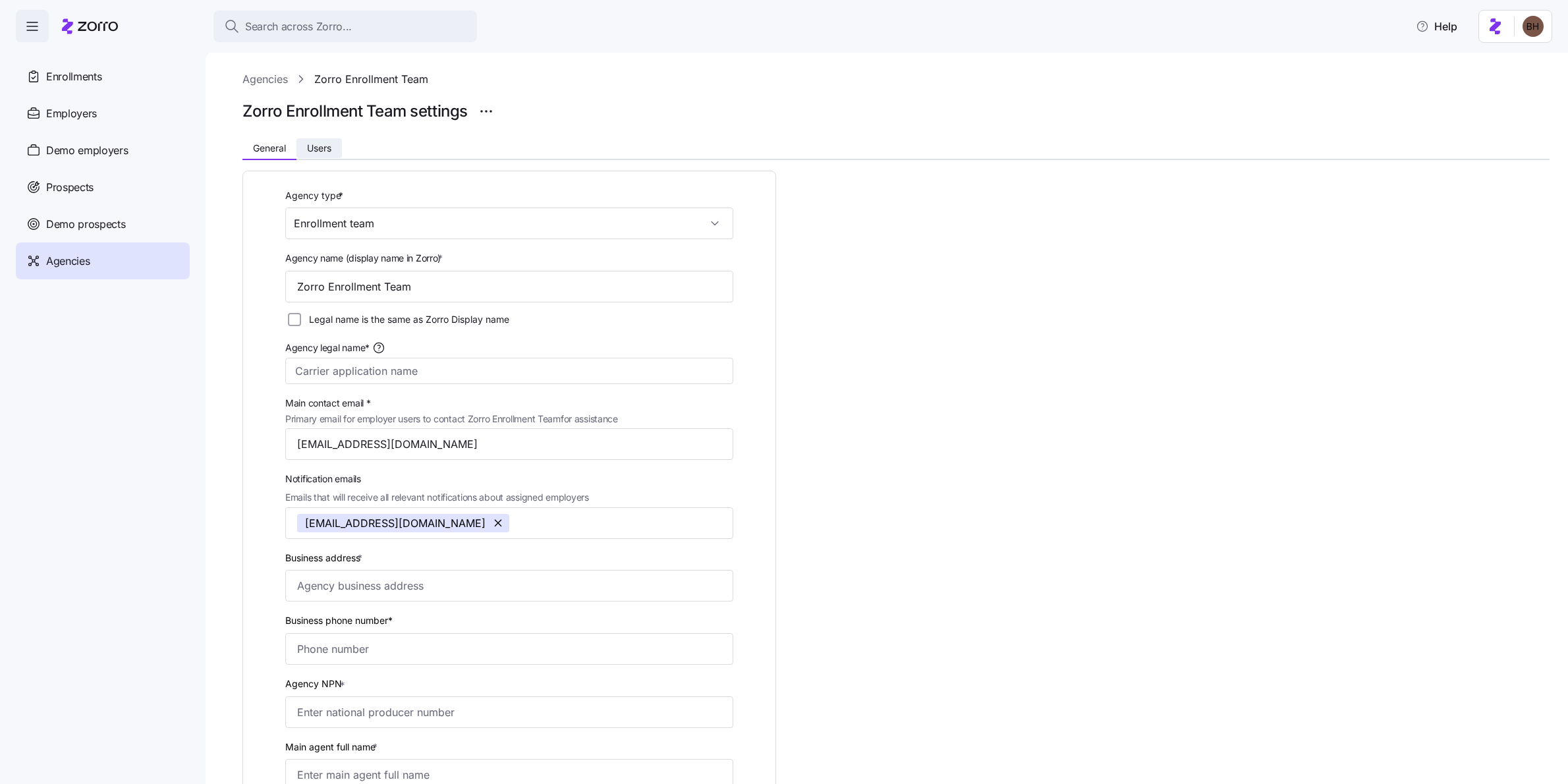
click at [321, 152] on span "Users" at bounding box center [319, 148] width 25 height 9
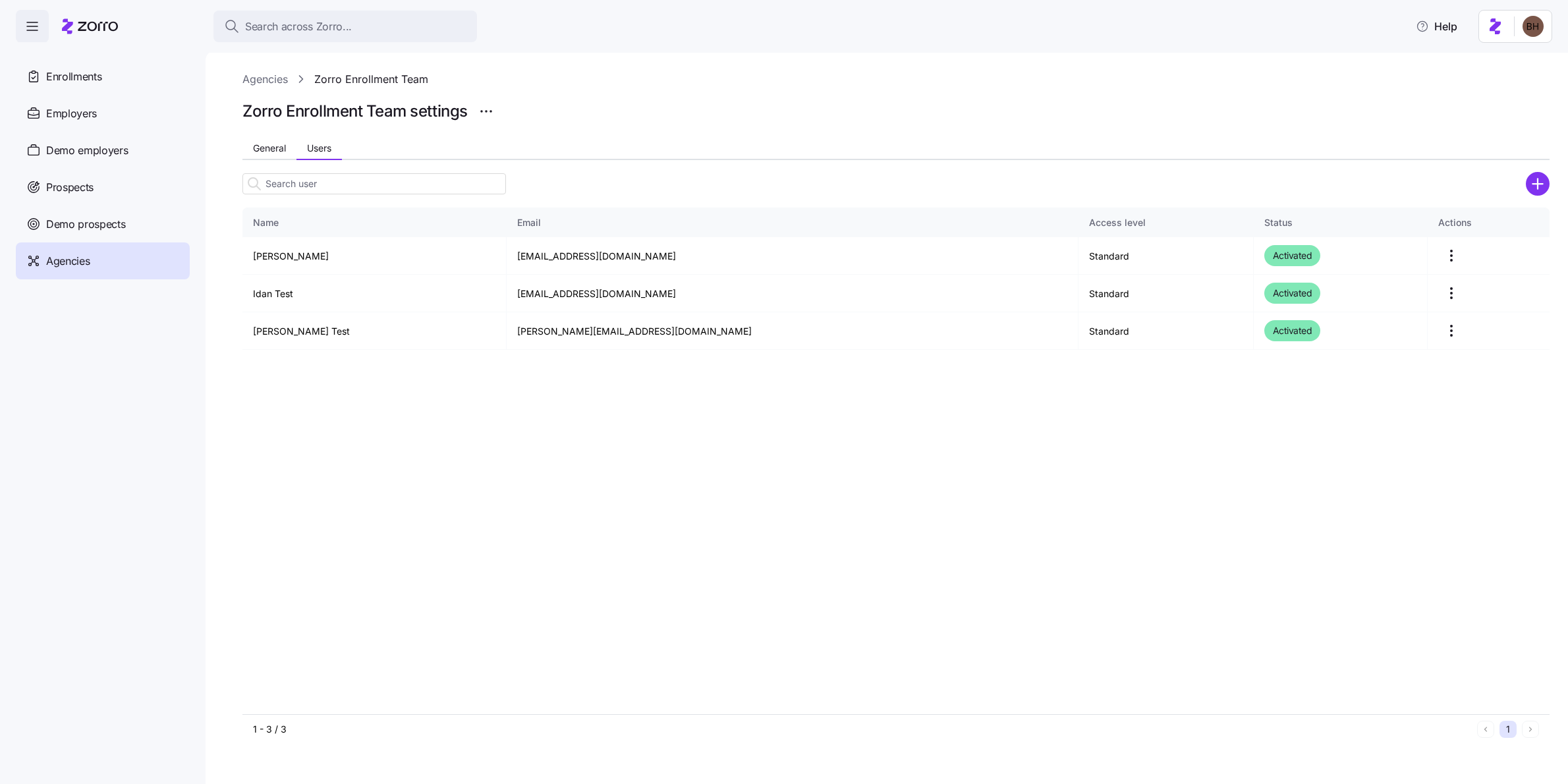
click at [1538, 179] on icon "add icon" at bounding box center [1538, 184] width 0 height 10
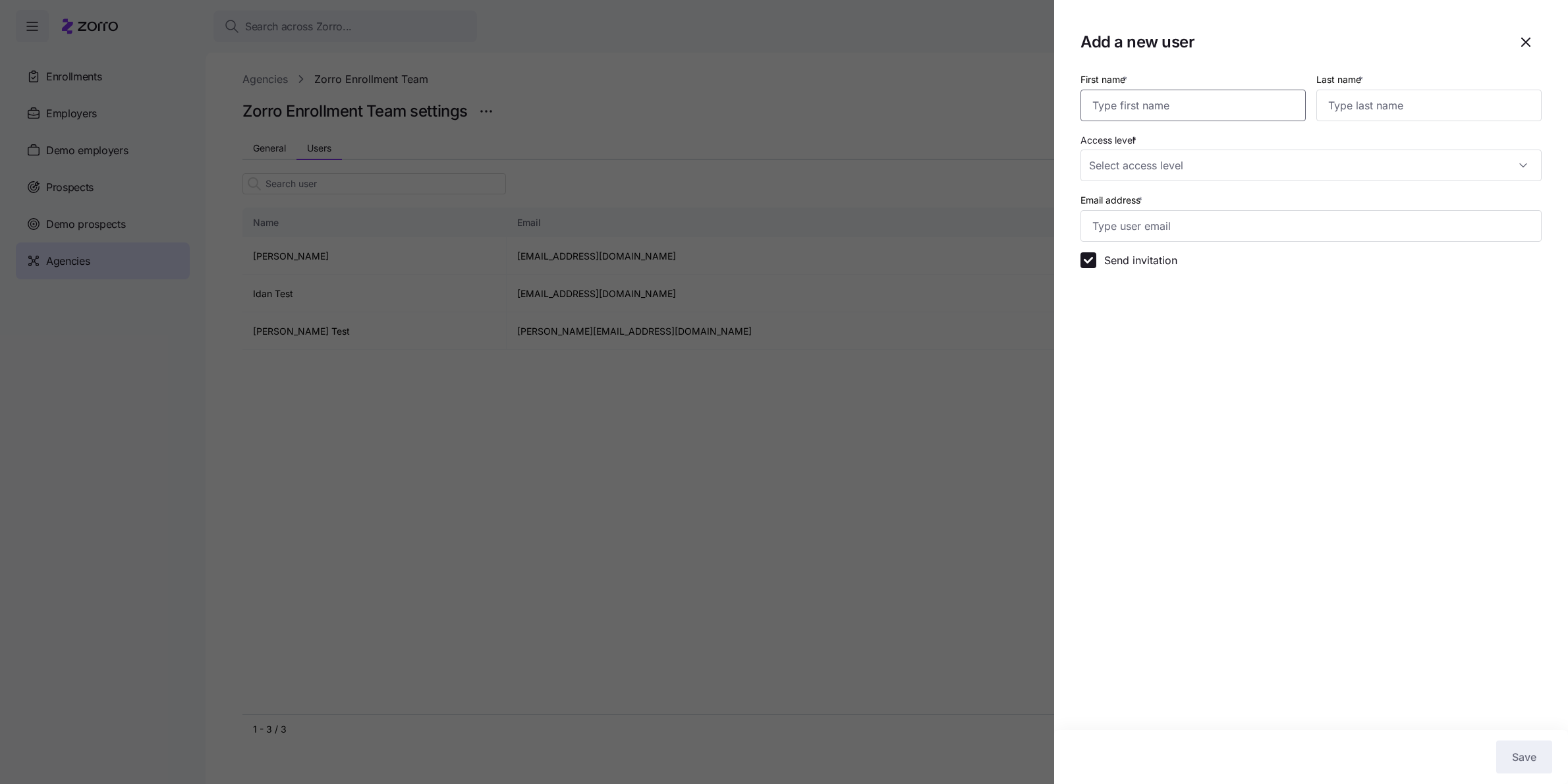
click at [1168, 115] on input "First name *" at bounding box center [1193, 105] width 226 height 32
type input "[PERSON_NAME]"
click at [1140, 111] on input "[PERSON_NAME]" at bounding box center [1193, 105] width 226 height 32
type input "Shira"
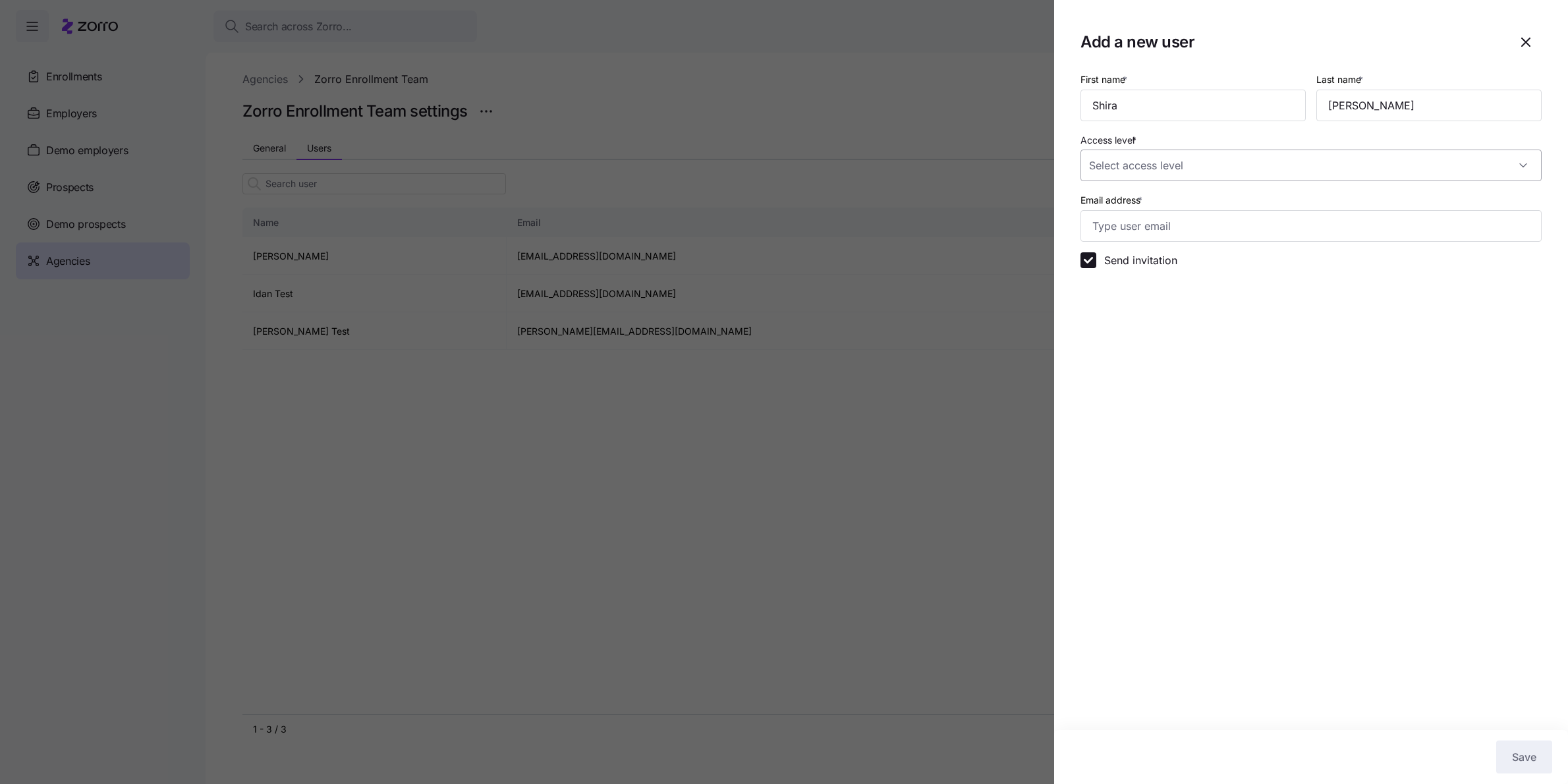
click at [1176, 172] on input "Access level *" at bounding box center [1311, 165] width 461 height 32
click at [1176, 220] on span "Can view employer accounts and manage employee aspects" at bounding box center [1223, 222] width 253 height 15
type input "Standard"
click at [1174, 229] on input "Email address *" at bounding box center [1311, 226] width 461 height 32
type input "[EMAIL_ADDRESS][DOMAIN_NAME]"
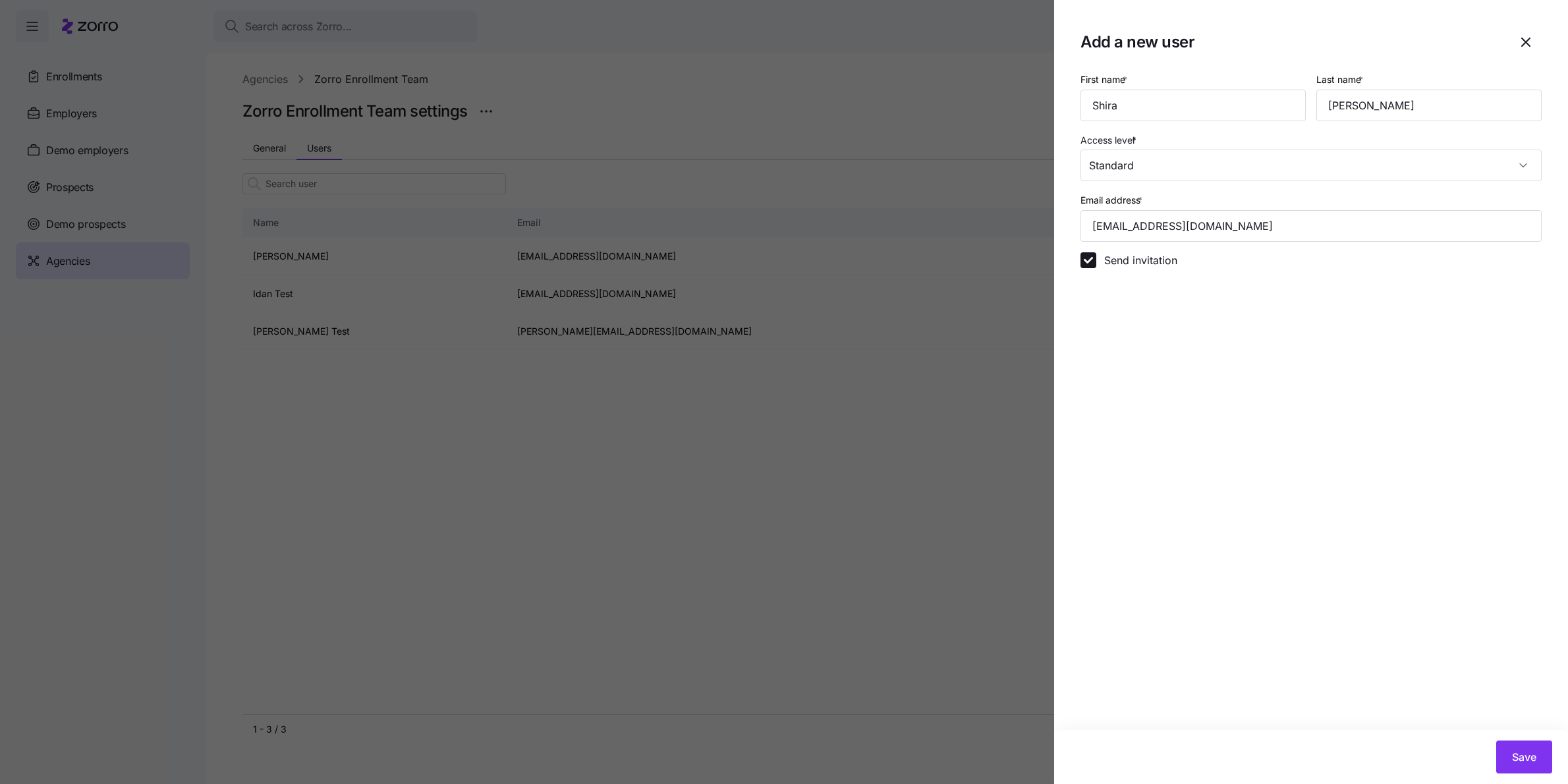
click at [1134, 263] on label "Send invitation" at bounding box center [1137, 259] width 81 height 16
click at [1097, 263] on input "Send invitation" at bounding box center [1088, 259] width 16 height 16
checkbox input "false"
click at [1544, 768] on button "Save" at bounding box center [1524, 757] width 56 height 33
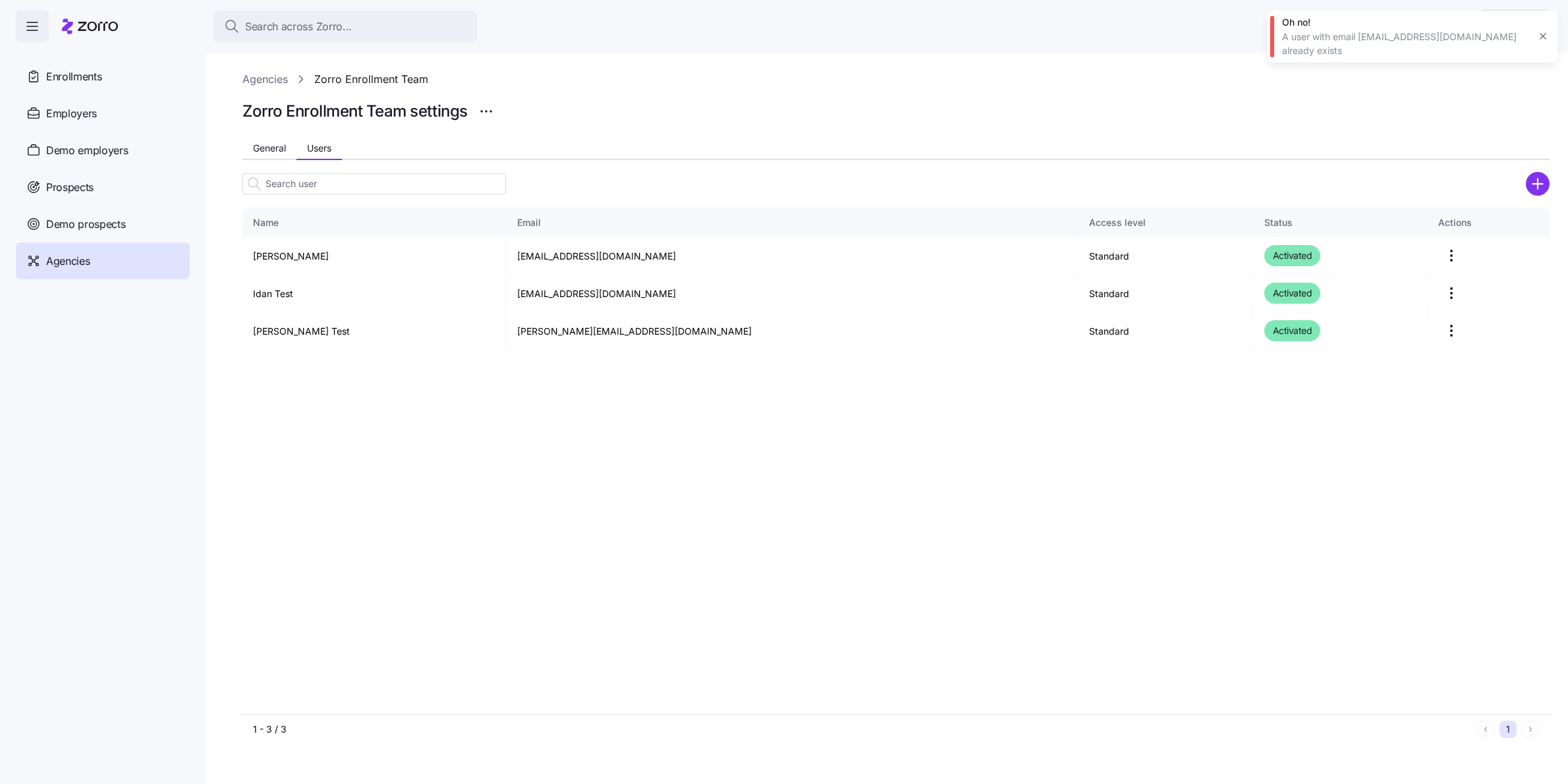
click at [1543, 33] on icon "button" at bounding box center [1543, 36] width 11 height 11
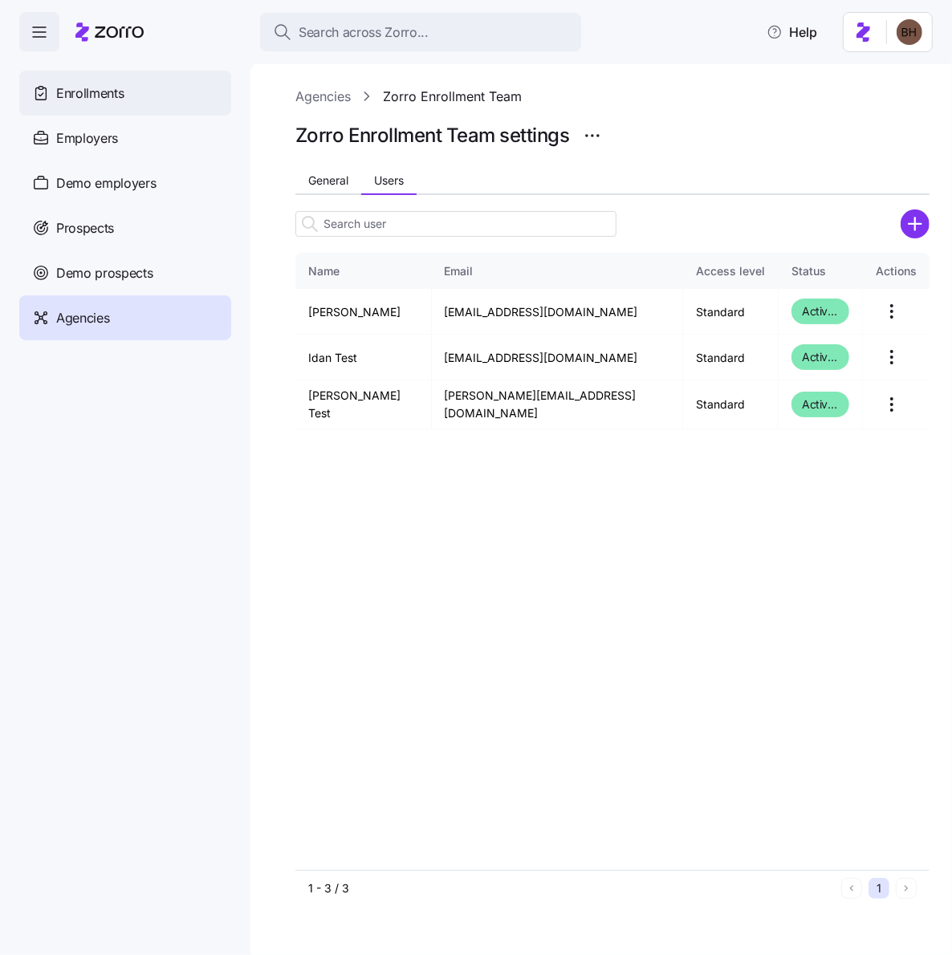
click at [97, 86] on span "Enrollments" at bounding box center [89, 93] width 67 height 20
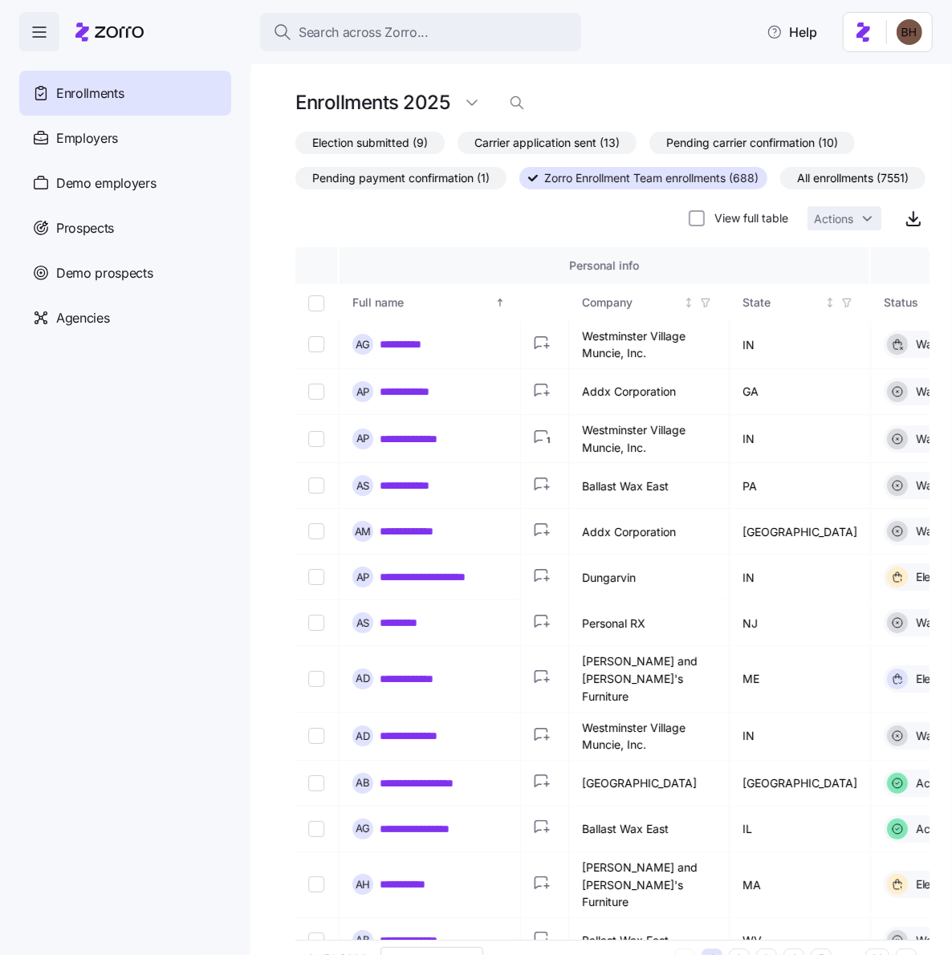
click at [370, 138] on span "Election submitted (9)" at bounding box center [370, 142] width 116 height 21
click at [295, 147] on input "Election submitted (9)" at bounding box center [295, 147] width 0 height 0
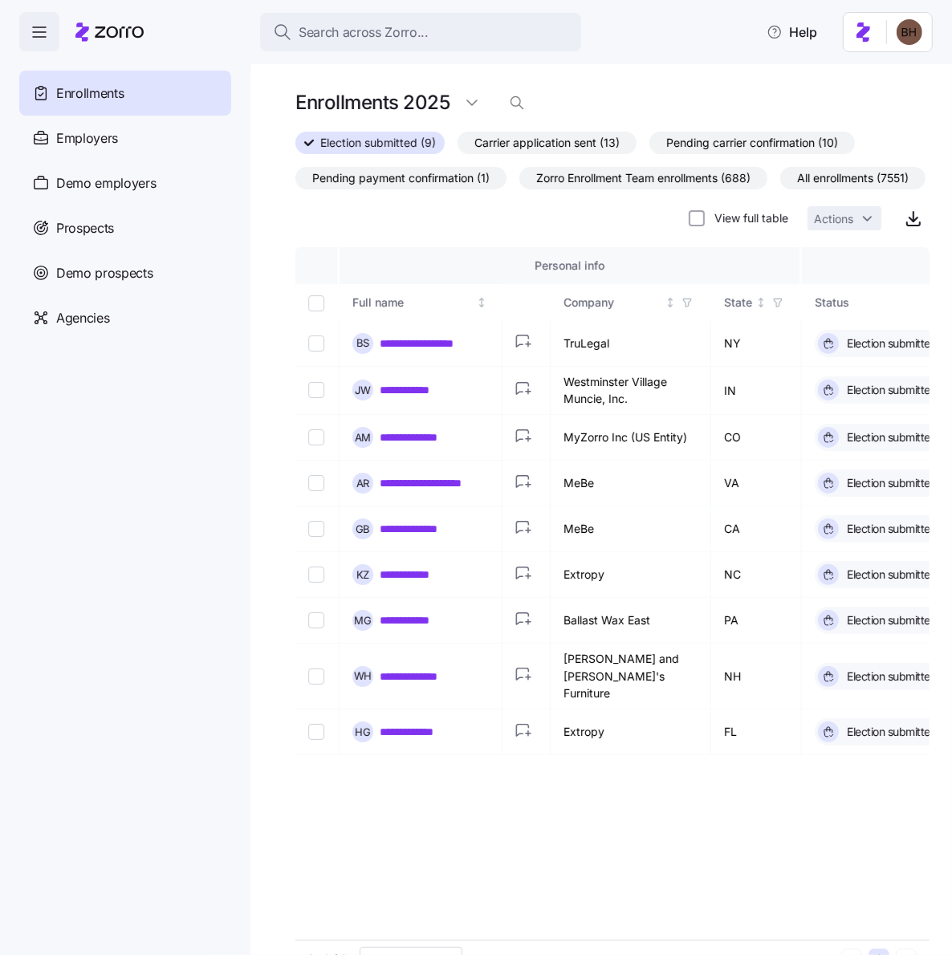
click at [797, 189] on span "All enrollments (7551)" at bounding box center [853, 178] width 112 height 21
click at [780, 182] on input "All enrollments (7551)" at bounding box center [780, 182] width 0 height 0
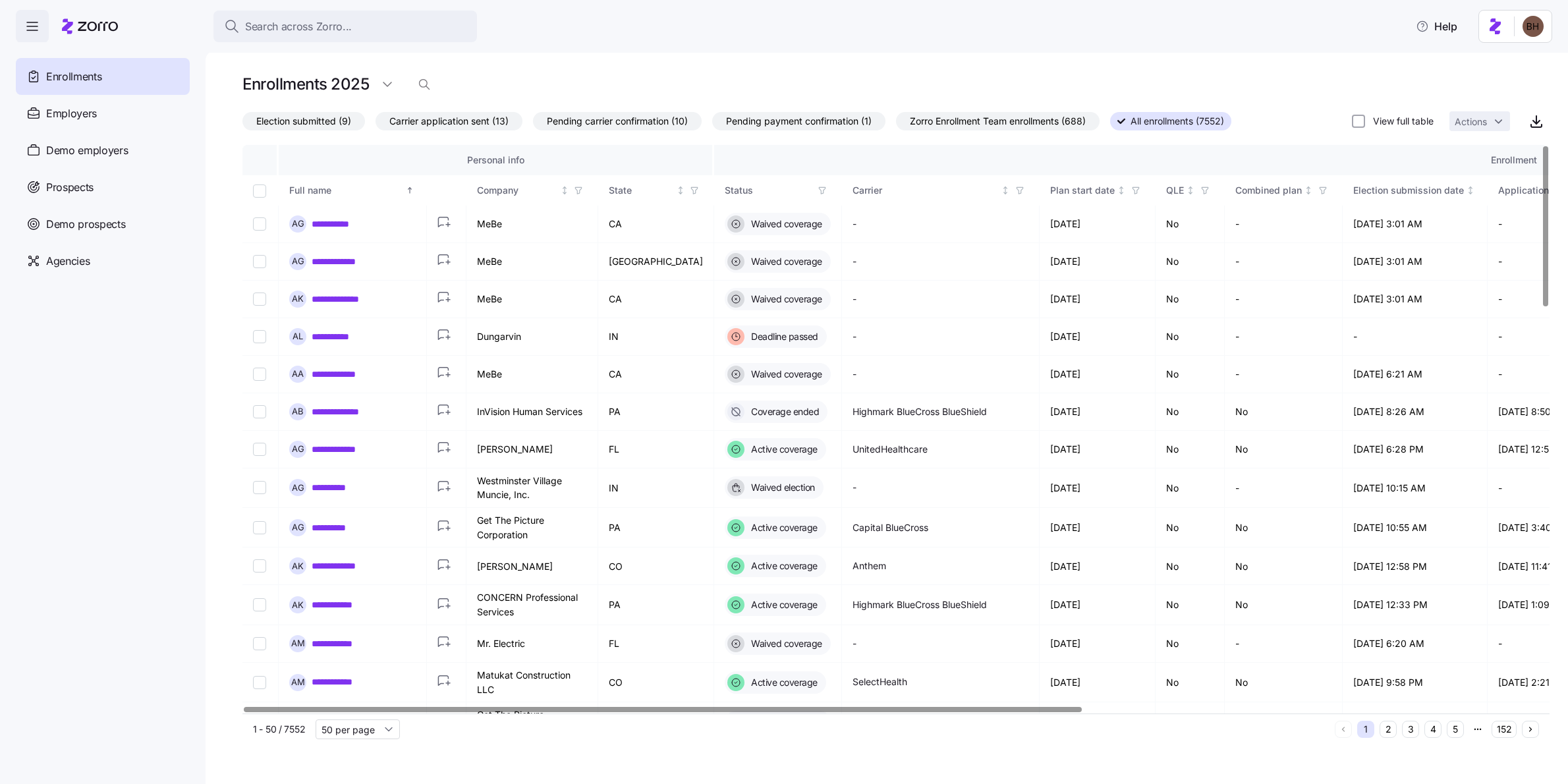
click at [818, 192] on icon "button" at bounding box center [822, 190] width 9 height 9
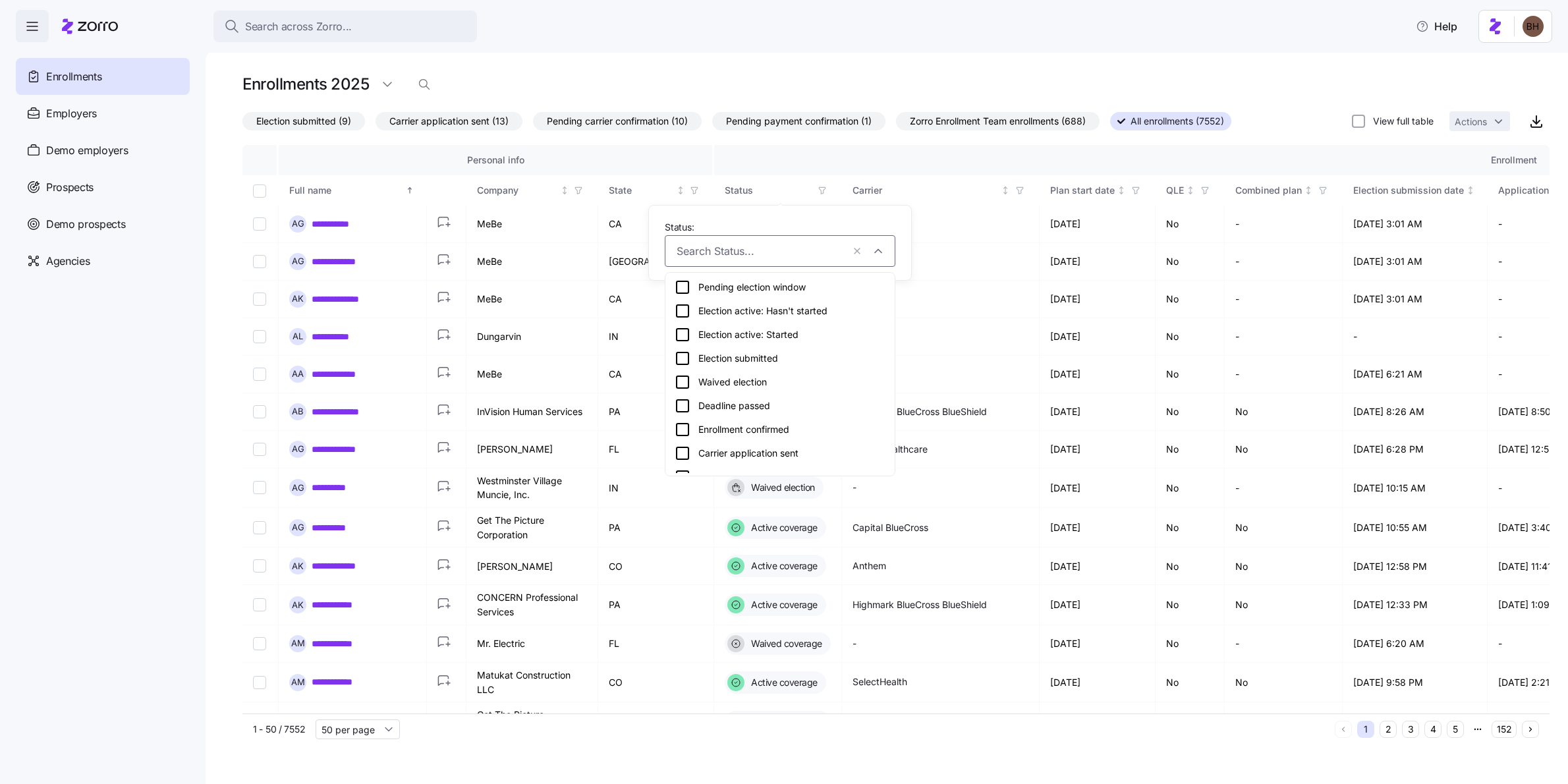
click at [759, 357] on div "Election submitted" at bounding box center [780, 358] width 211 height 16
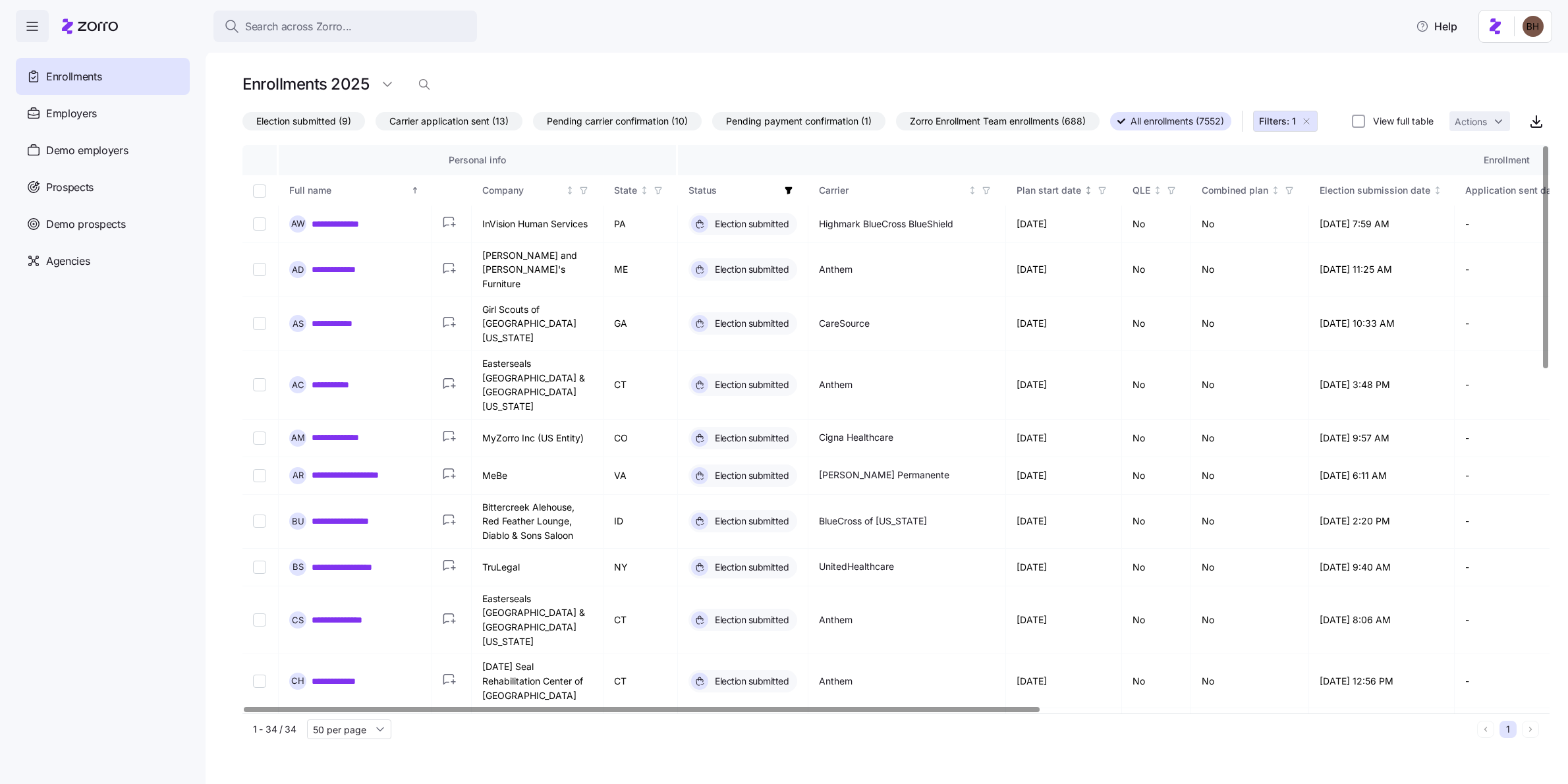
click at [1103, 195] on icon "button" at bounding box center [1102, 190] width 9 height 9
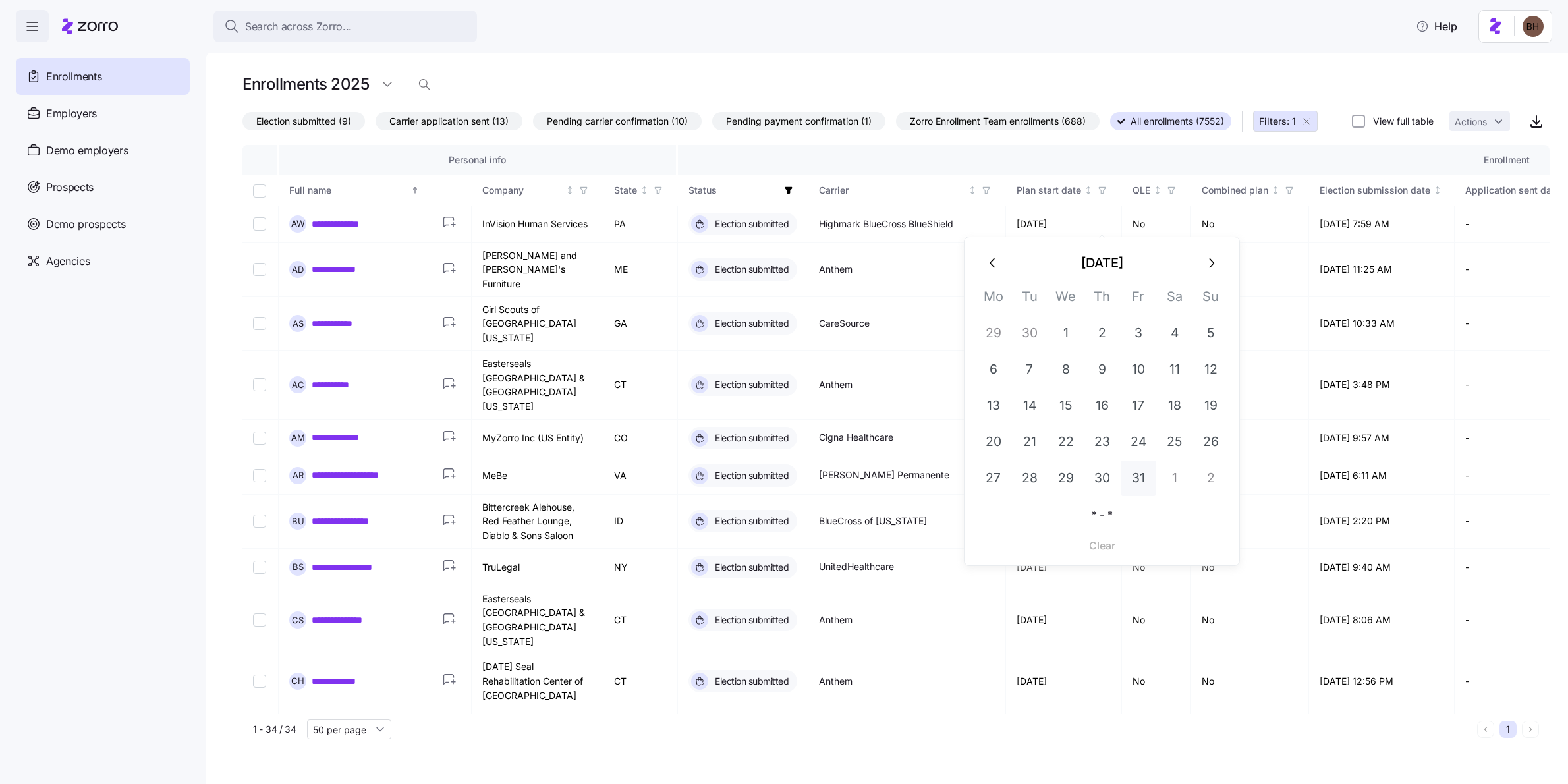
click at [1140, 479] on button "31" at bounding box center [1138, 478] width 35 height 35
click at [1208, 476] on button "2" at bounding box center [1211, 478] width 35 height 35
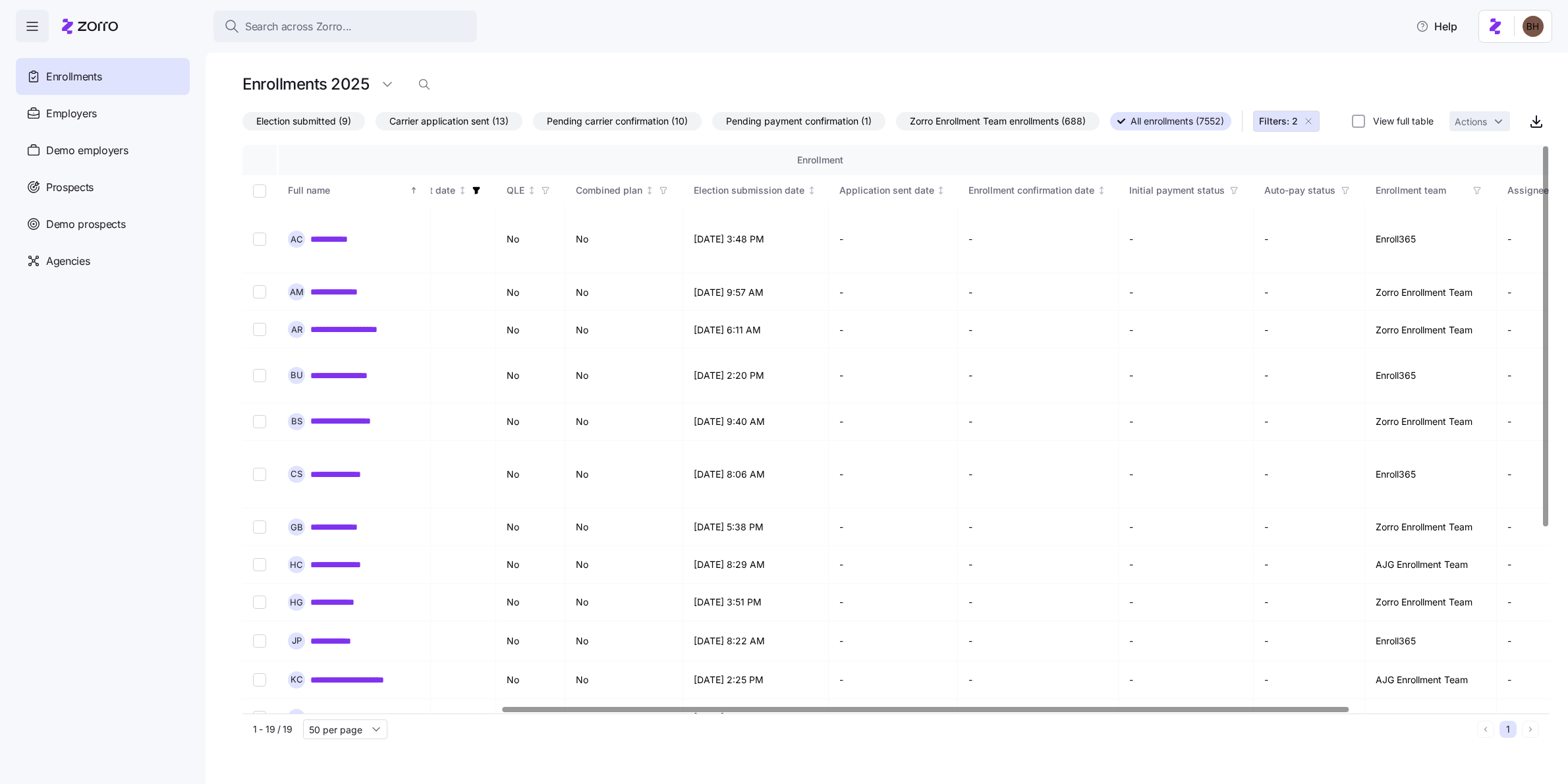
scroll to position [0, 669]
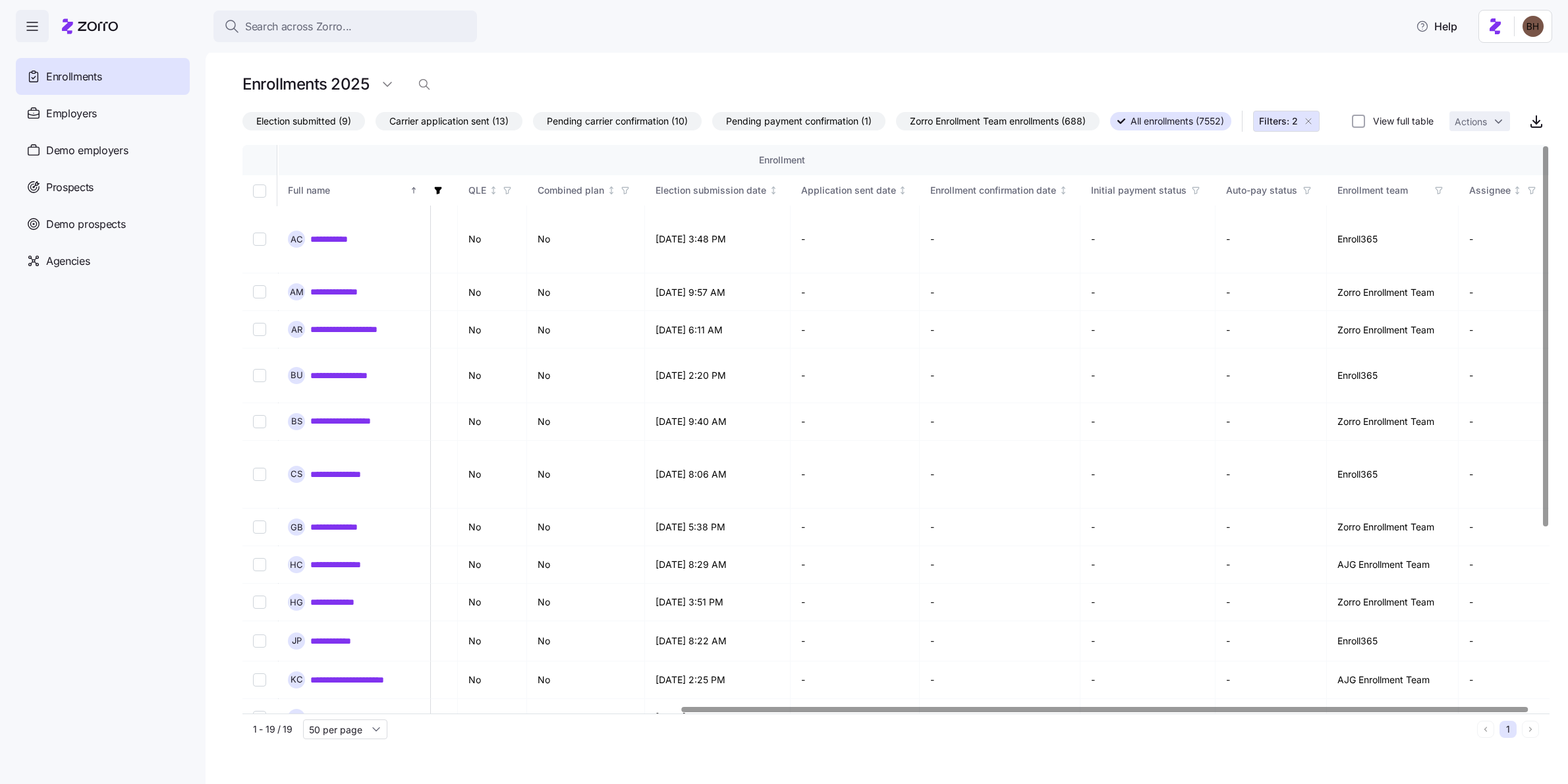
click at [1018, 712] on div at bounding box center [1105, 709] width 846 height 5
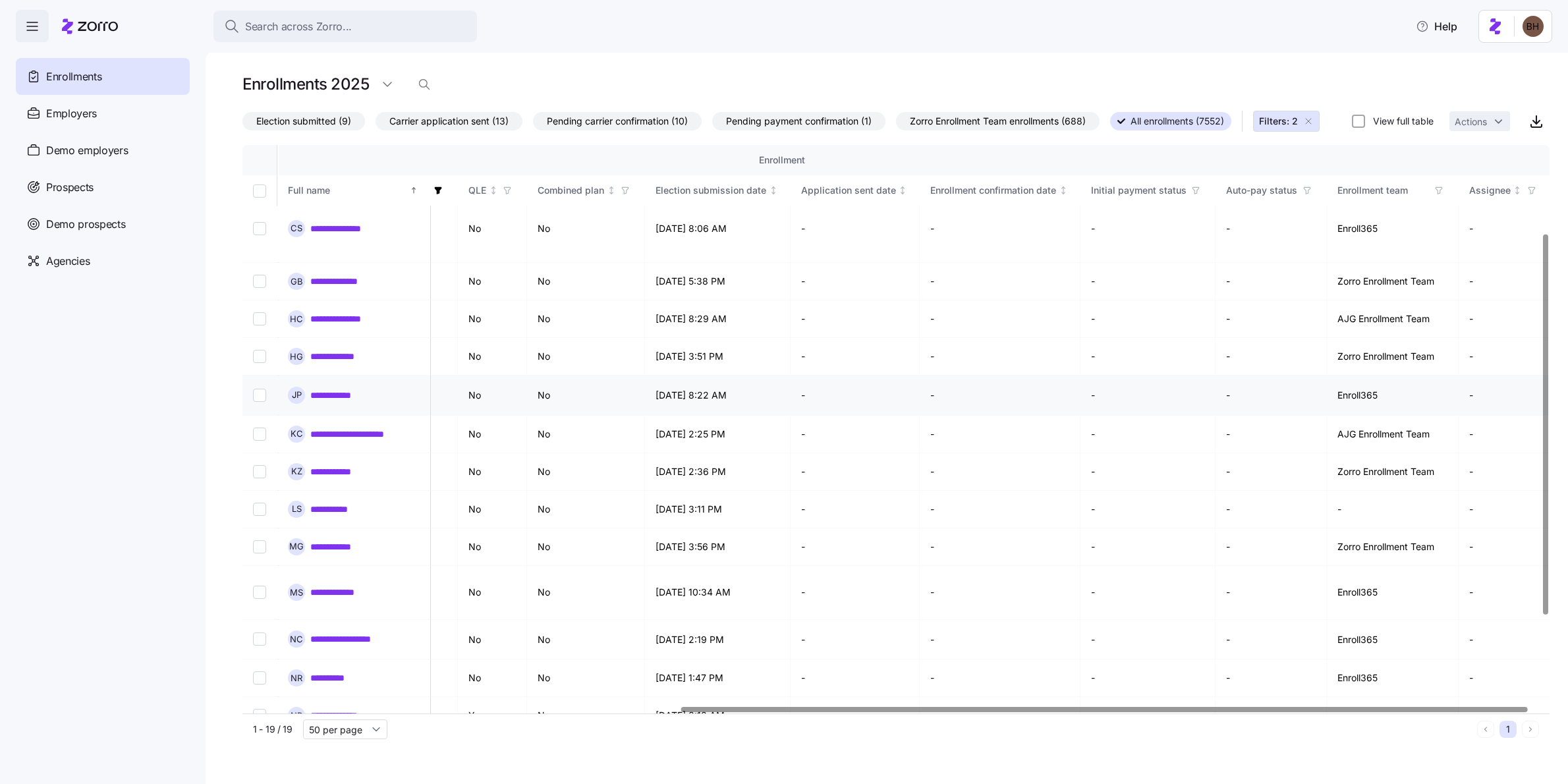
scroll to position [265, 669]
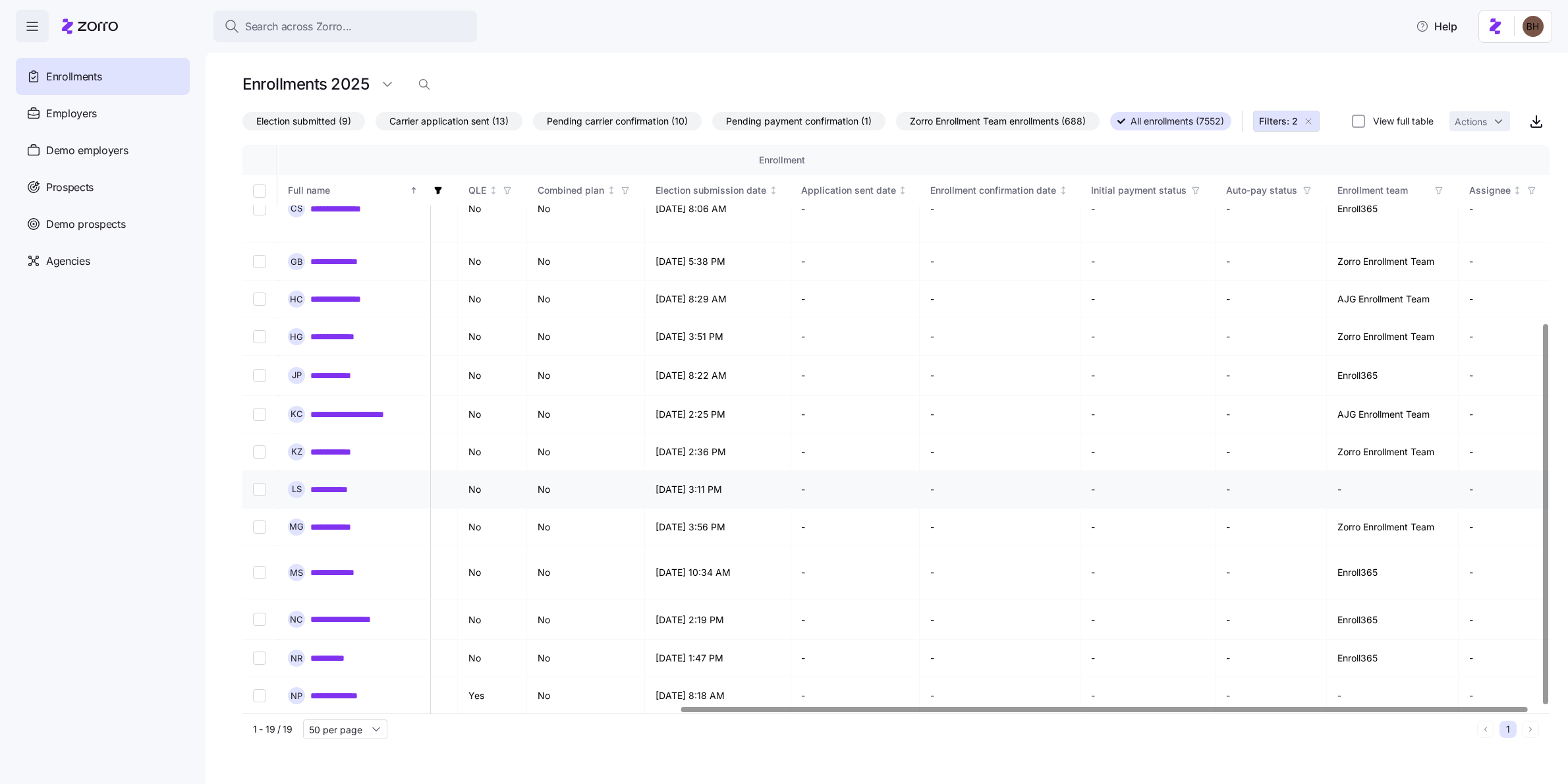
click at [258, 493] on input "Select record 13" at bounding box center [259, 489] width 13 height 13
checkbox input "true"
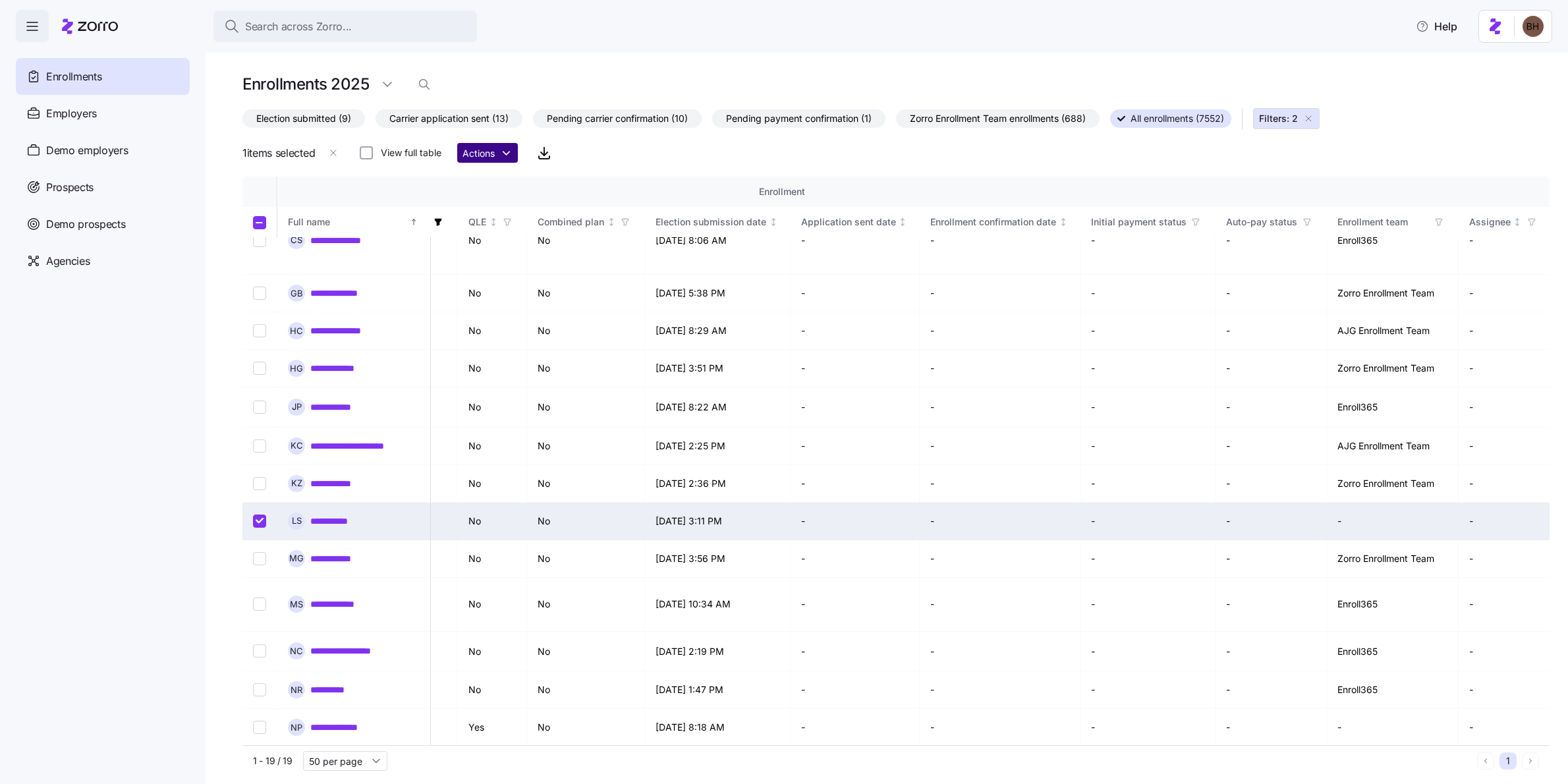
click at [486, 151] on html "**********" at bounding box center [784, 388] width 1568 height 777
click at [549, 308] on div "Assign enrollment" at bounding box center [566, 309] width 76 height 15
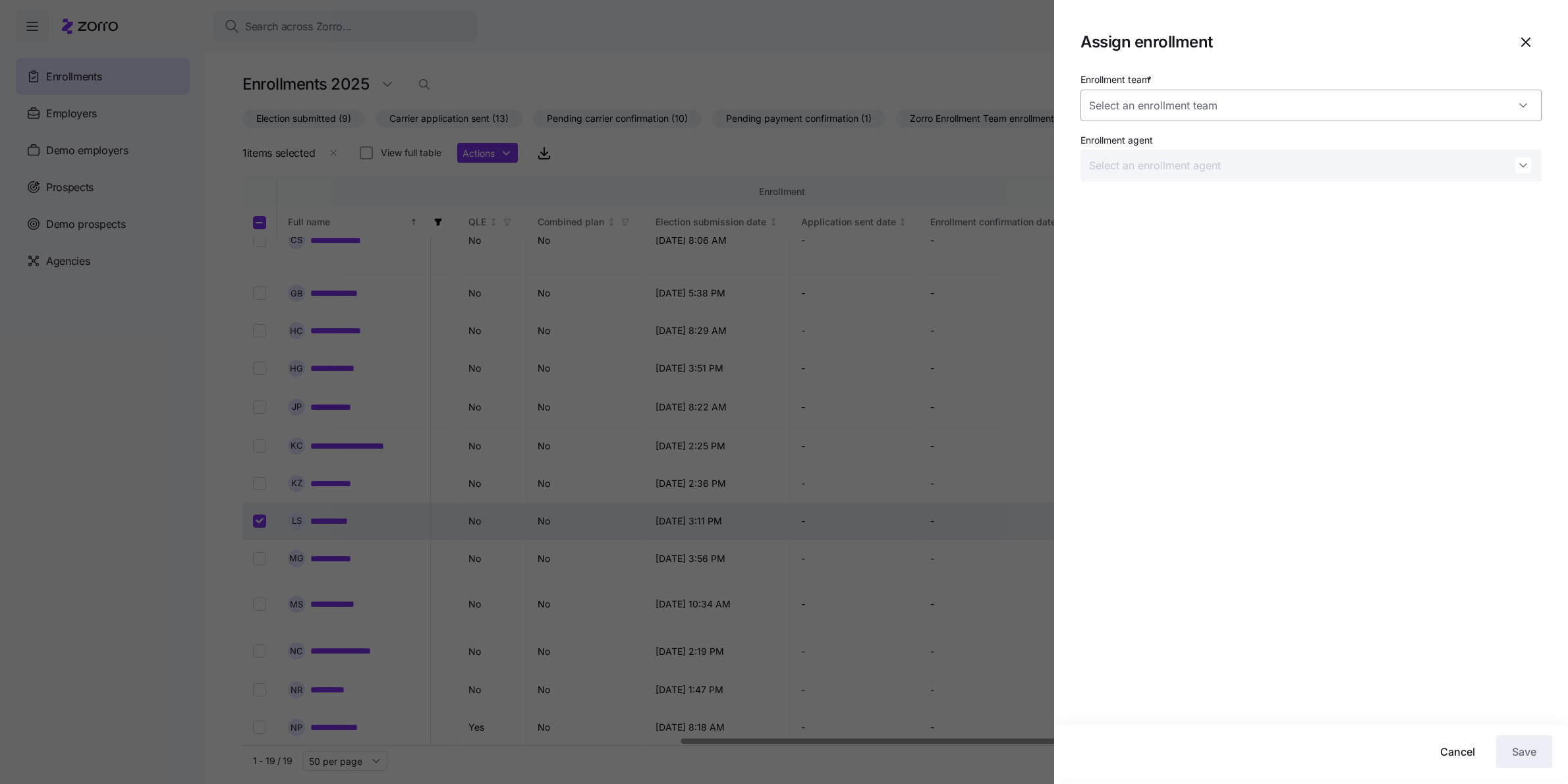
click at [1269, 121] on input "Enrollment team *" at bounding box center [1311, 105] width 461 height 32
click at [1221, 145] on div "Zorro Enrollment Team" at bounding box center [1311, 146] width 451 height 28
type input "Zorro Enrollment Team"
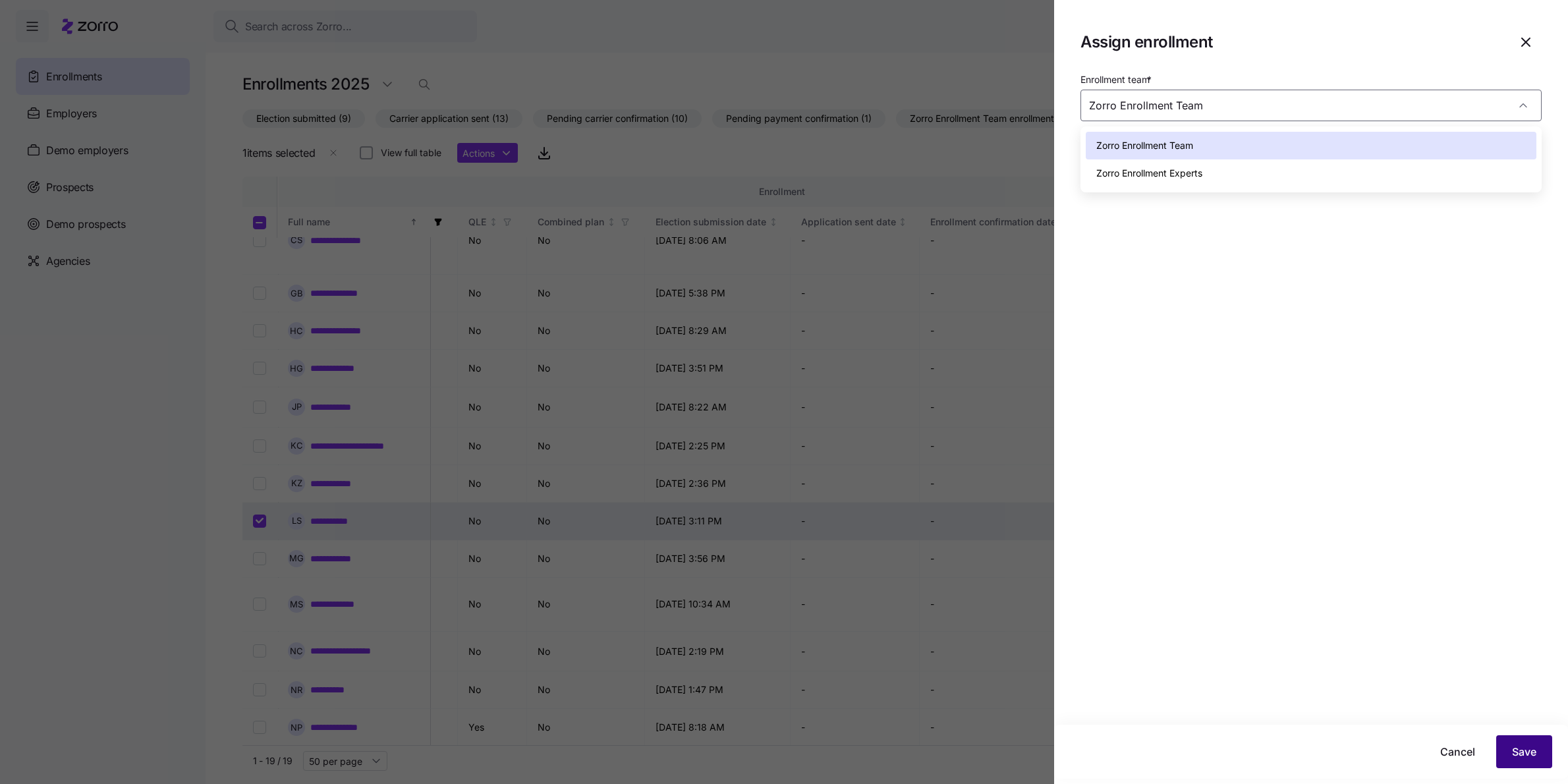
click at [1520, 745] on span "Save" at bounding box center [1524, 751] width 25 height 16
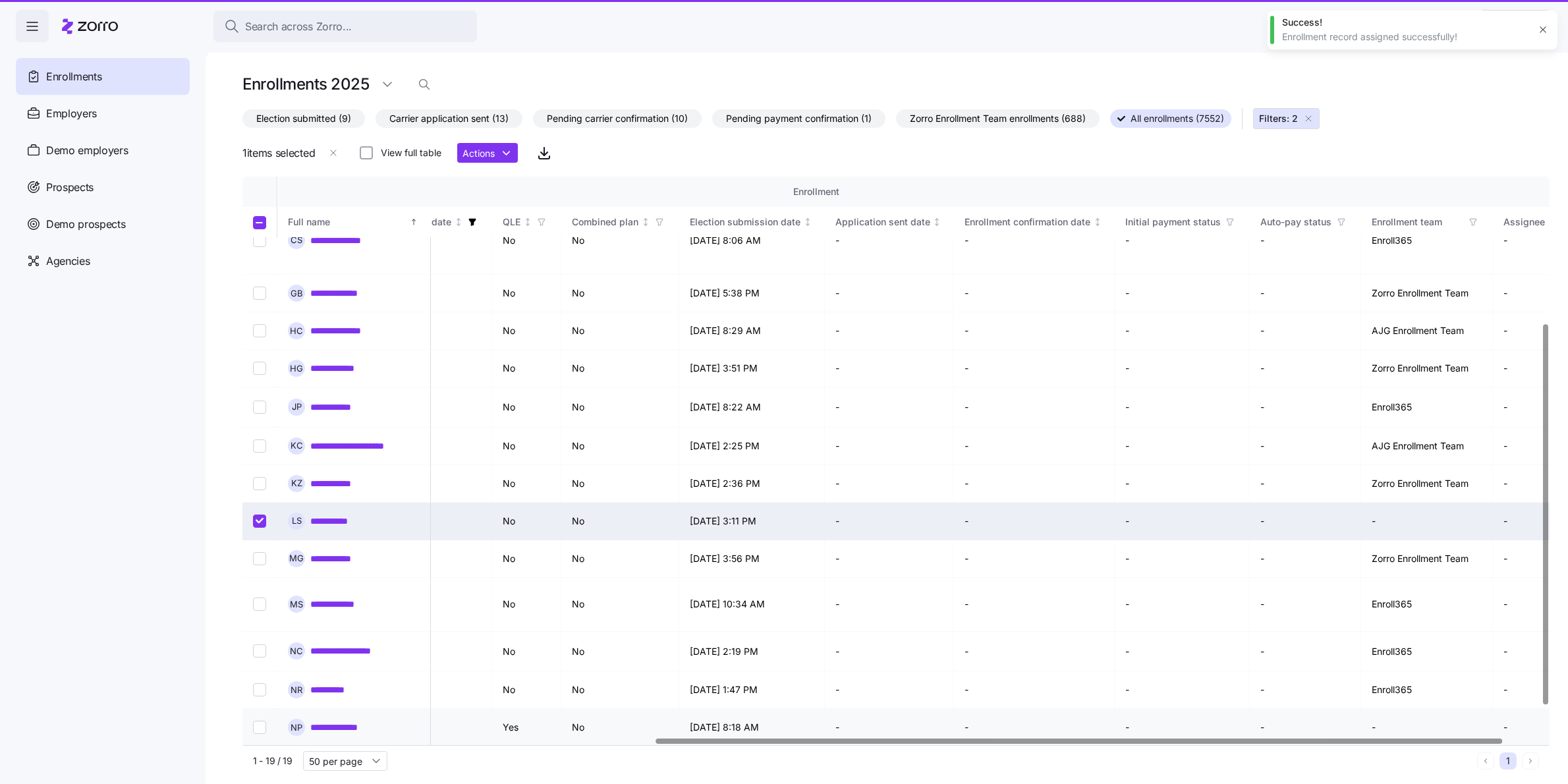
scroll to position [265, 630]
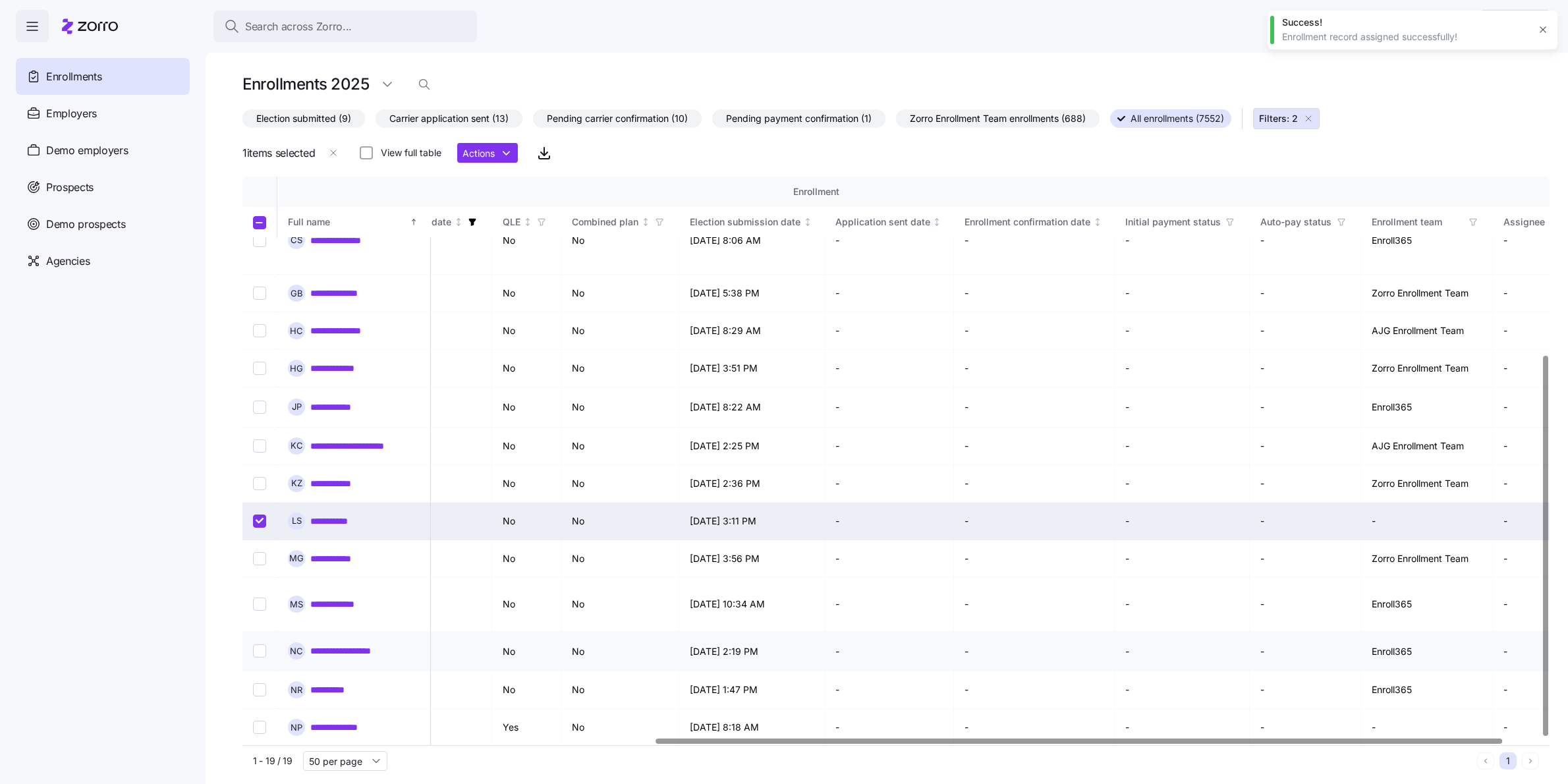
click at [976, 632] on td "-" at bounding box center [1034, 652] width 161 height 39
click at [263, 721] on input "Select record 18" at bounding box center [259, 727] width 13 height 13
checkbox input "true"
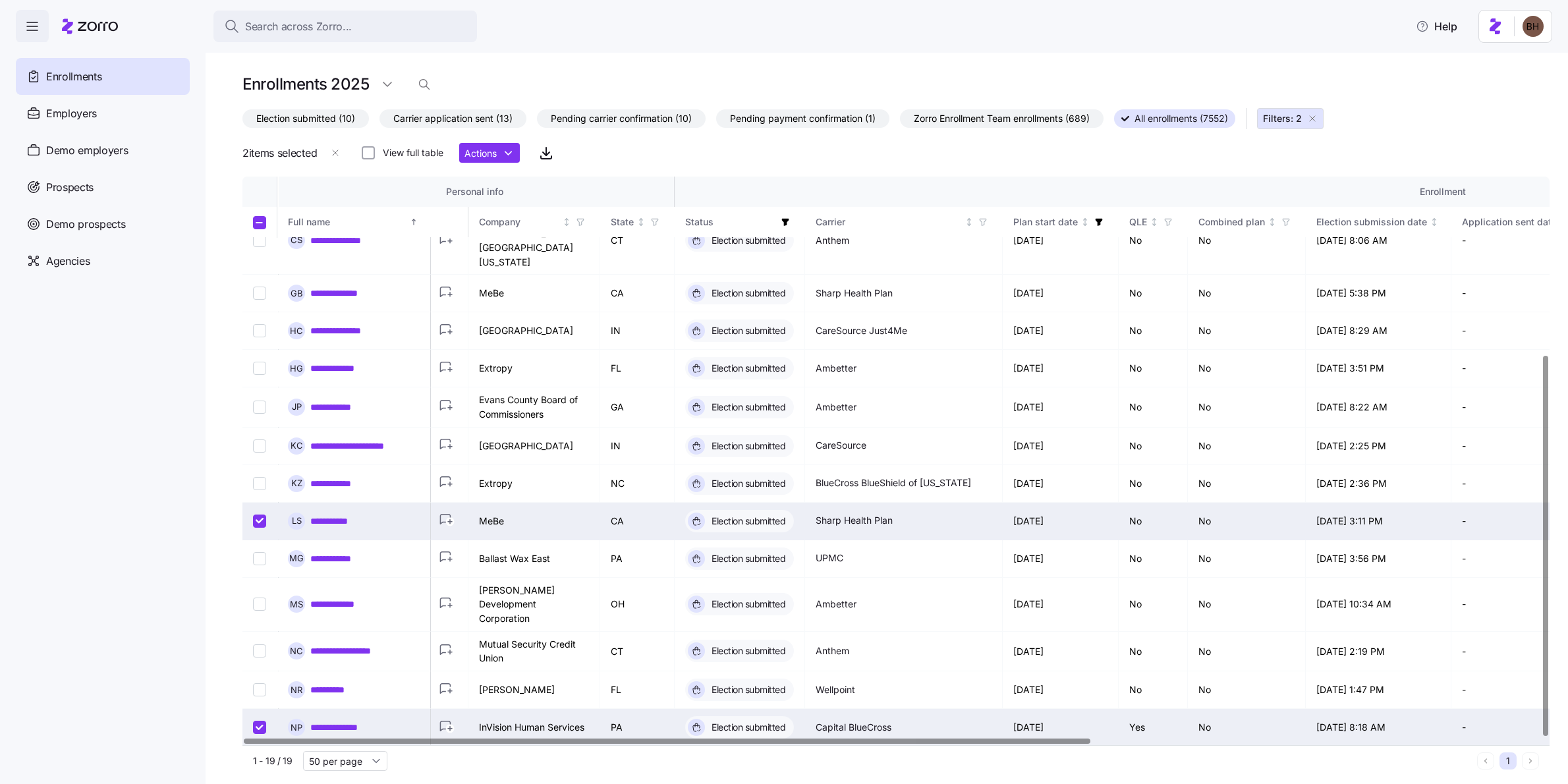
scroll to position [265, 0]
click at [290, 739] on div at bounding box center [667, 741] width 846 height 5
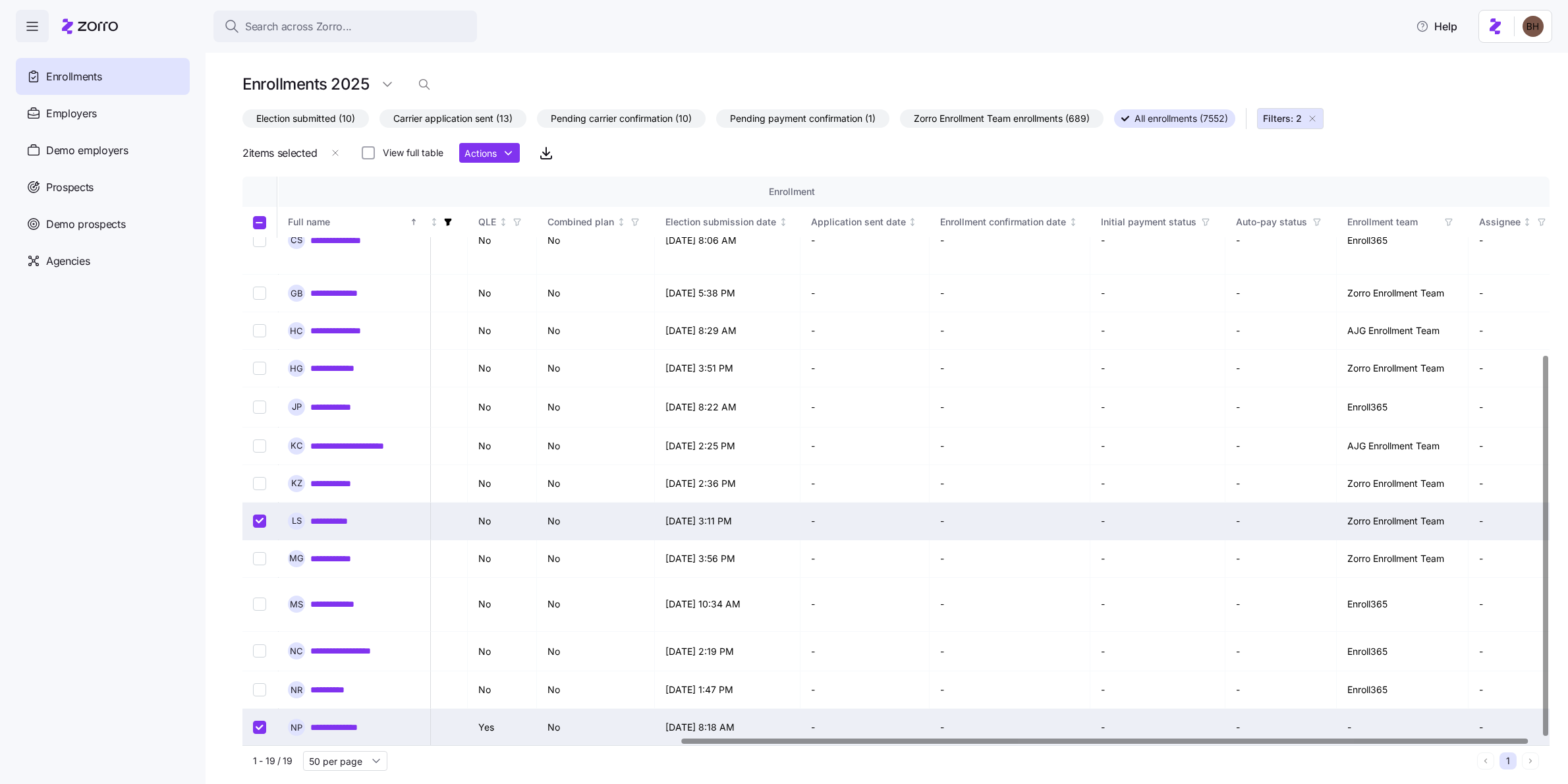
scroll to position [265, 669]
click at [1130, 745] on div at bounding box center [892, 741] width 1300 height 8
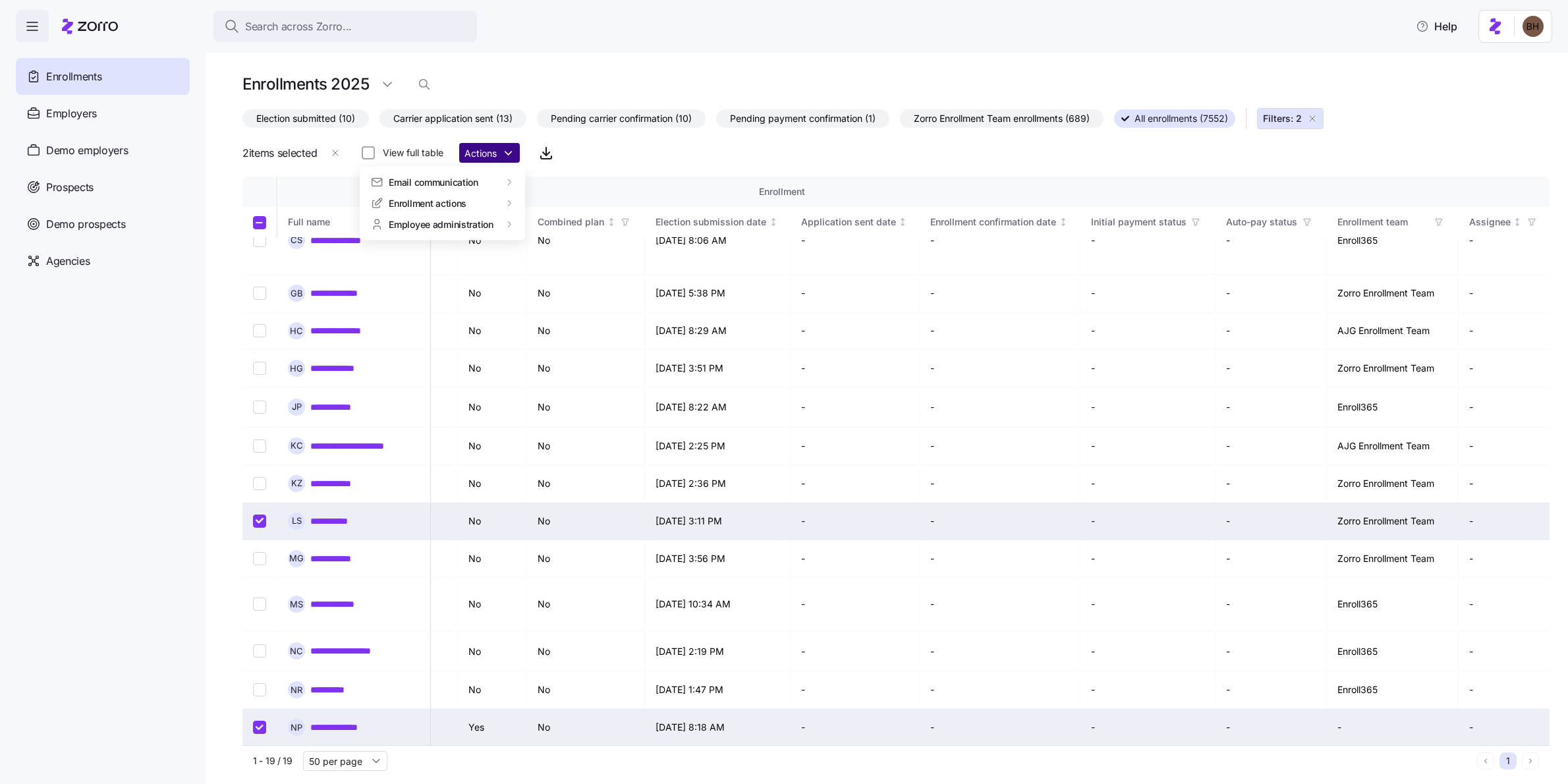
click at [516, 149] on html "**********" at bounding box center [784, 388] width 1568 height 777
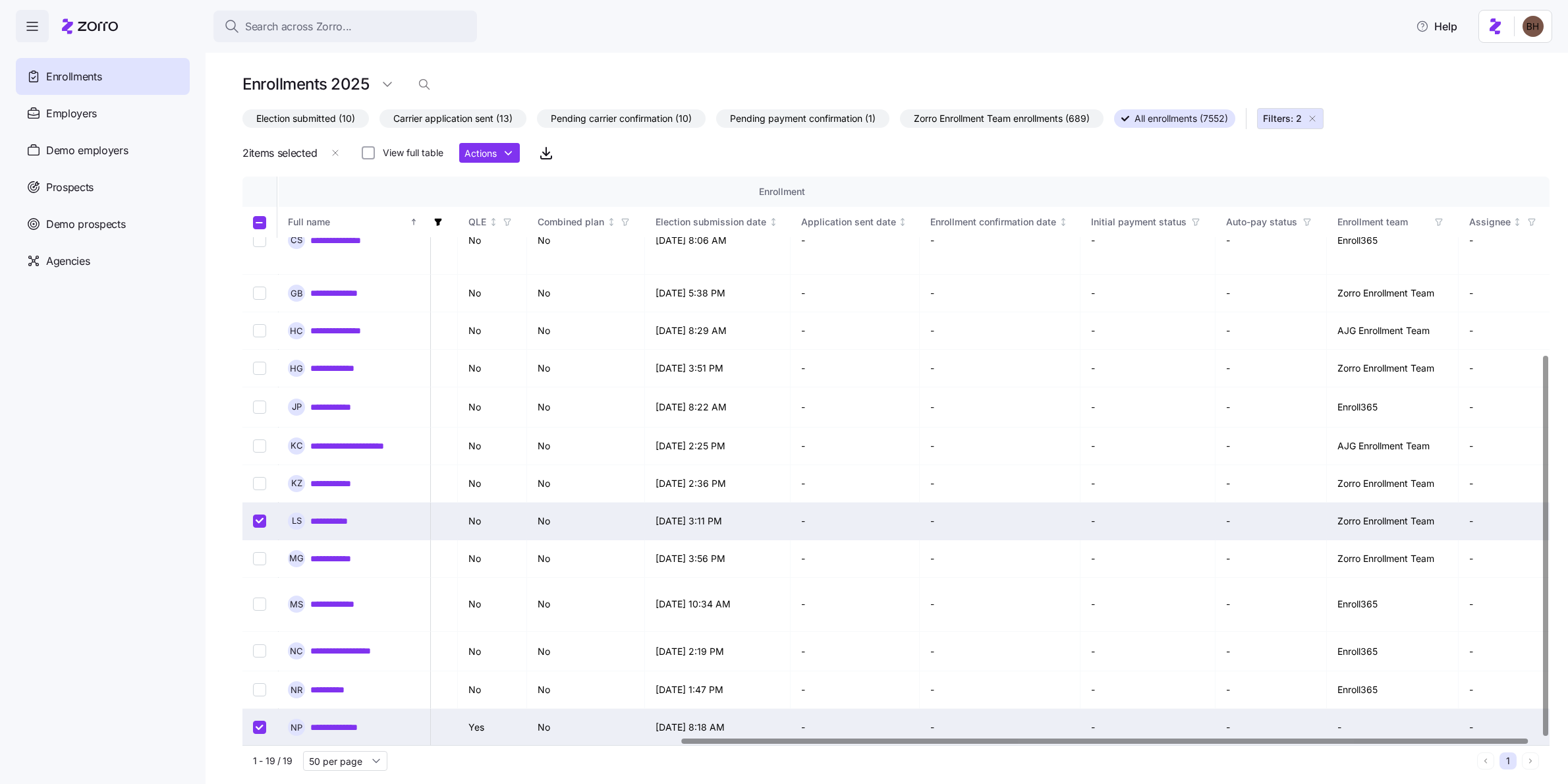
click at [255, 515] on input "Select record 13" at bounding box center [259, 521] width 13 height 13
checkbox input "false"
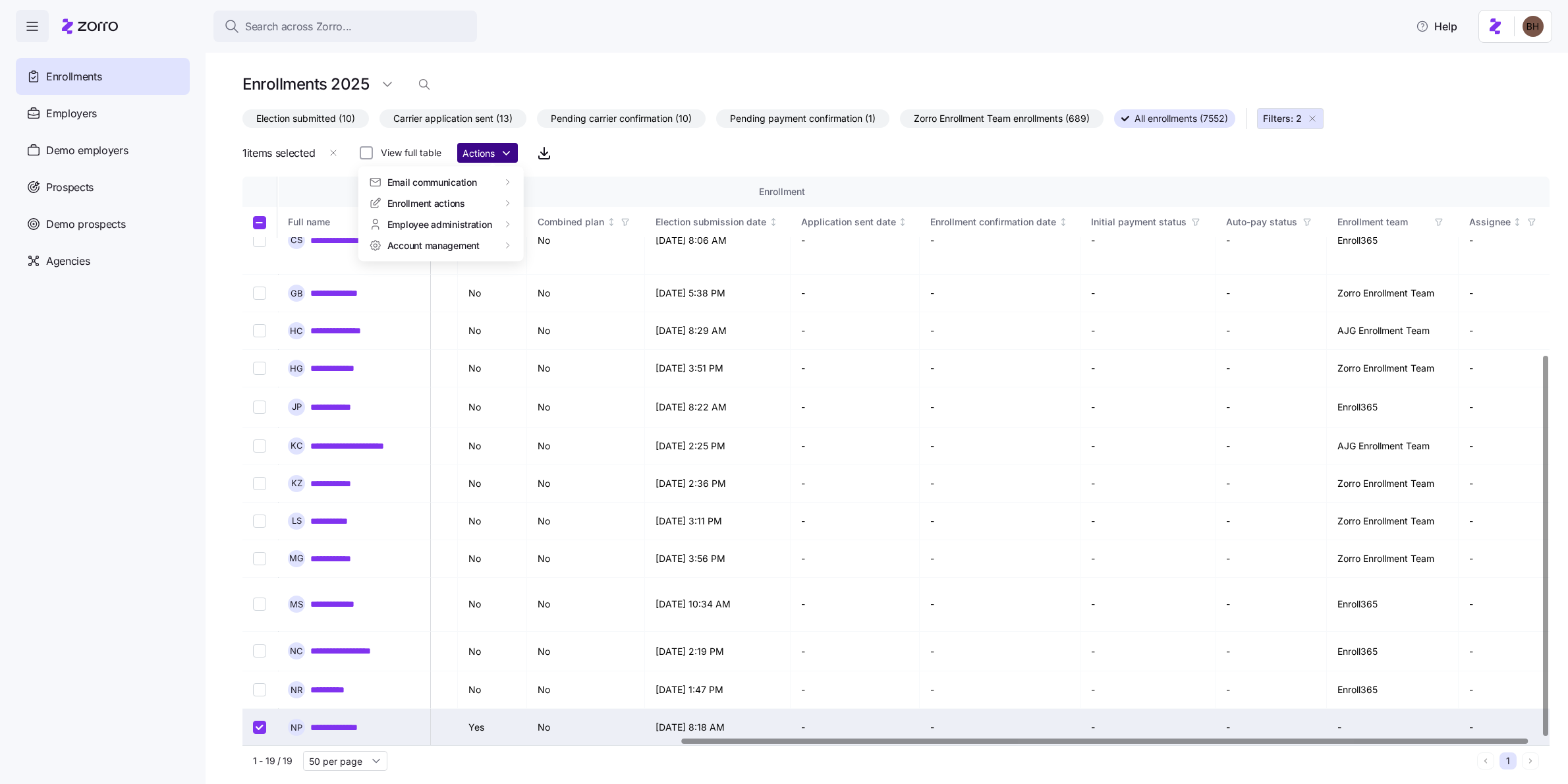
click at [510, 149] on html "**********" at bounding box center [784, 388] width 1568 height 777
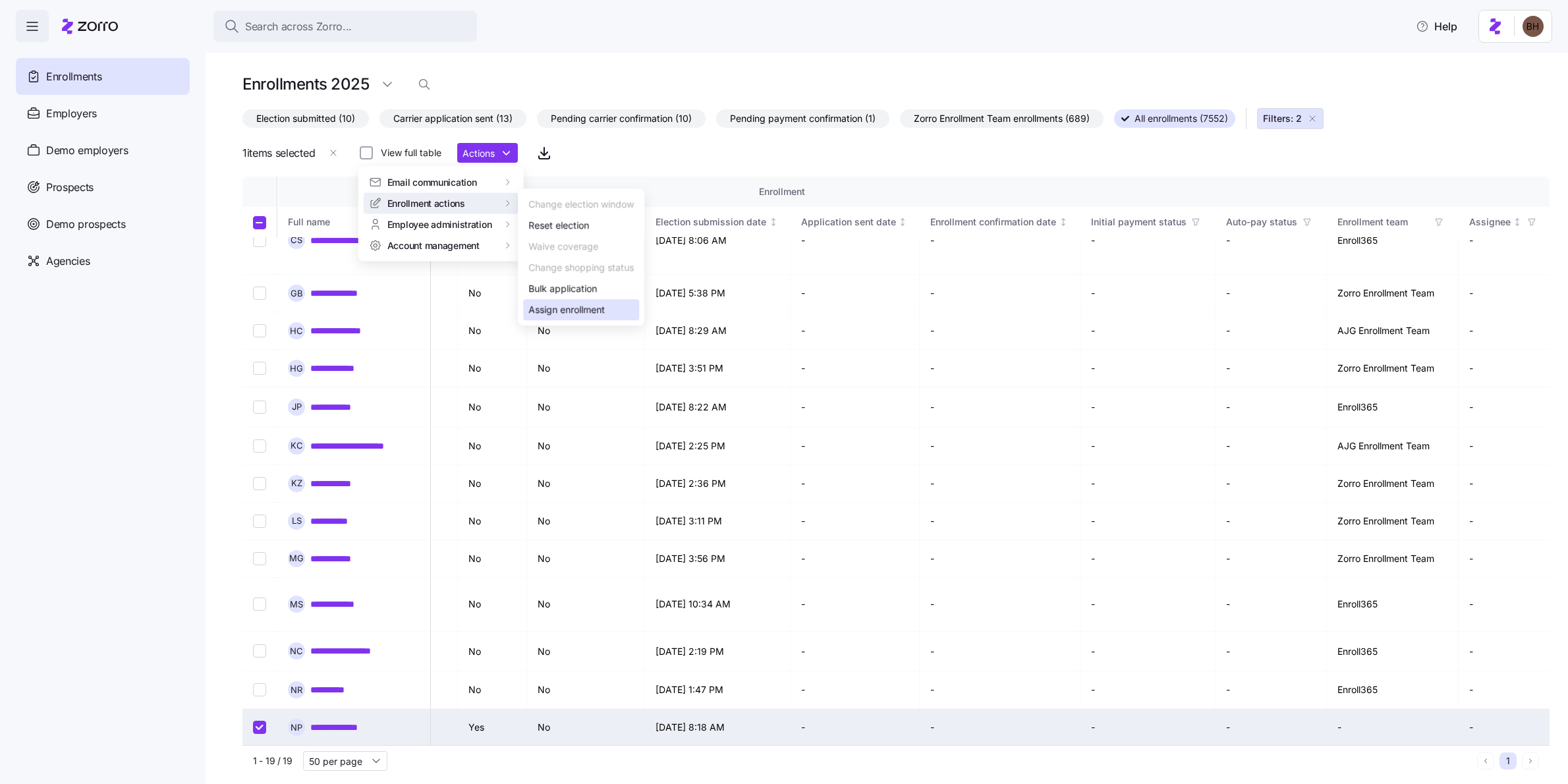
click at [572, 309] on div "Assign enrollment" at bounding box center [566, 309] width 76 height 15
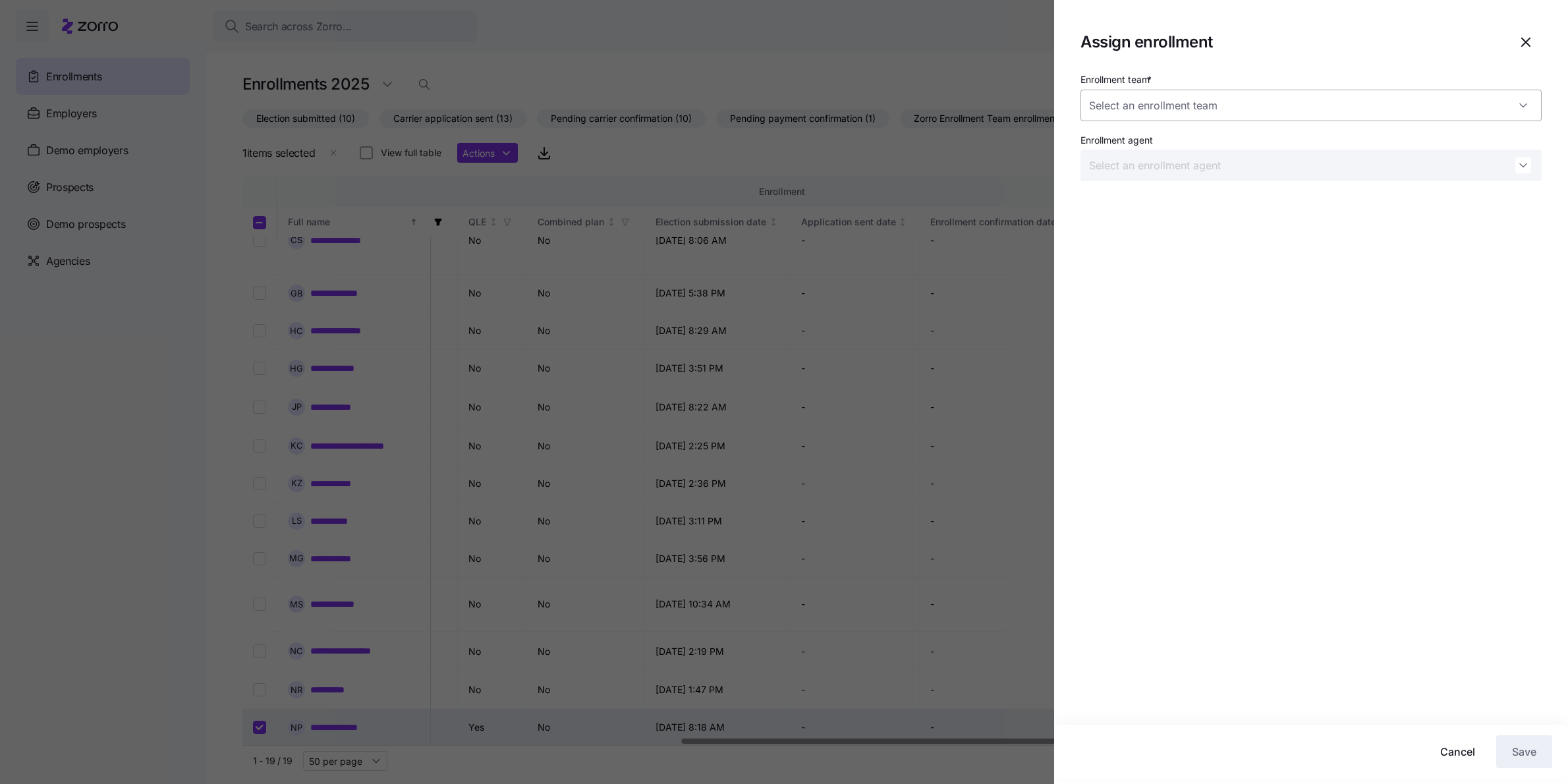
click at [1202, 112] on input "Enrollment team *" at bounding box center [1311, 105] width 461 height 32
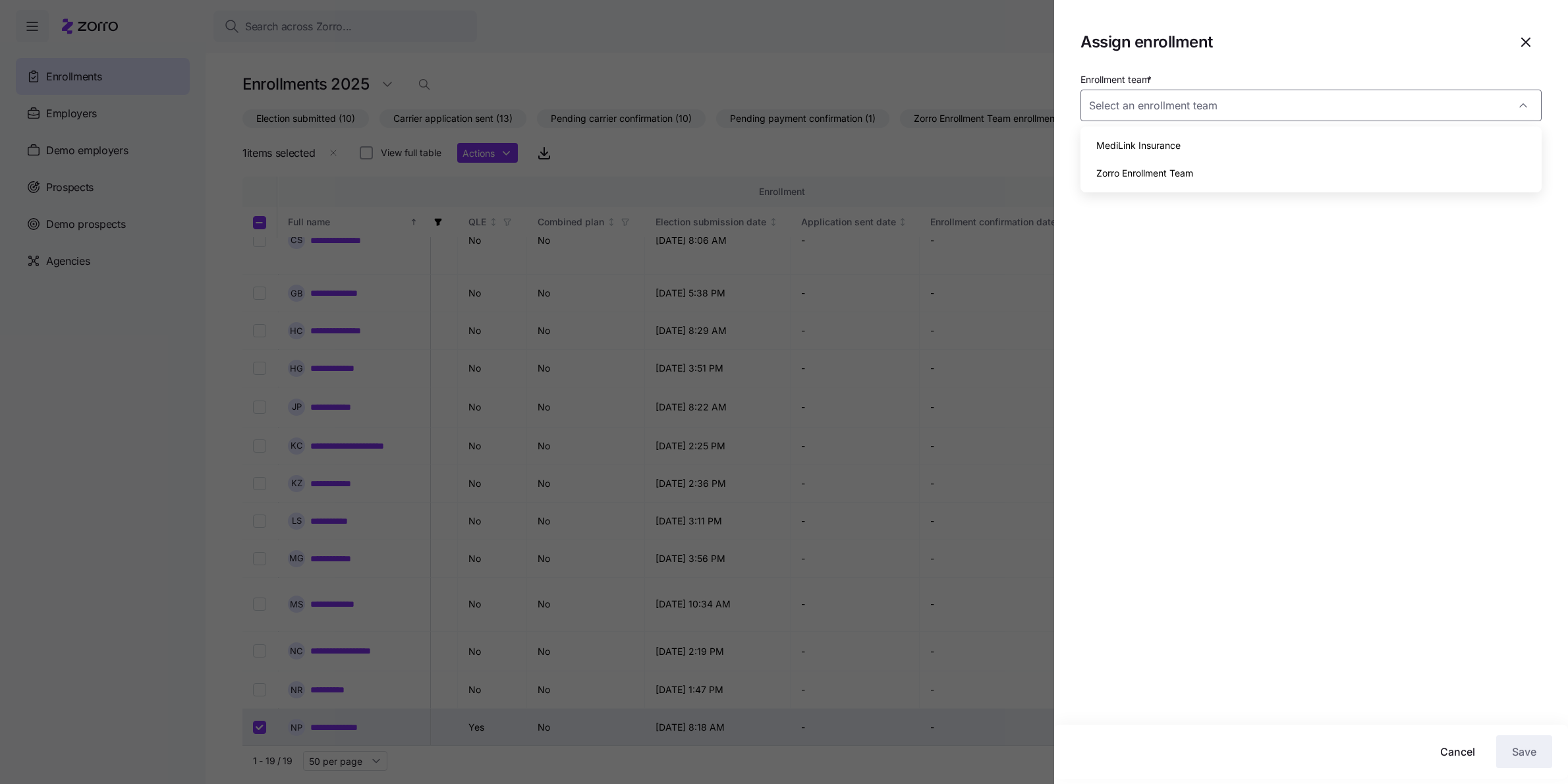
click at [952, 517] on div at bounding box center [784, 392] width 1568 height 784
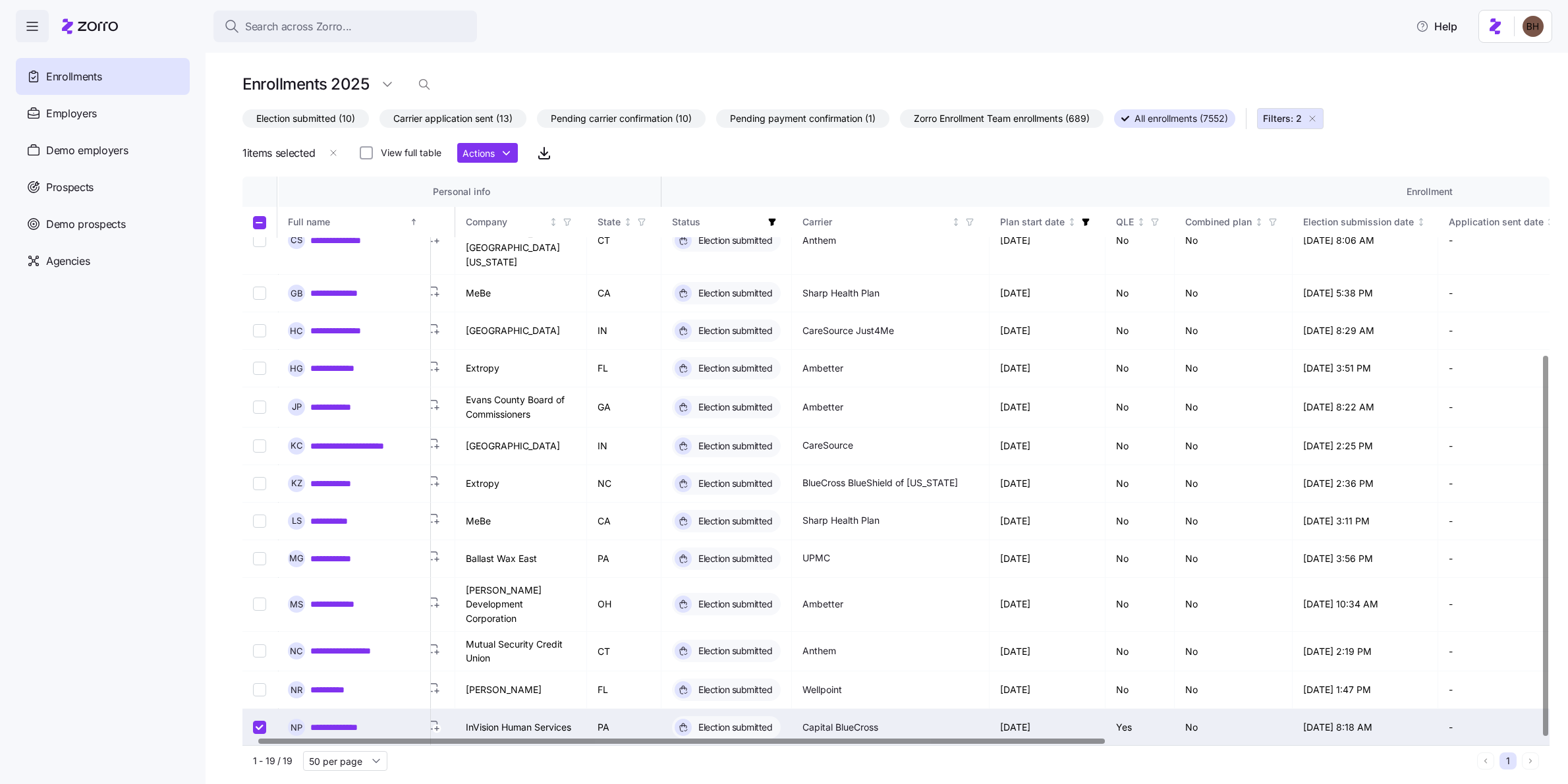
scroll to position [265, 0]
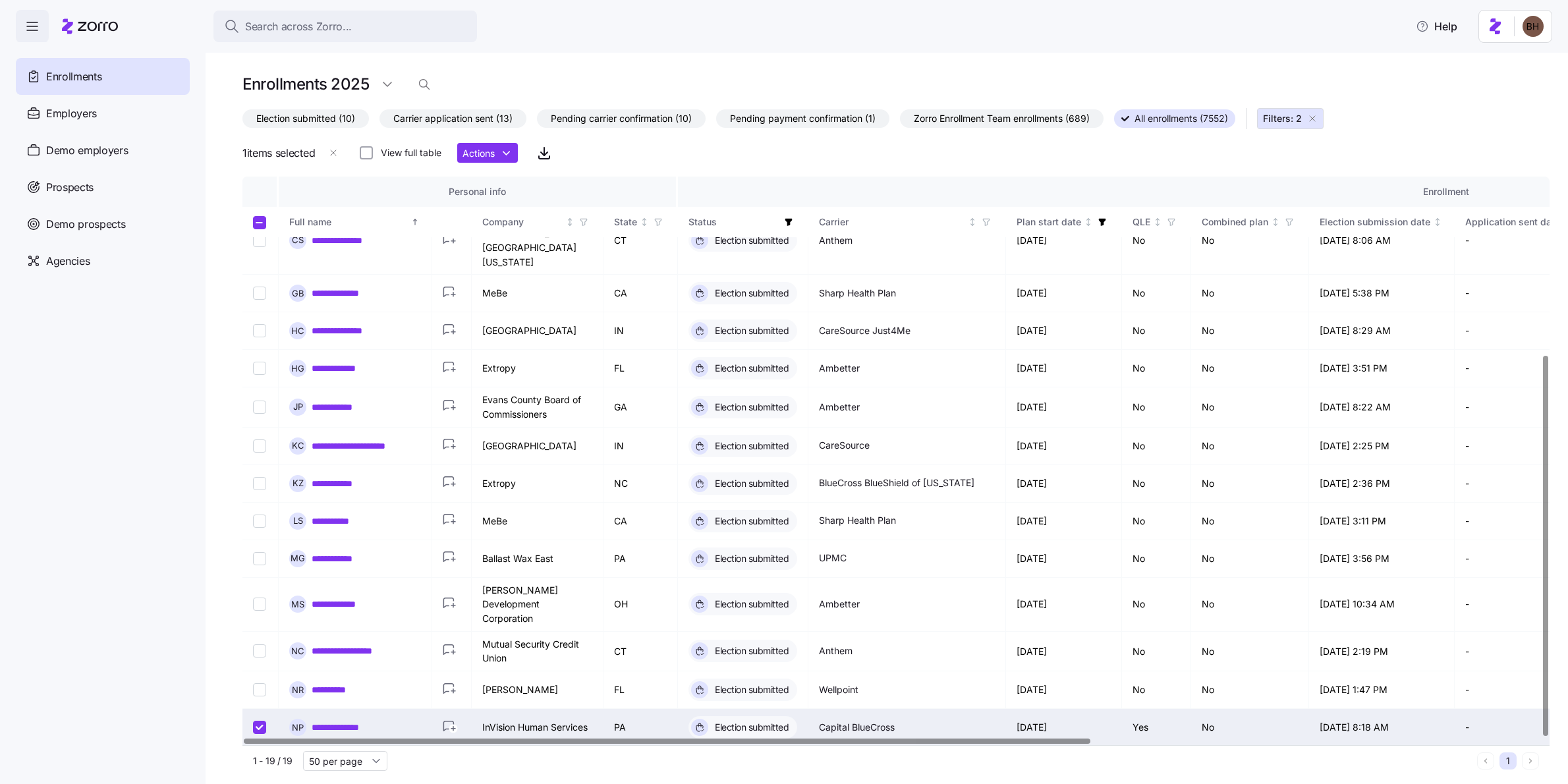
click at [730, 743] on div at bounding box center [667, 741] width 846 height 5
click at [340, 721] on link "**********" at bounding box center [343, 727] width 62 height 13
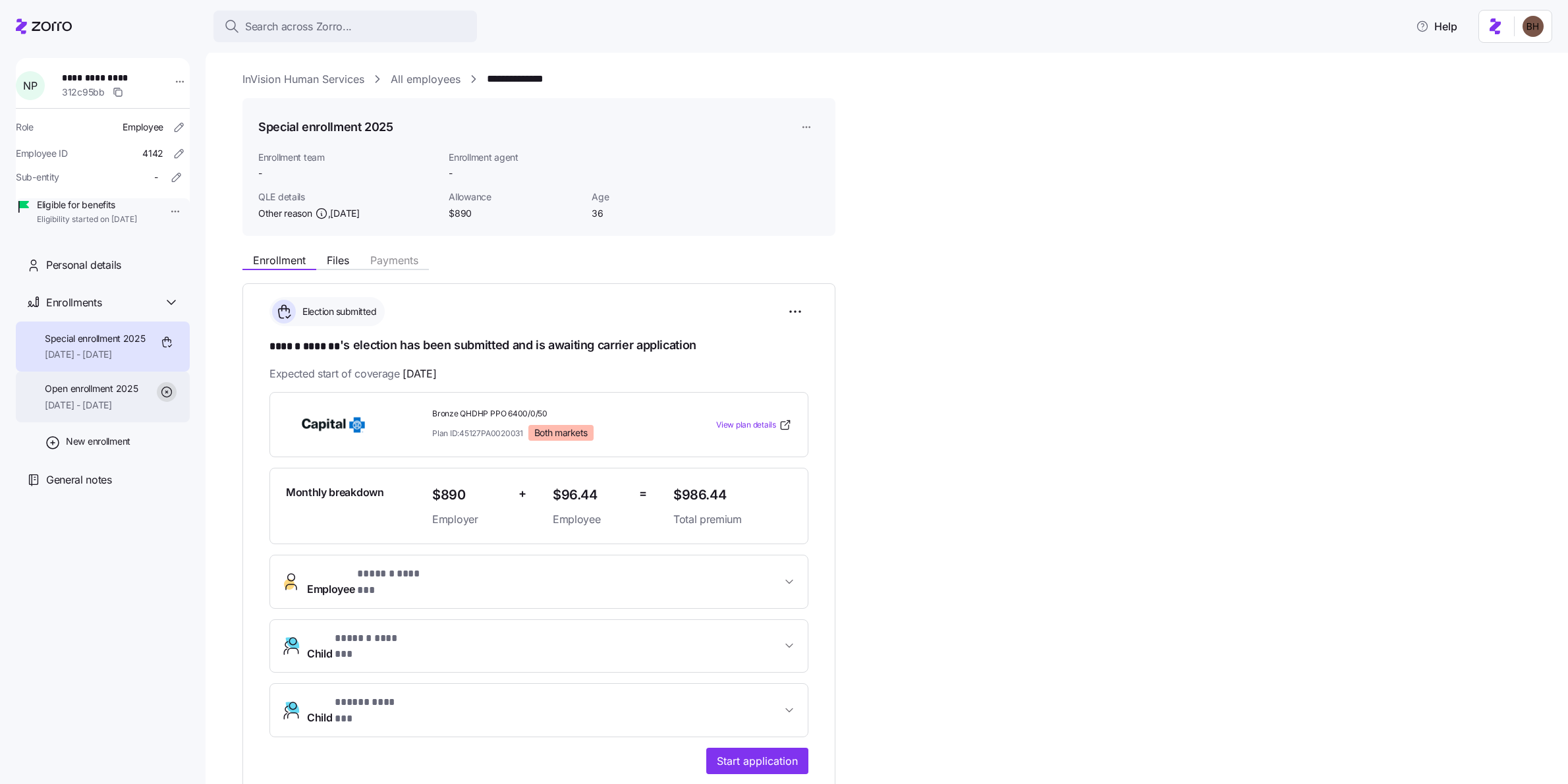
click at [110, 412] on div "Open enrollment 2025 [DATE] - [DATE]" at bounding box center [91, 397] width 93 height 30
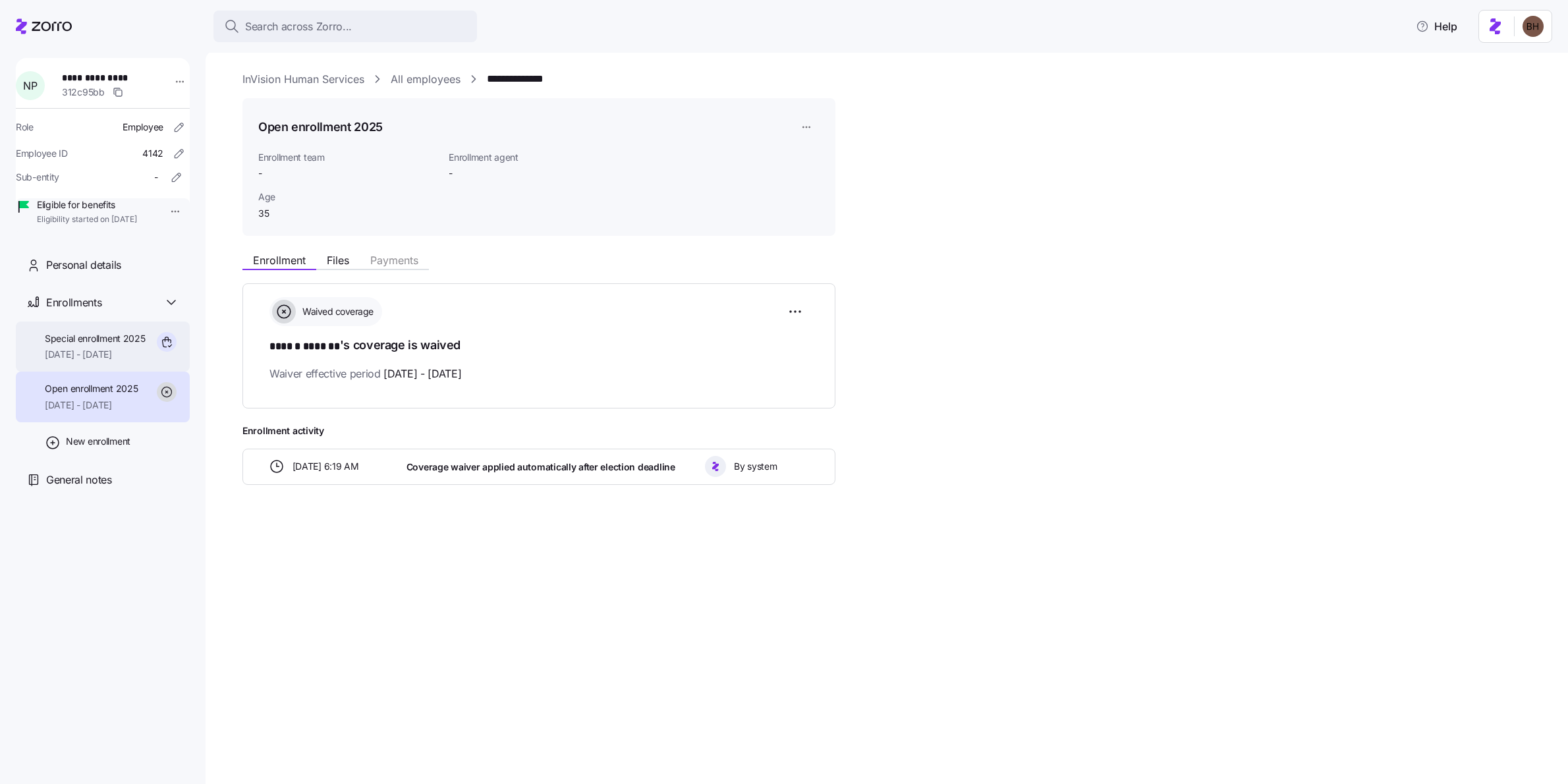
click at [121, 361] on span "[DATE] - [DATE]" at bounding box center [95, 355] width 101 height 13
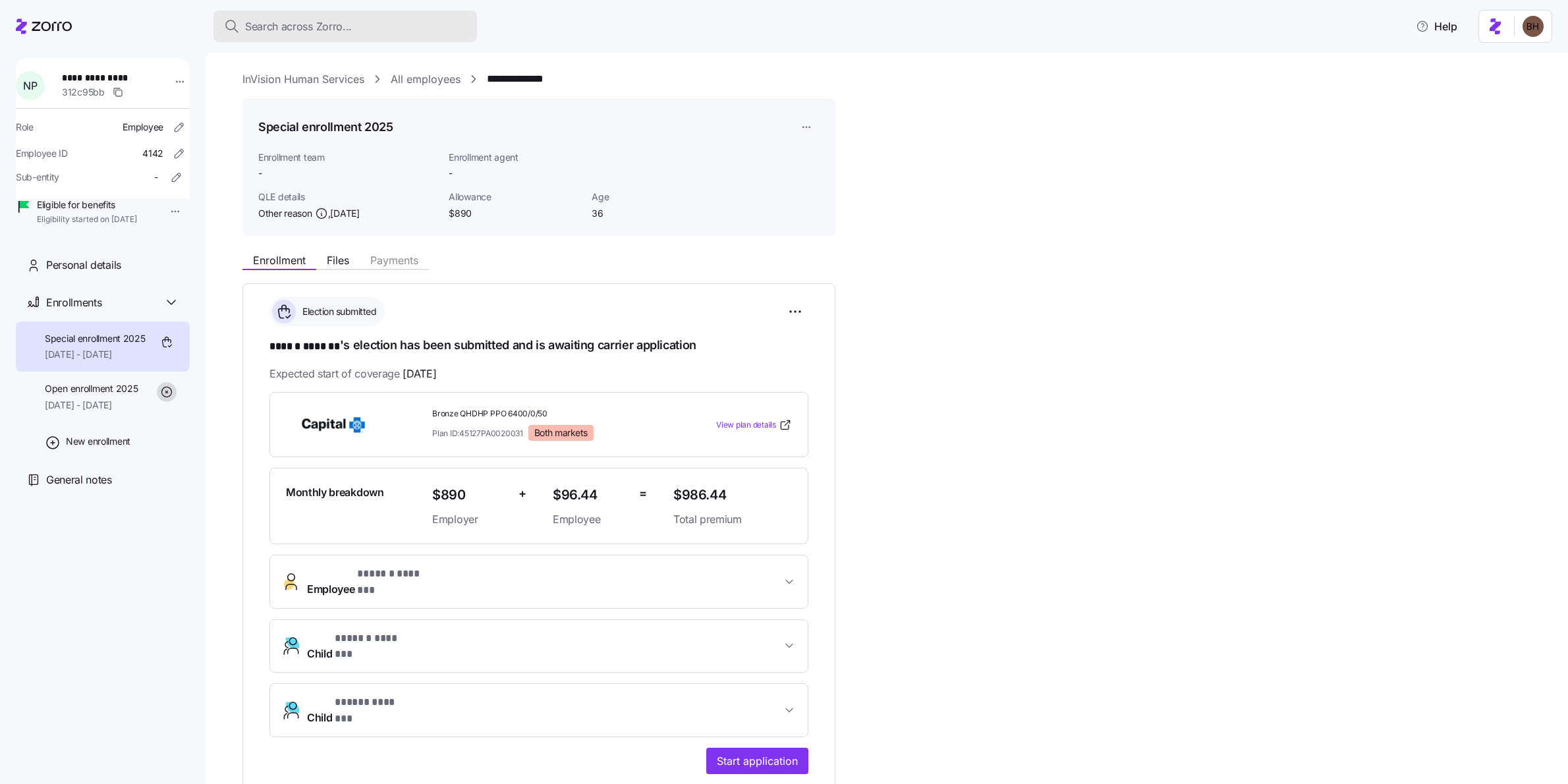
click at [292, 26] on span "Search across Zorro..." at bounding box center [299, 26] width 107 height 16
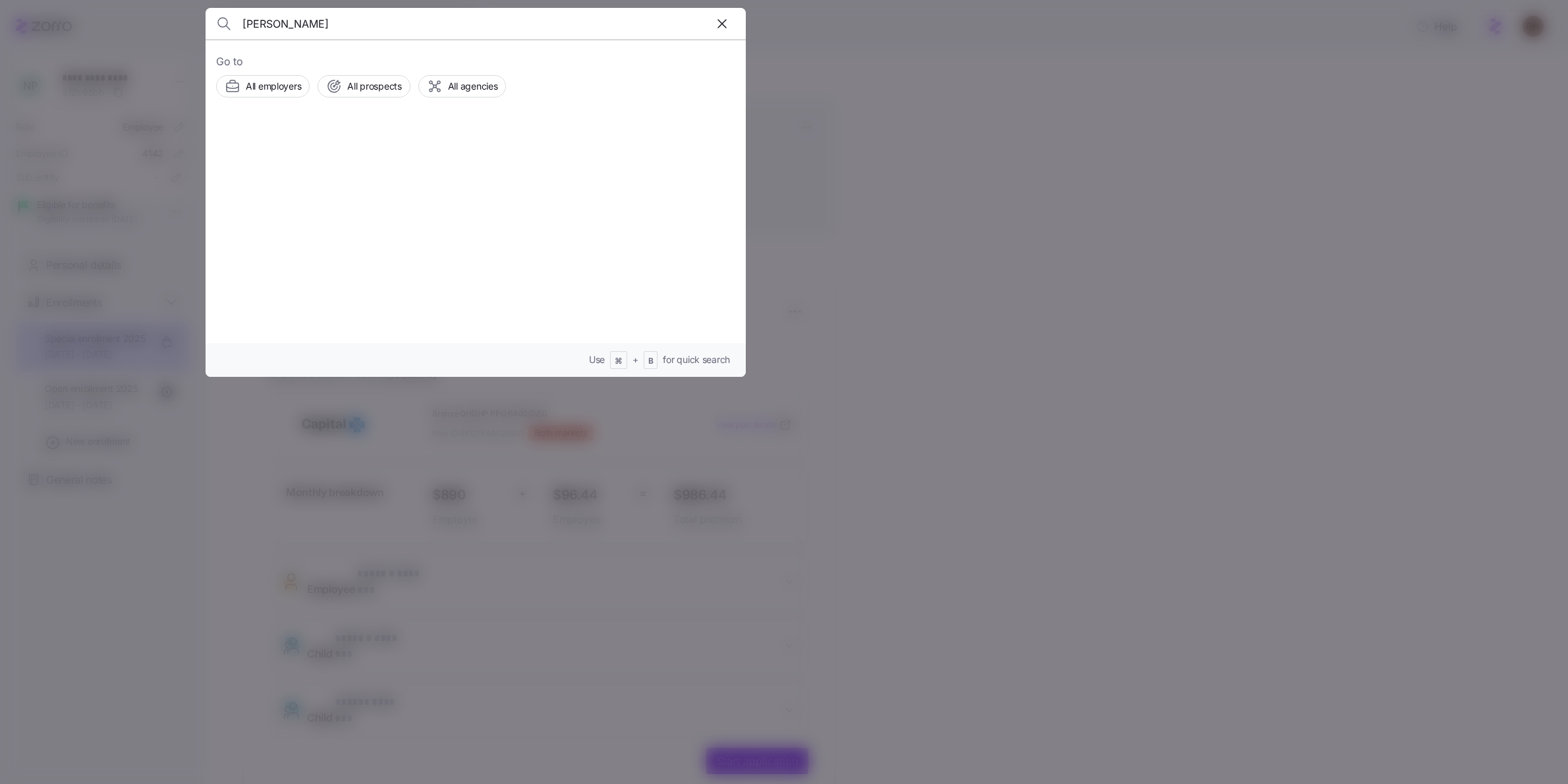
type input "[PERSON_NAME]"
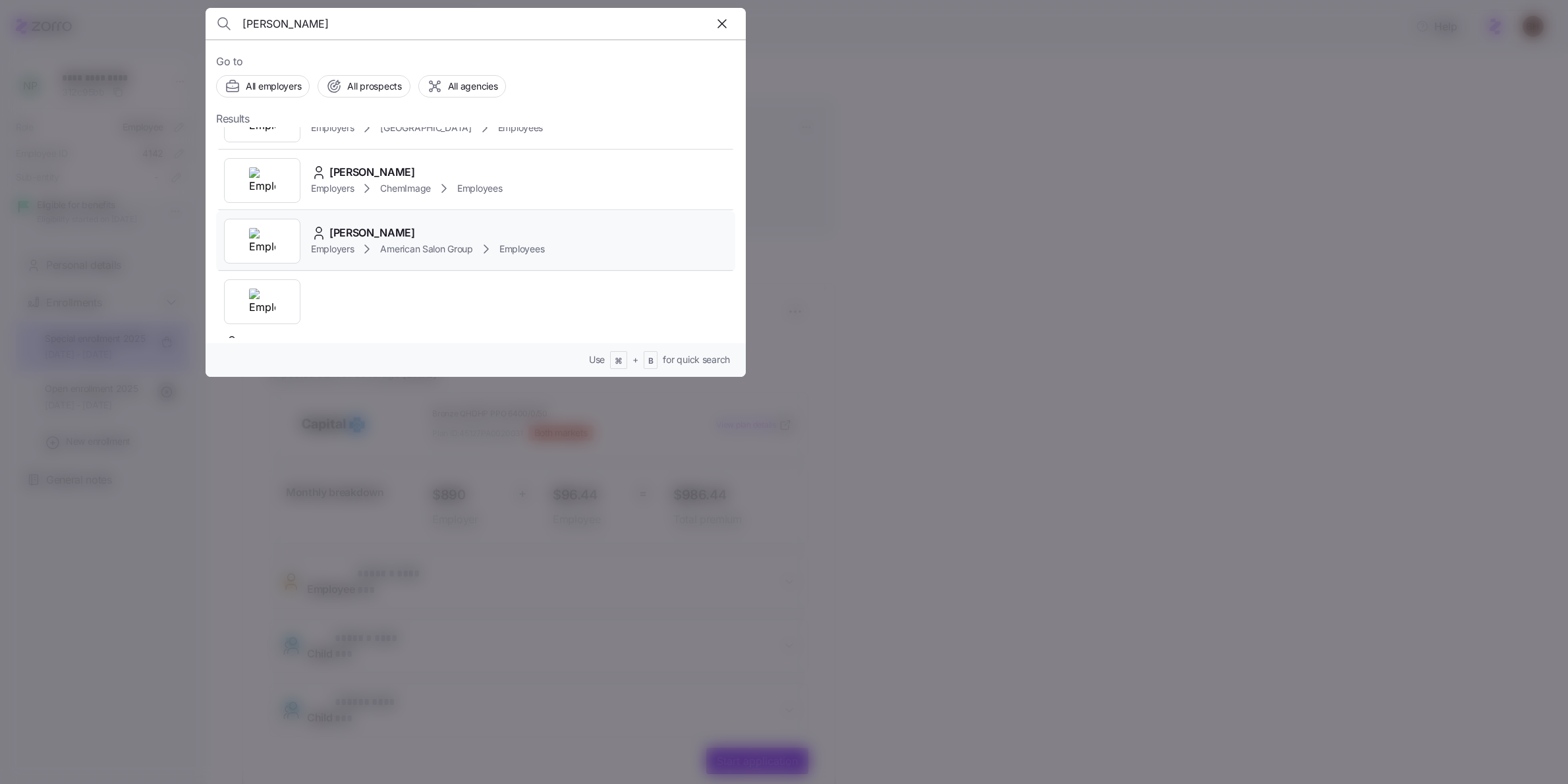
scroll to position [318, 0]
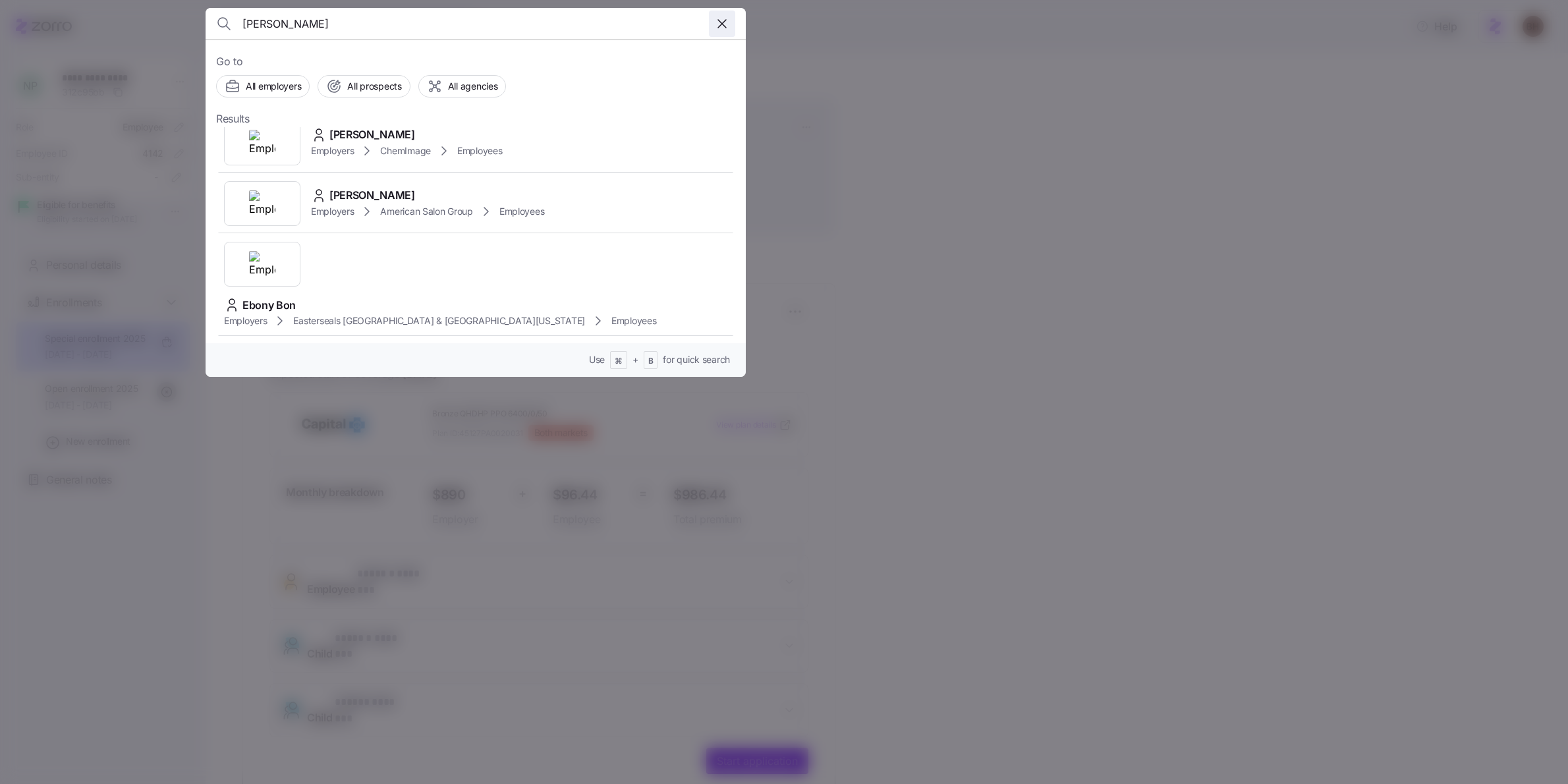
click at [719, 29] on icon "button" at bounding box center [722, 23] width 16 height 16
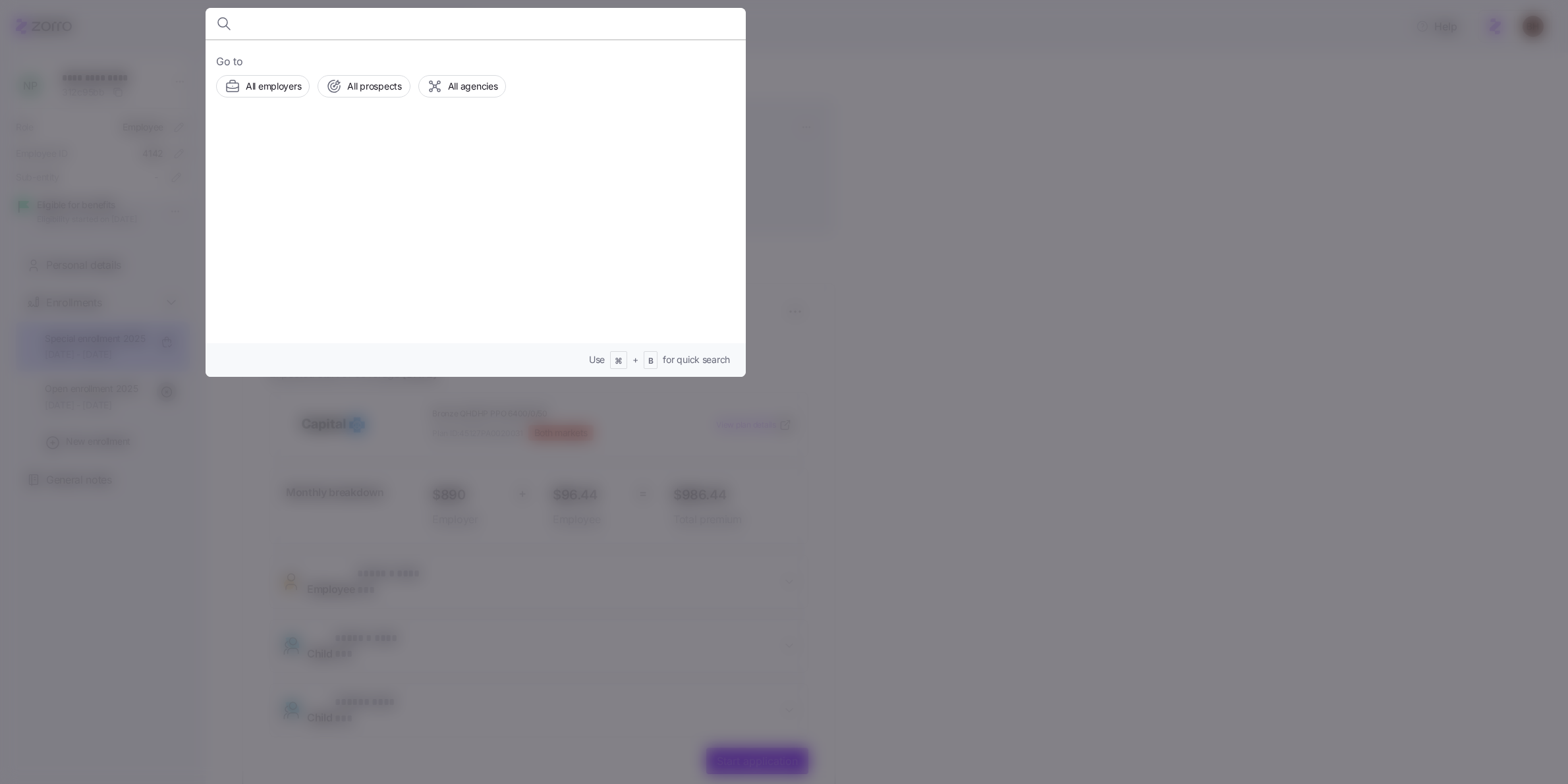
click at [970, 211] on div at bounding box center [784, 392] width 1568 height 784
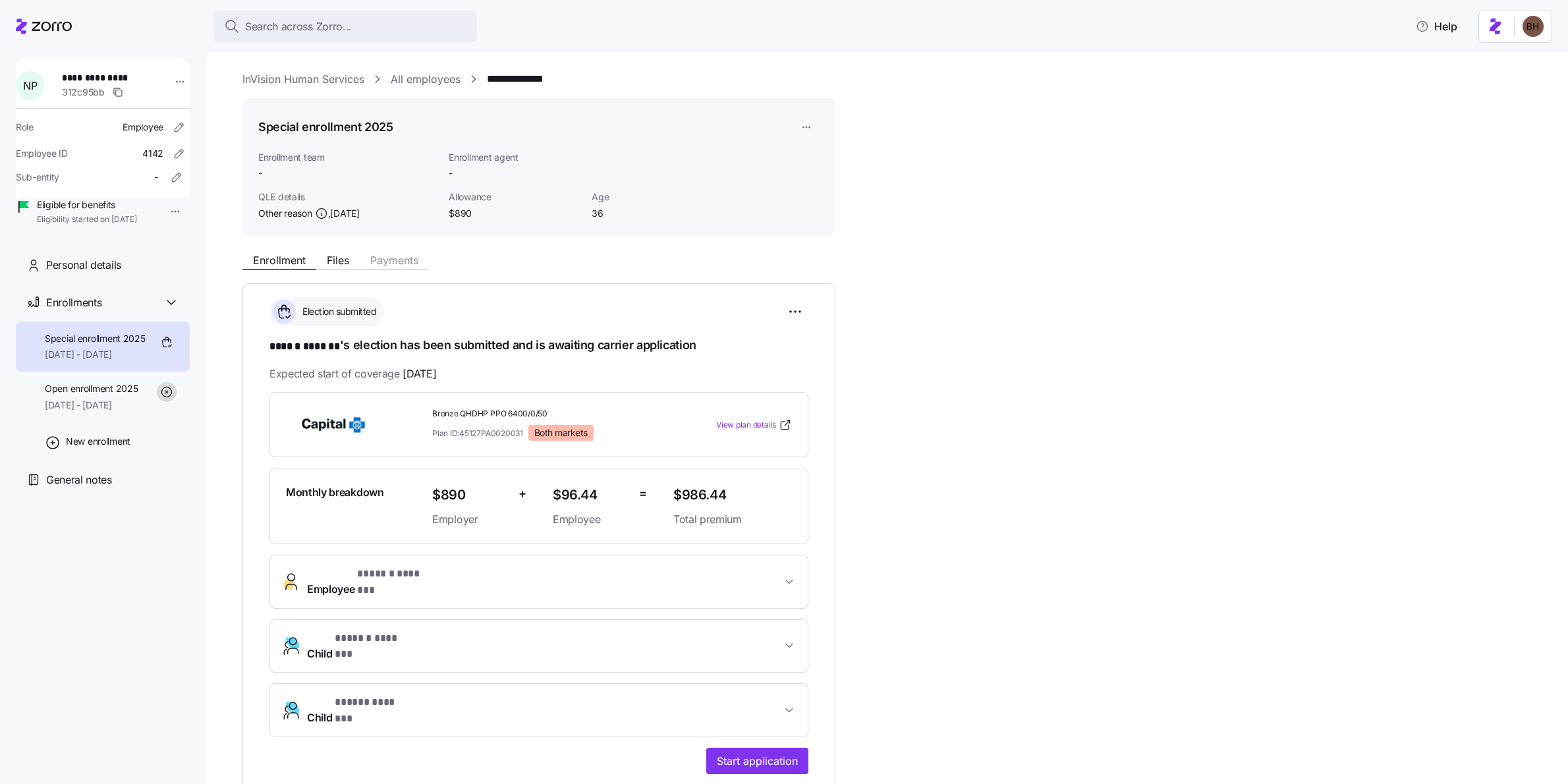
click at [48, 22] on icon at bounding box center [52, 25] width 40 height 9
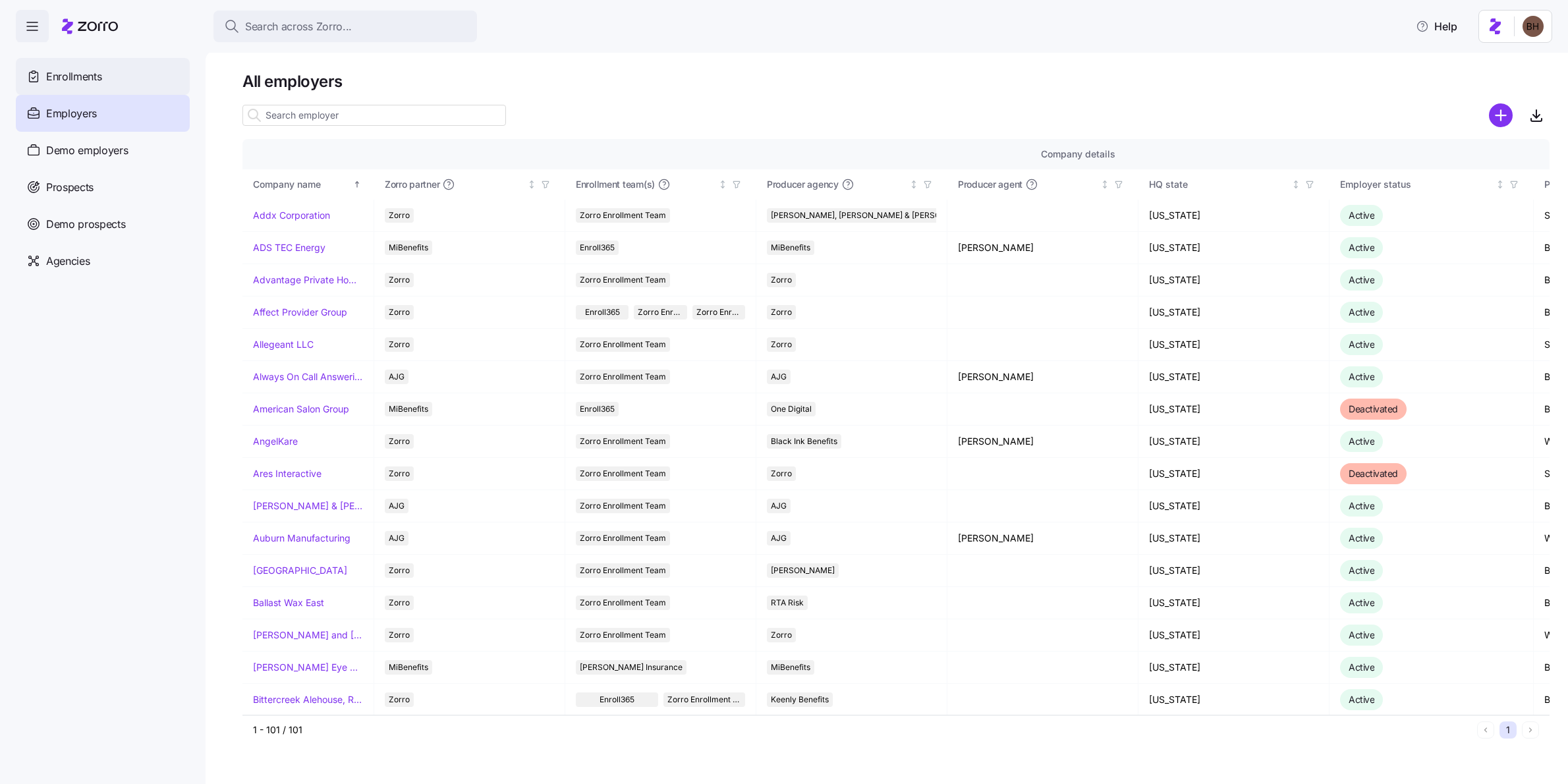
click at [121, 78] on div "Enrollments" at bounding box center [103, 76] width 174 height 37
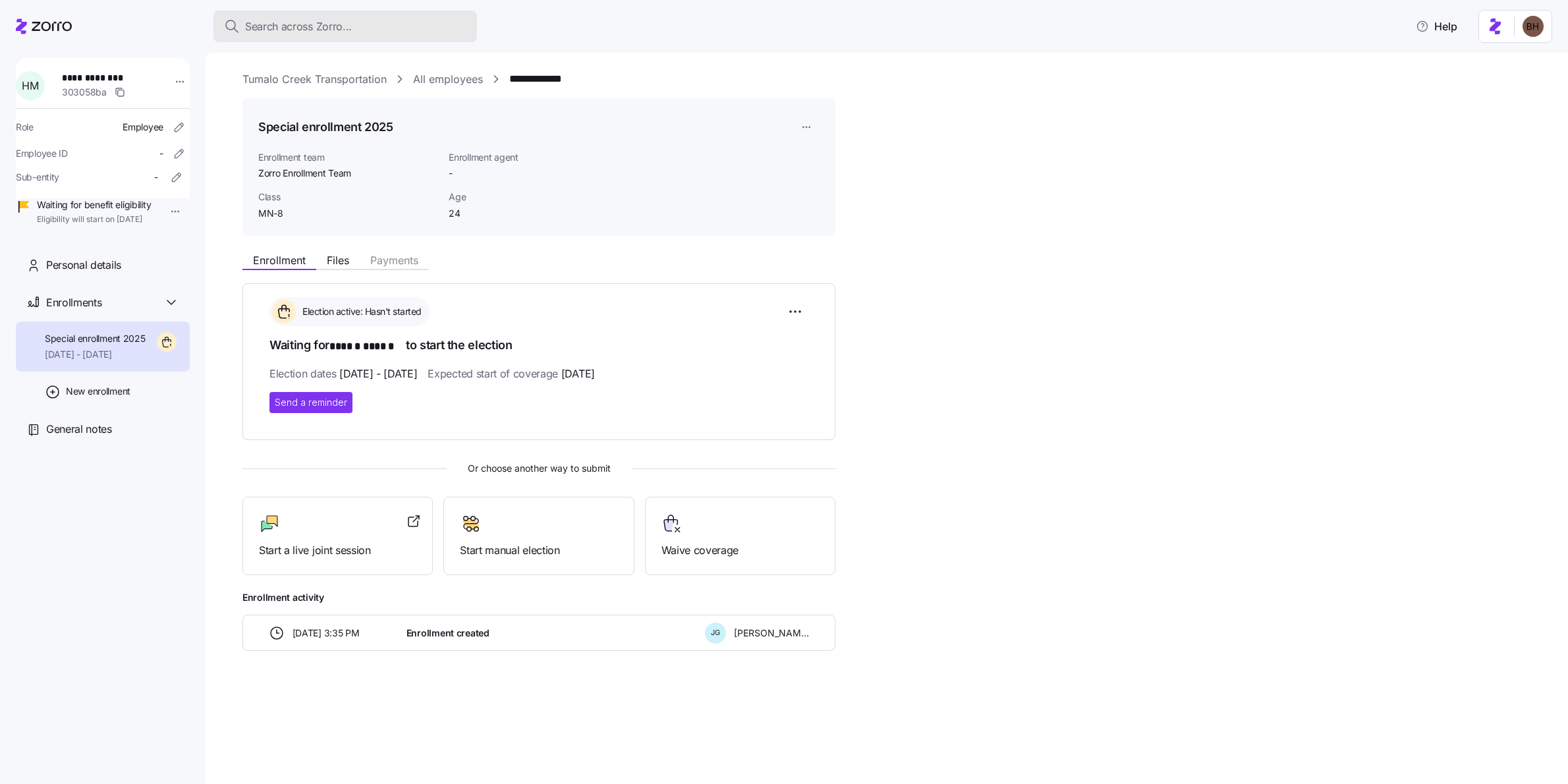
click at [332, 25] on span "Search across Zorro..." at bounding box center [299, 26] width 107 height 16
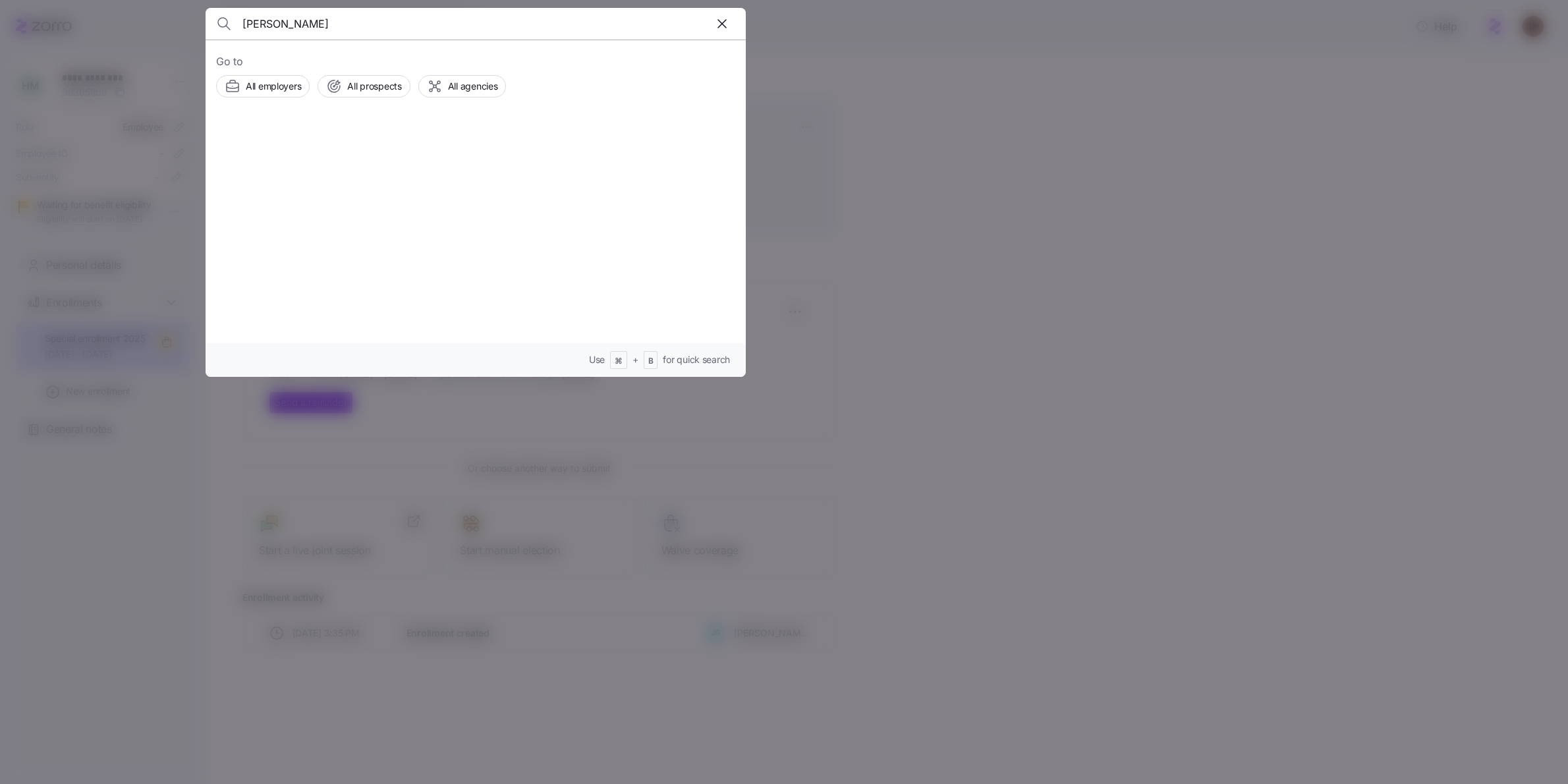
type input "Roderick"
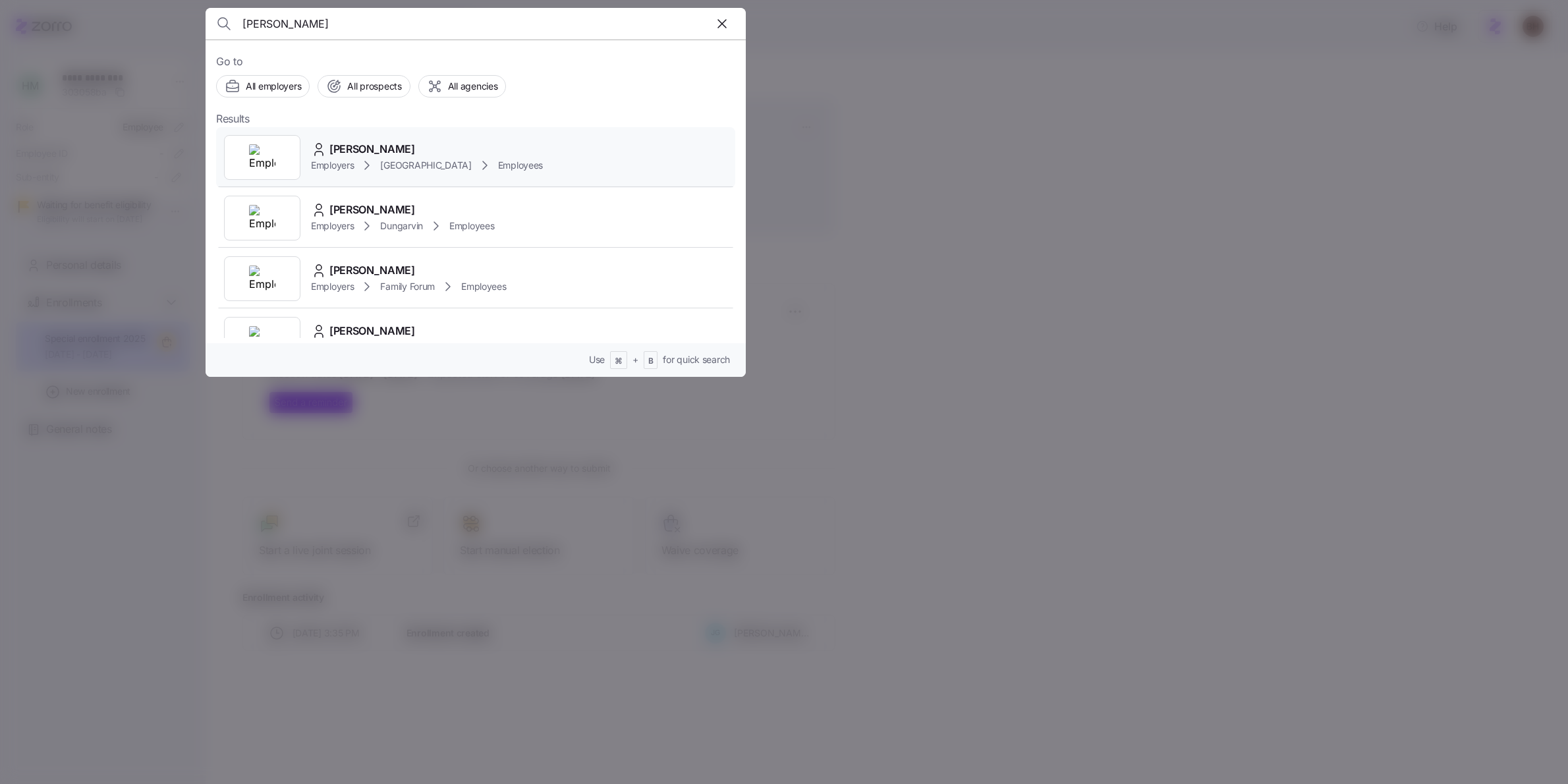
click at [402, 154] on span "Roderick Jackson" at bounding box center [372, 149] width 85 height 16
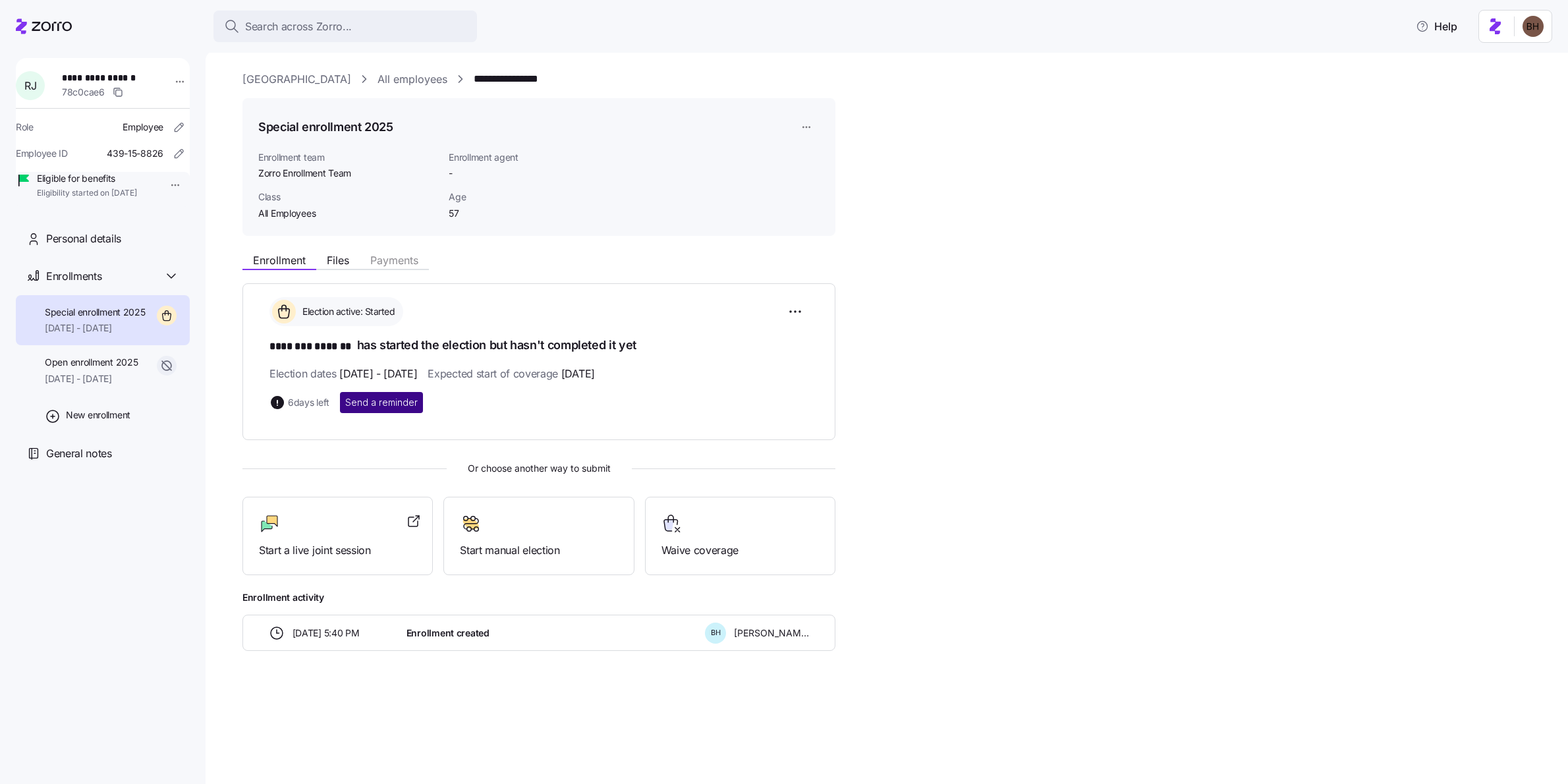
click at [386, 404] on span "Send a reminder" at bounding box center [382, 402] width 72 height 13
